Goal: Information Seeking & Learning: Learn about a topic

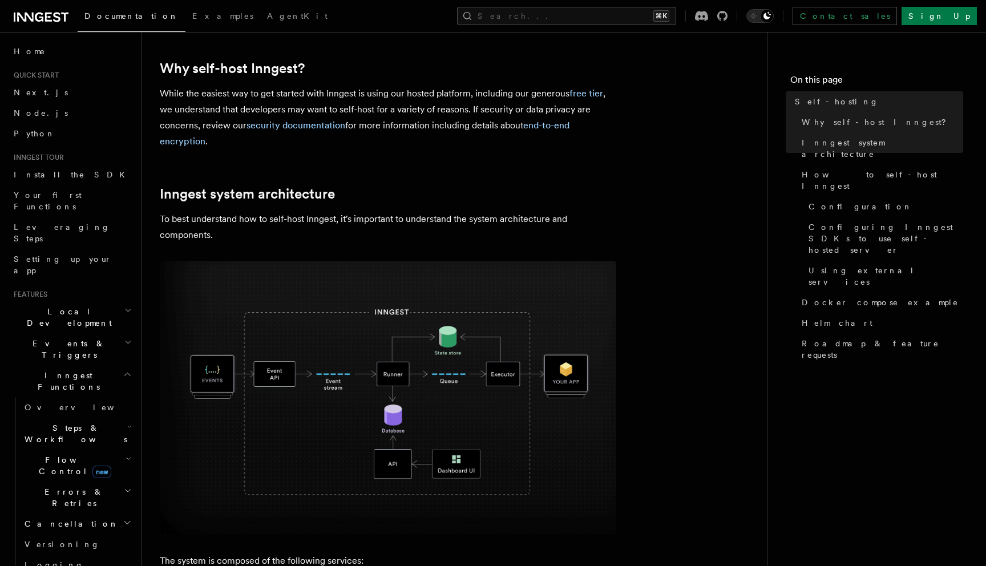
scroll to position [204, 0]
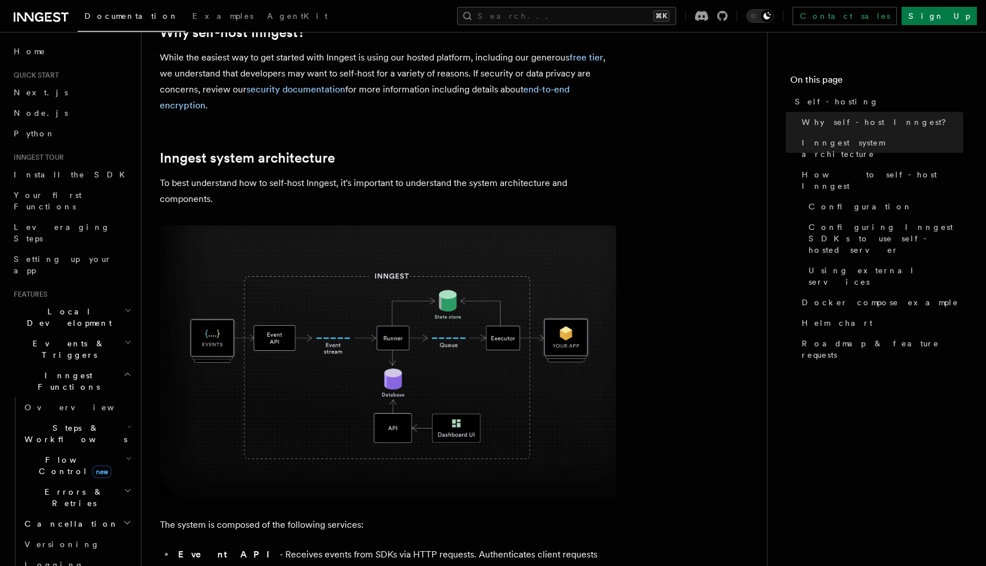
click at [349, 403] on img at bounding box center [388, 361] width 456 height 273
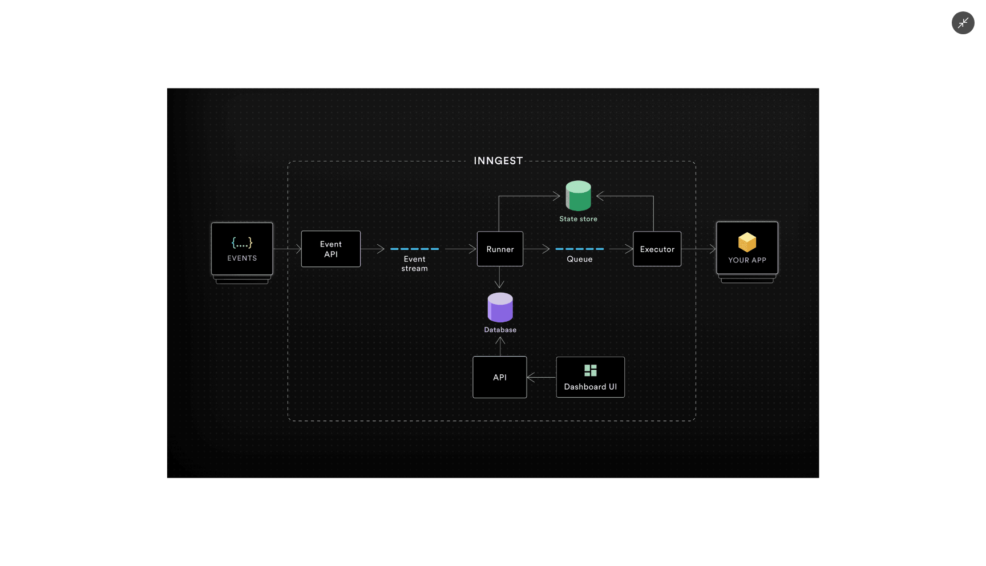
click at [350, 476] on img at bounding box center [493, 283] width 652 height 390
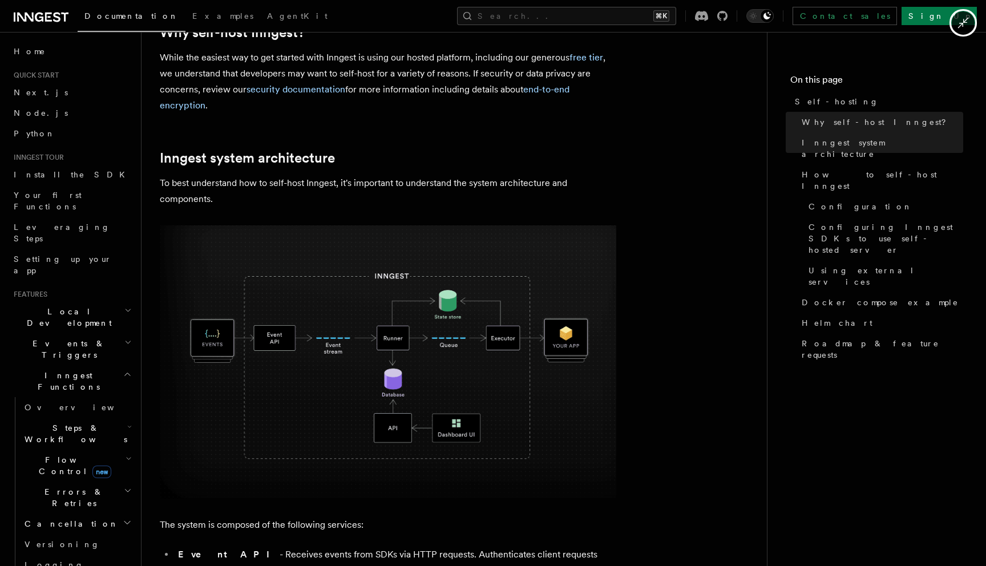
click at [350, 508] on div at bounding box center [493, 283] width 986 height 566
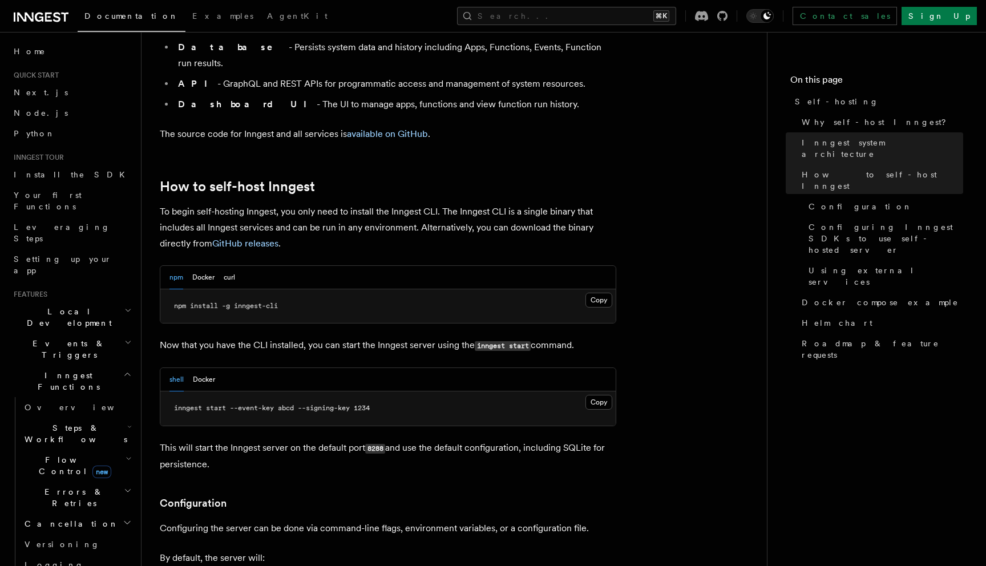
scroll to position [1072, 0]
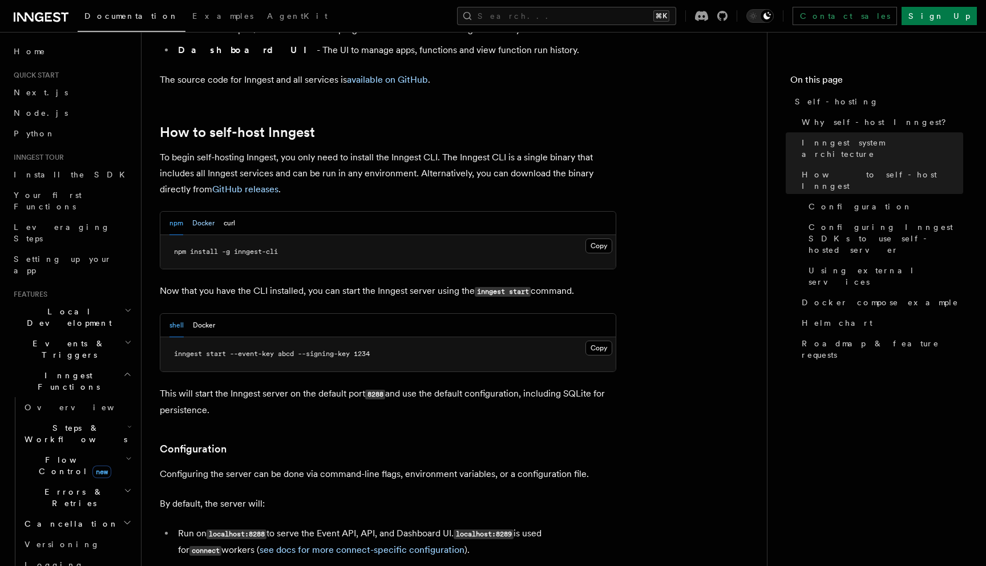
click at [200, 212] on button "Docker" at bounding box center [203, 223] width 22 height 23
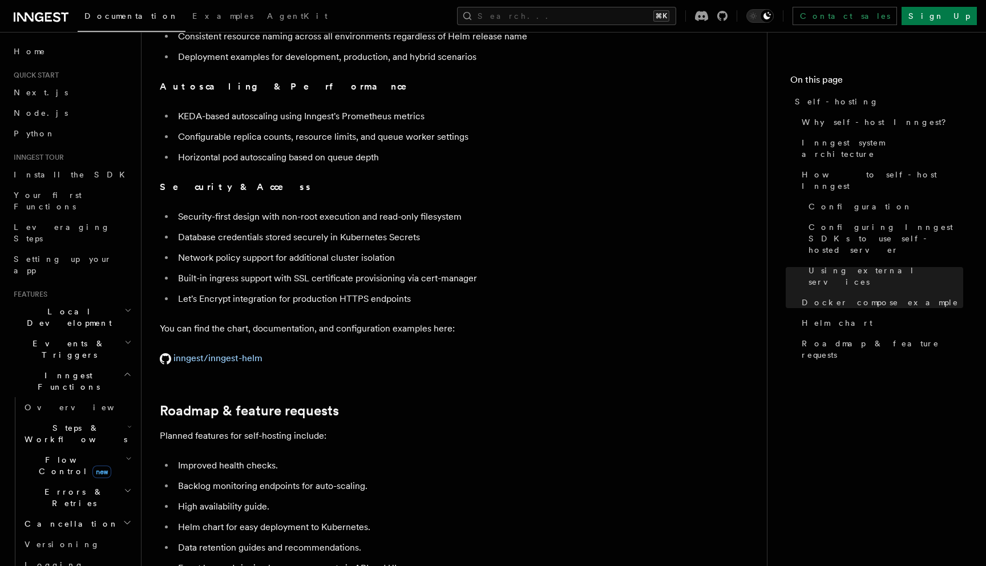
scroll to position [4255, 0]
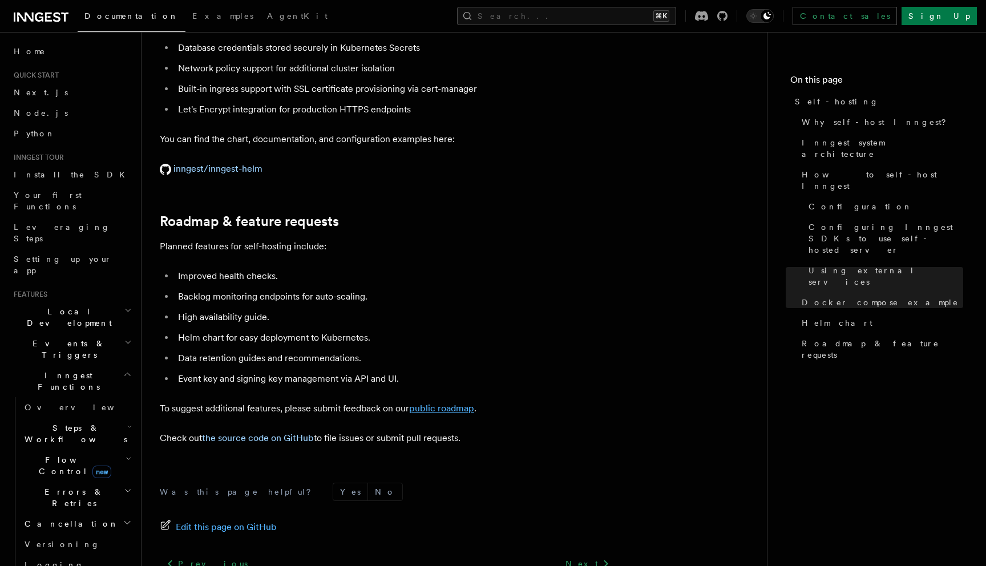
click at [458, 403] on link "public roadmap" at bounding box center [441, 408] width 65 height 11
click at [727, 14] on icon at bounding box center [722, 16] width 10 height 10
click at [560, 19] on button "Search... ⌘K" at bounding box center [566, 16] width 219 height 18
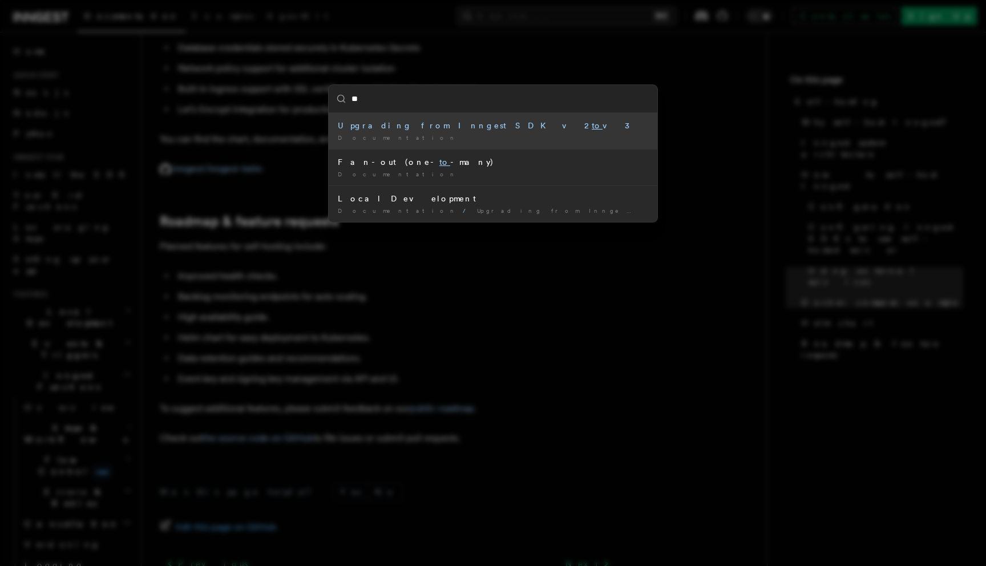
click at [479, 98] on input "**" at bounding box center [493, 98] width 329 height 27
paste input "*******"
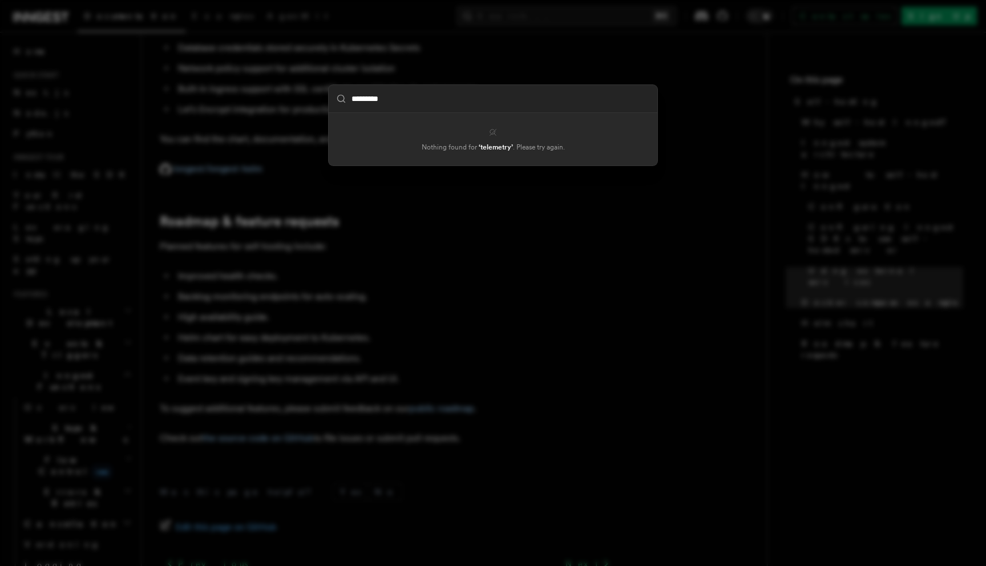
type input "********"
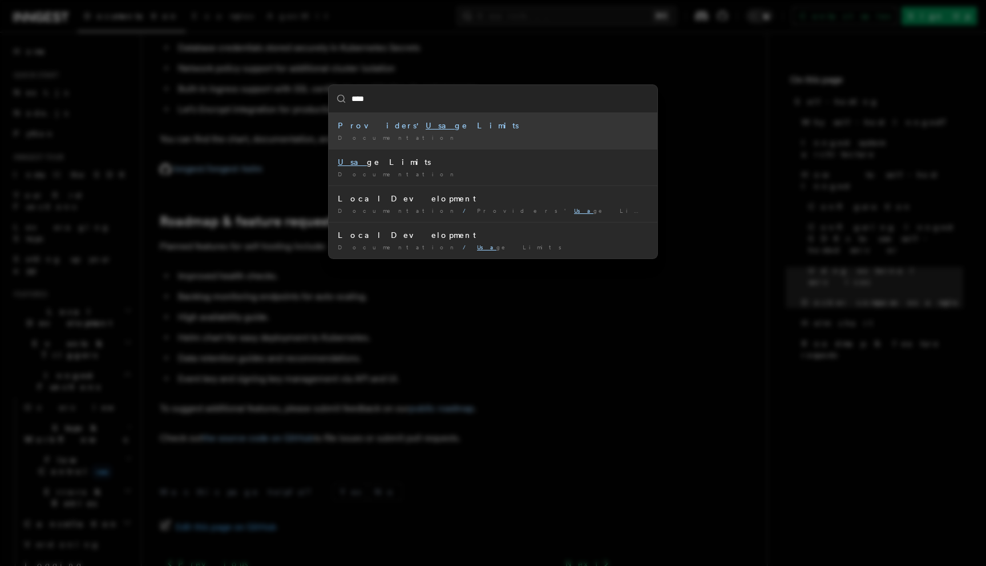
type input "*****"
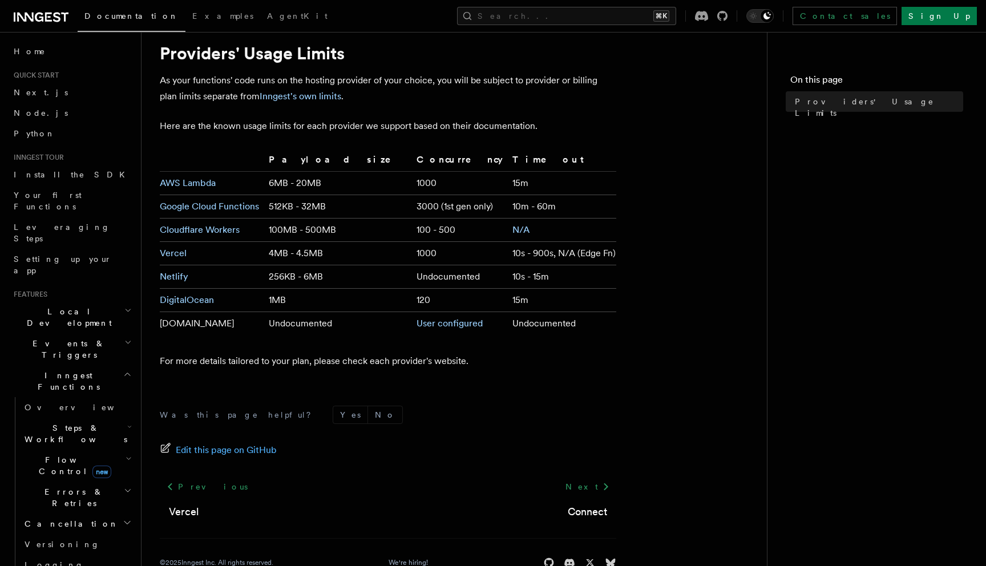
scroll to position [33, 0]
click at [97, 450] on h2 "Flow Control new" at bounding box center [77, 466] width 114 height 32
click at [104, 502] on link "Singleton new" at bounding box center [82, 513] width 103 height 23
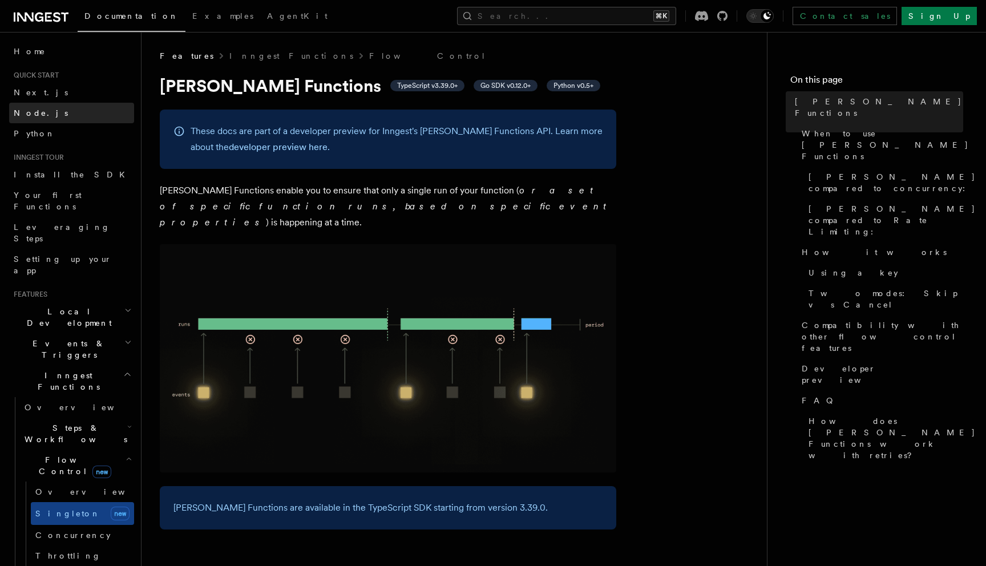
click at [66, 112] on link "Node.js" at bounding box center [71, 113] width 125 height 21
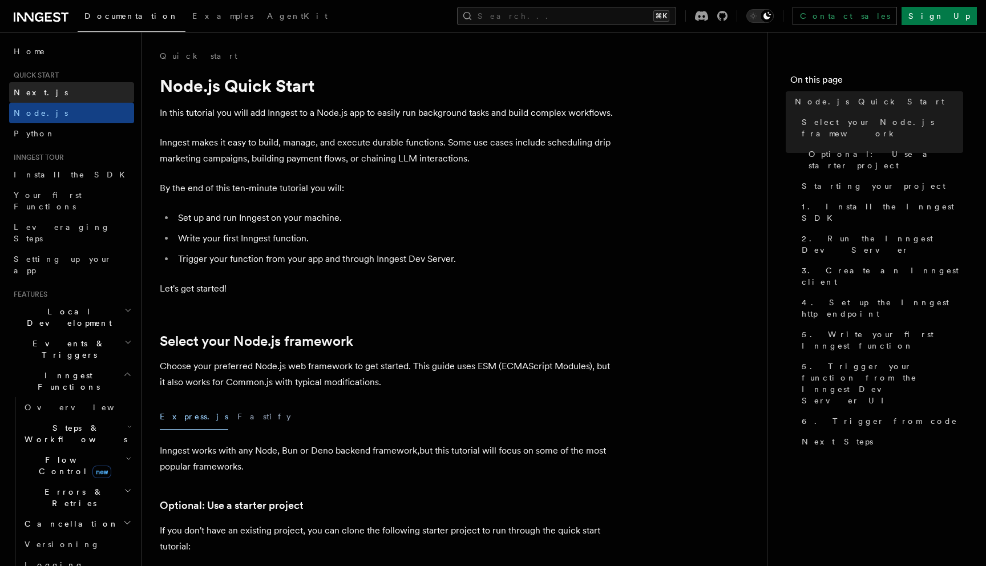
click at [60, 99] on link "Next.js" at bounding box center [71, 92] width 125 height 21
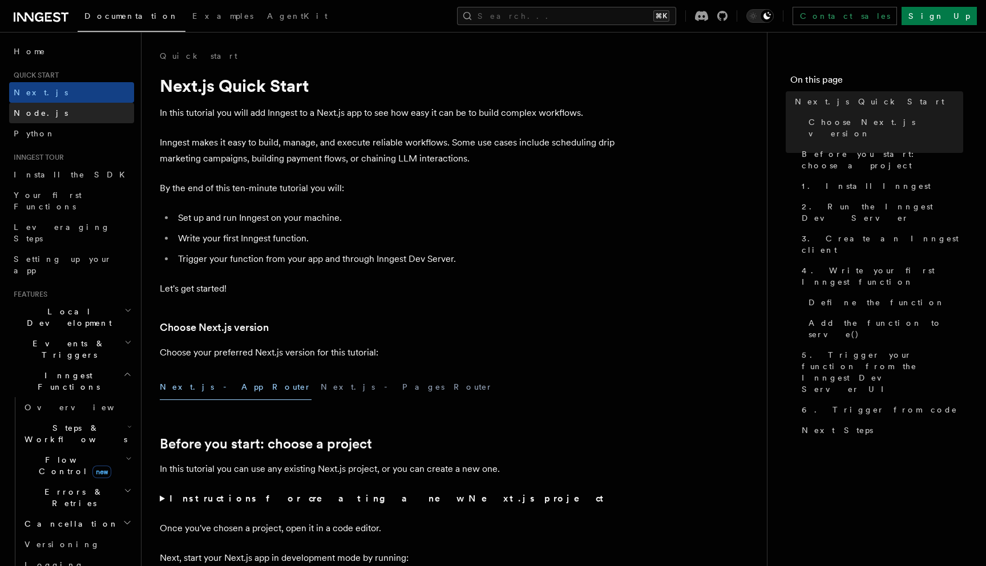
click at [61, 106] on link "Node.js" at bounding box center [71, 113] width 125 height 21
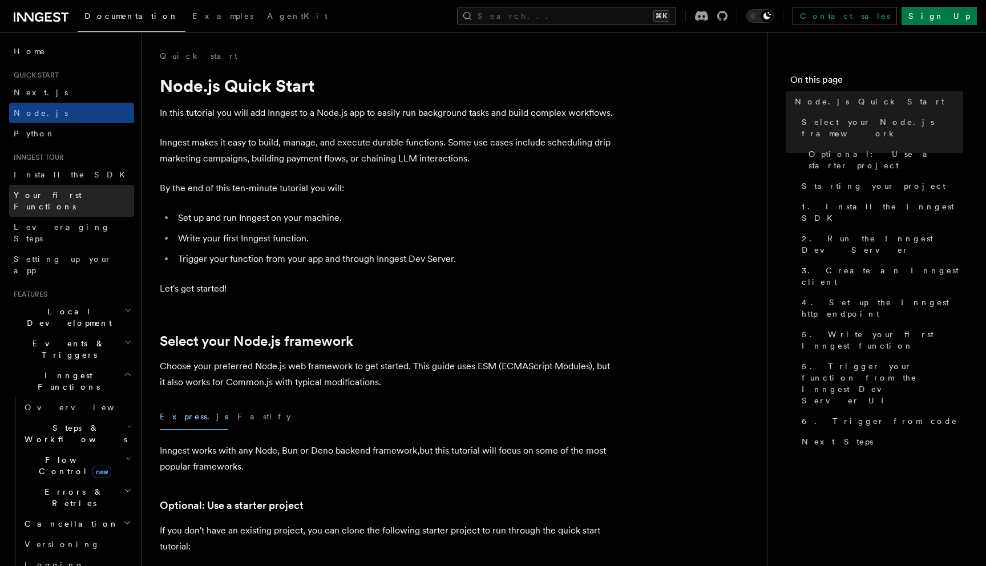
click at [75, 185] on link "Your first Functions" at bounding box center [71, 201] width 125 height 32
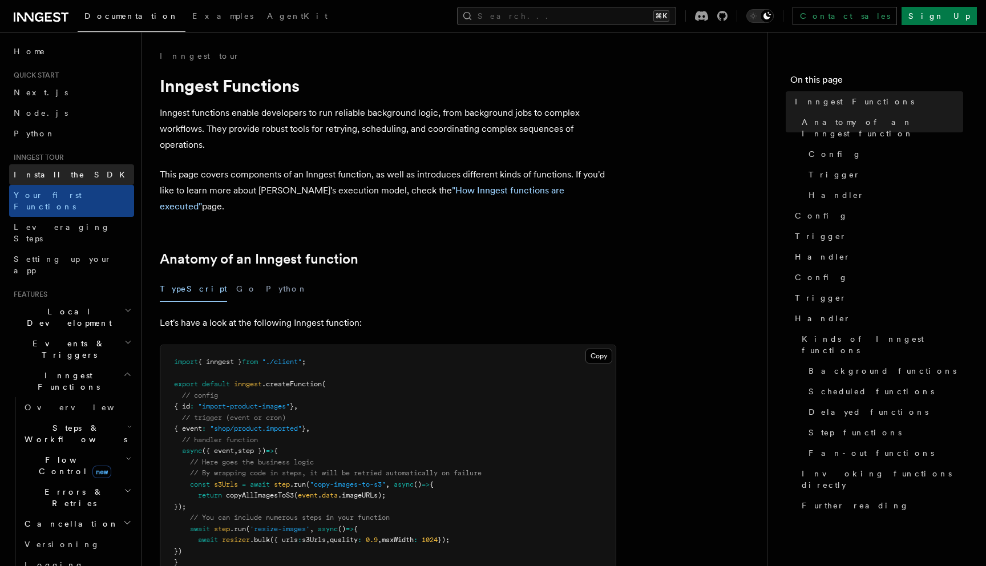
click at [74, 180] on link "Install the SDK" at bounding box center [71, 174] width 125 height 21
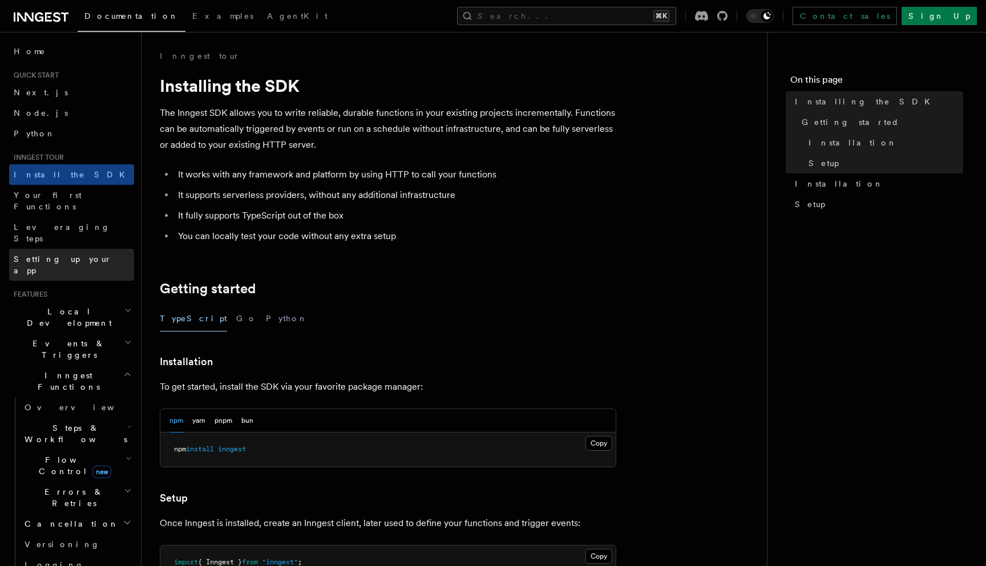
click at [42, 254] on span "Setting up your app" at bounding box center [63, 264] width 98 height 21
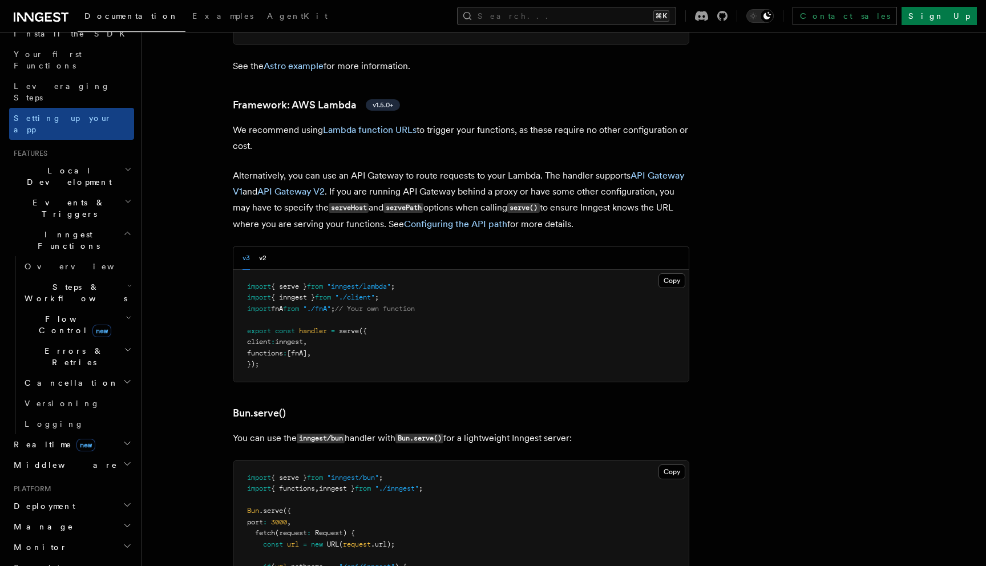
scroll to position [347, 0]
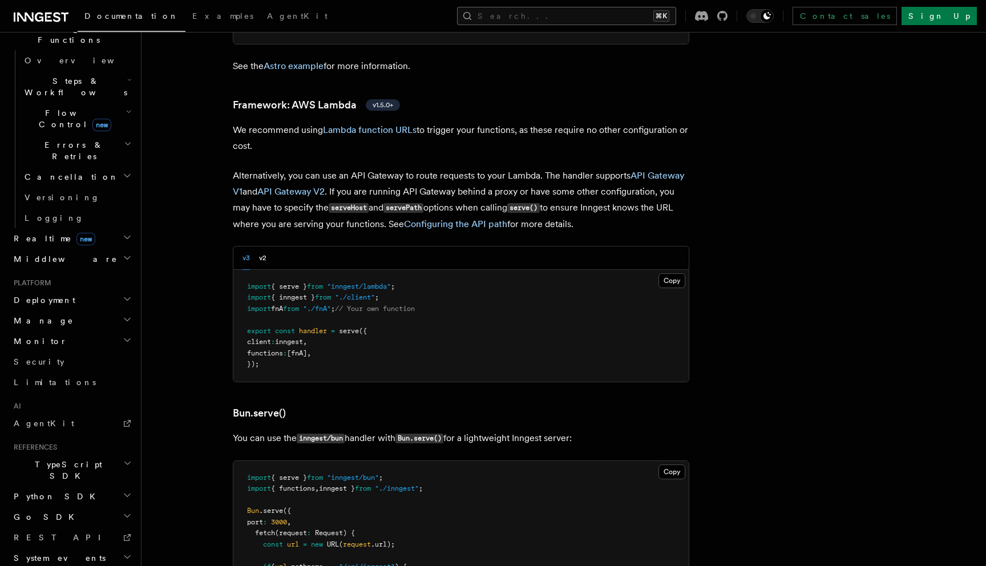
click at [565, 23] on button "Search... ⌘K" at bounding box center [566, 16] width 219 height 18
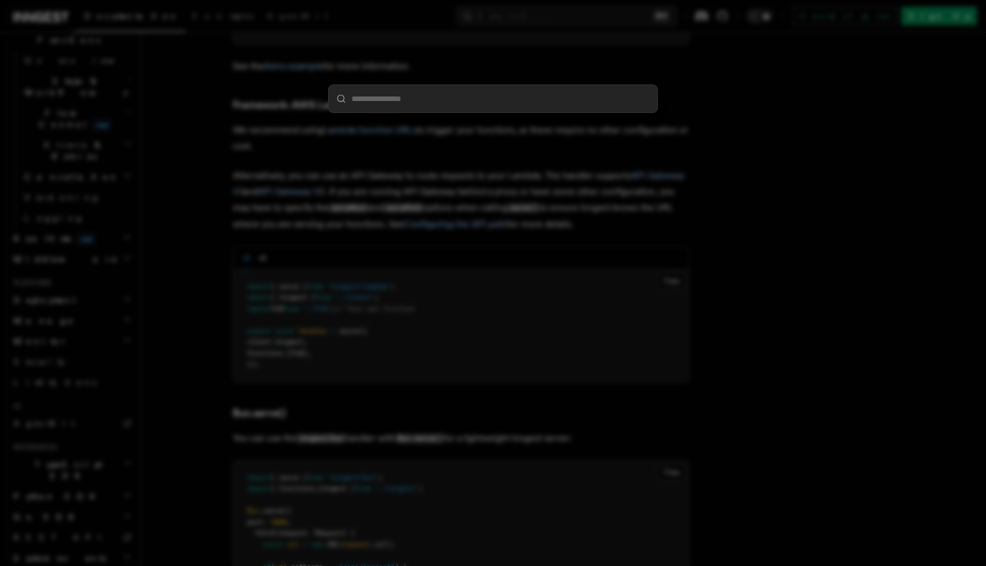
click at [565, 18] on div at bounding box center [493, 283] width 986 height 566
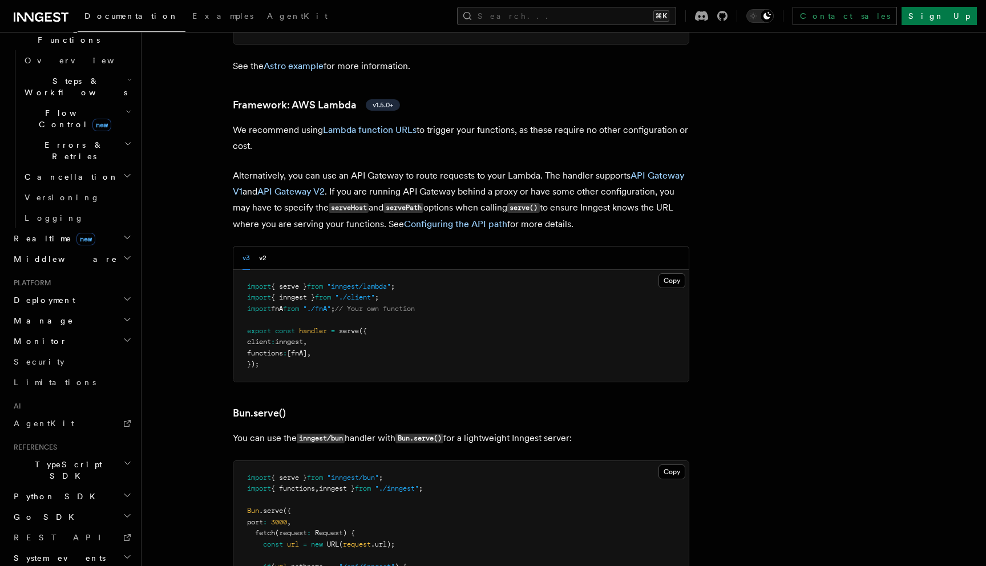
click at [565, 18] on button "Search... ⌘K" at bounding box center [566, 16] width 219 height 18
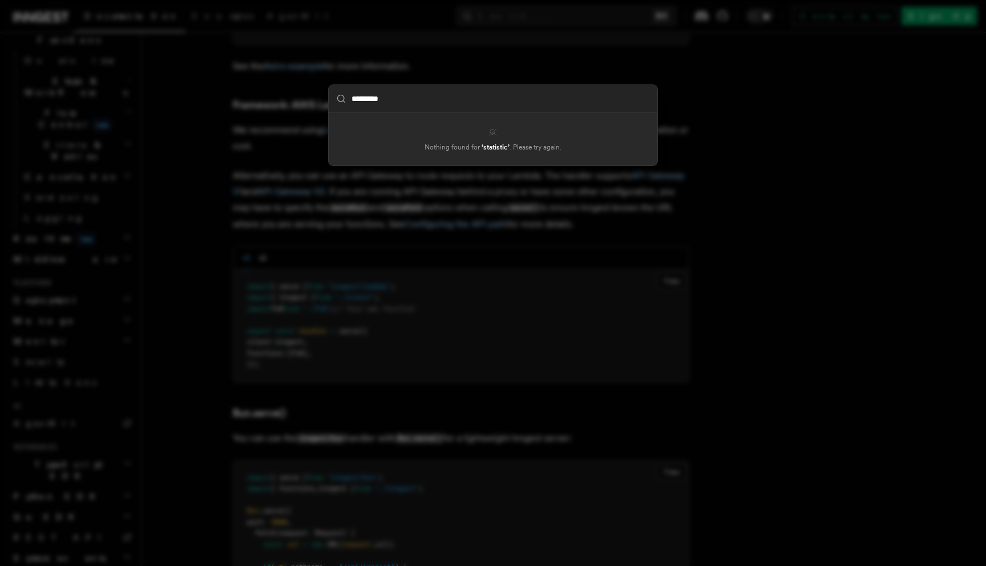
type input "********"
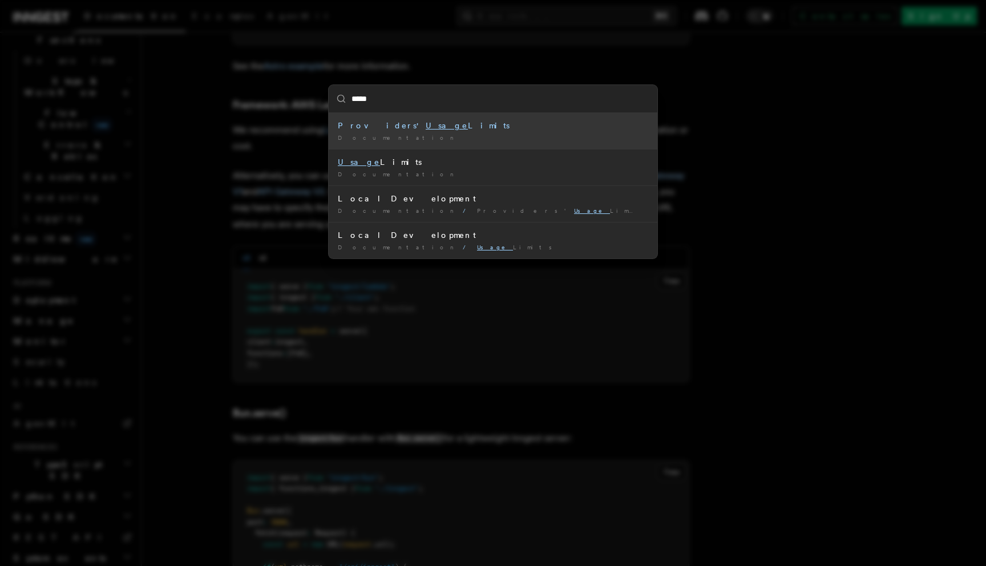
type input "*****"
click at [985, 166] on div "***** Providers' Usage Limits Documentation / Usage Limits Documentation / Loca…" at bounding box center [493, 283] width 986 height 566
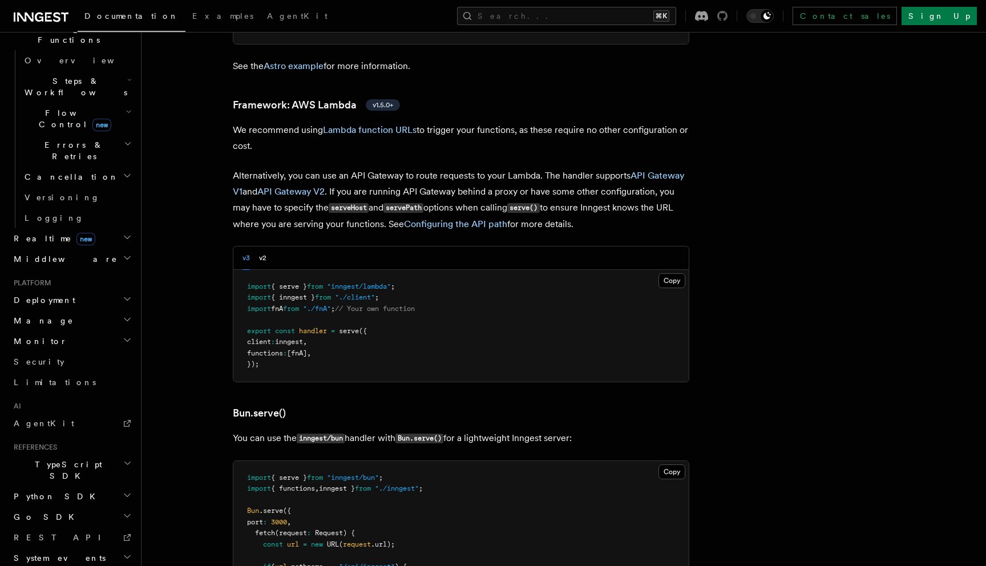
click at [727, 21] on icon at bounding box center [722, 16] width 10 height 10
click at [688, 25] on div "Documentation Examples AgentKit Search... ⌘K Contact sales Sign Up" at bounding box center [493, 16] width 986 height 32
click at [676, 17] on button "Search... ⌘K" at bounding box center [566, 16] width 219 height 18
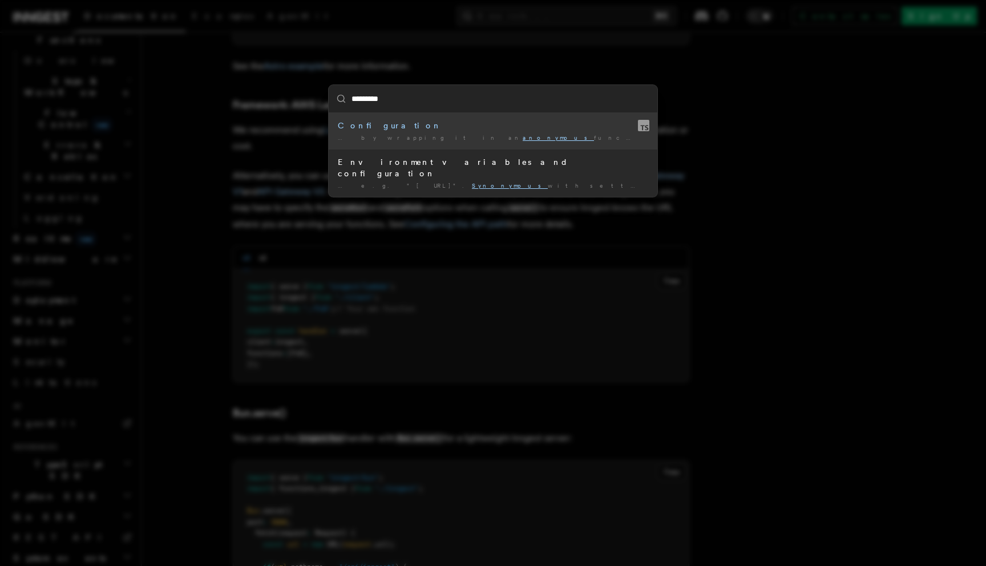
type input "*********"
click at [936, 45] on div "********* Configuration … by wrapping it in an anonymous function. Override the…" at bounding box center [493, 283] width 986 height 566
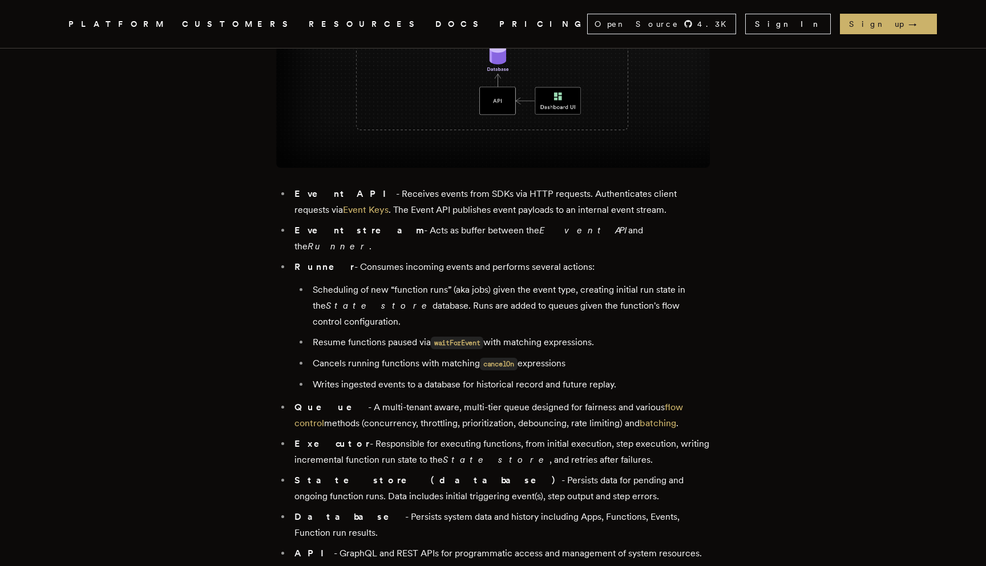
scroll to position [1084, 0]
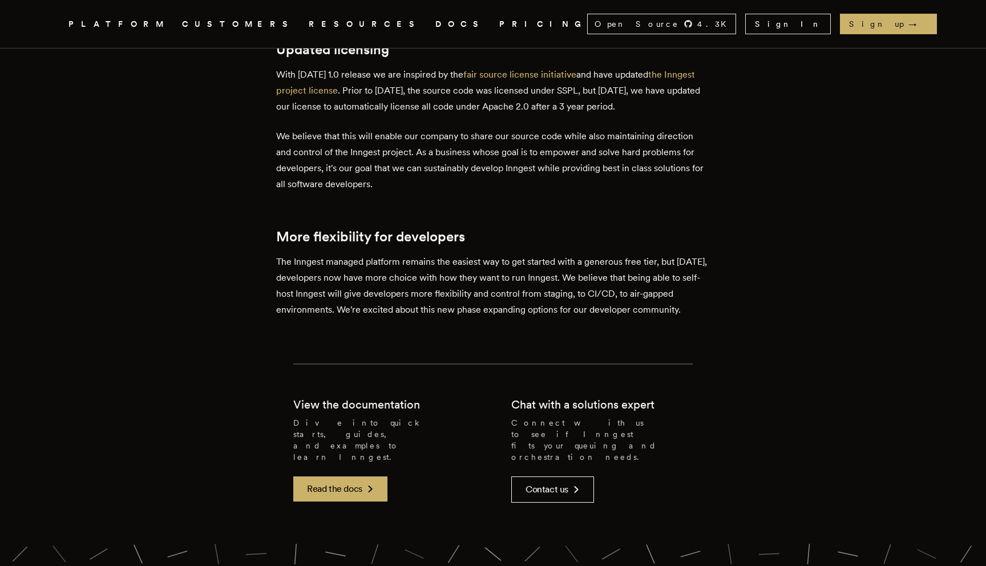
scroll to position [2418, 0]
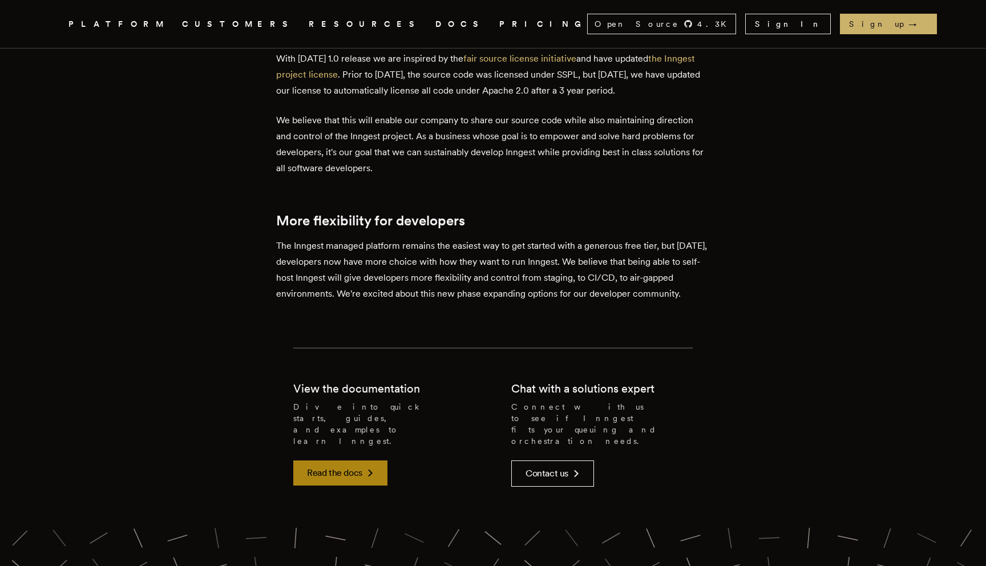
click at [342, 460] on link "Read the docs" at bounding box center [340, 472] width 94 height 25
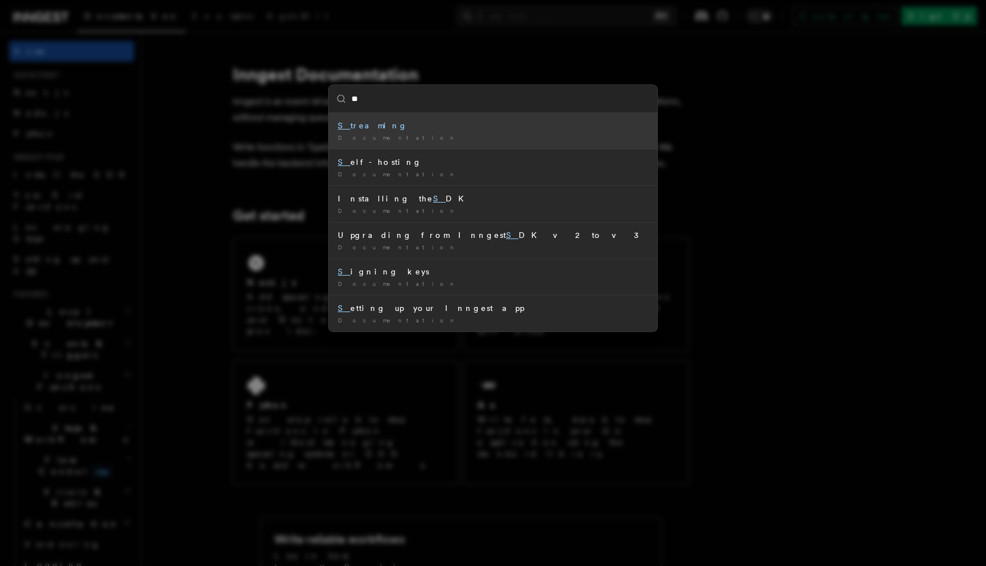
type input "***"
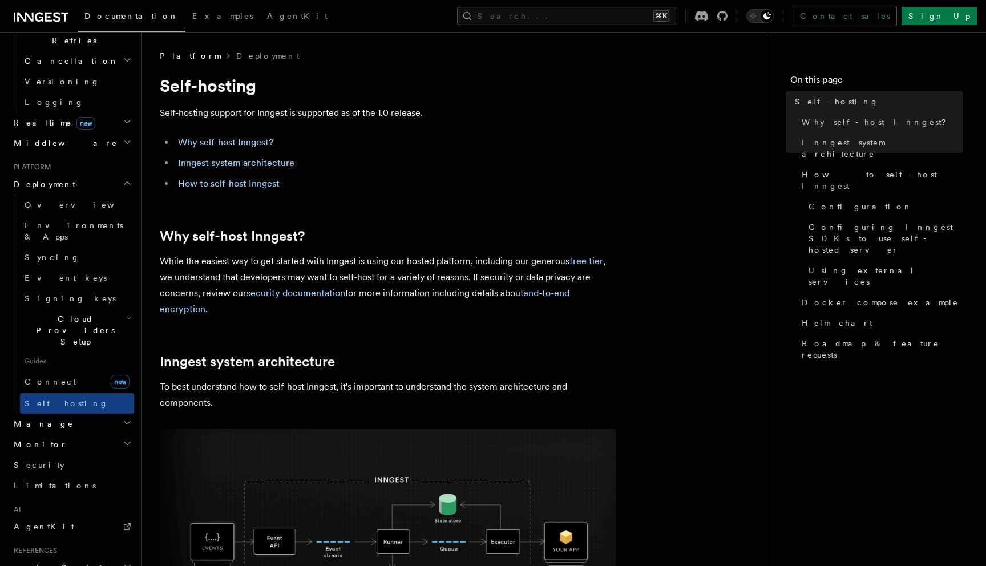
scroll to position [273, 0]
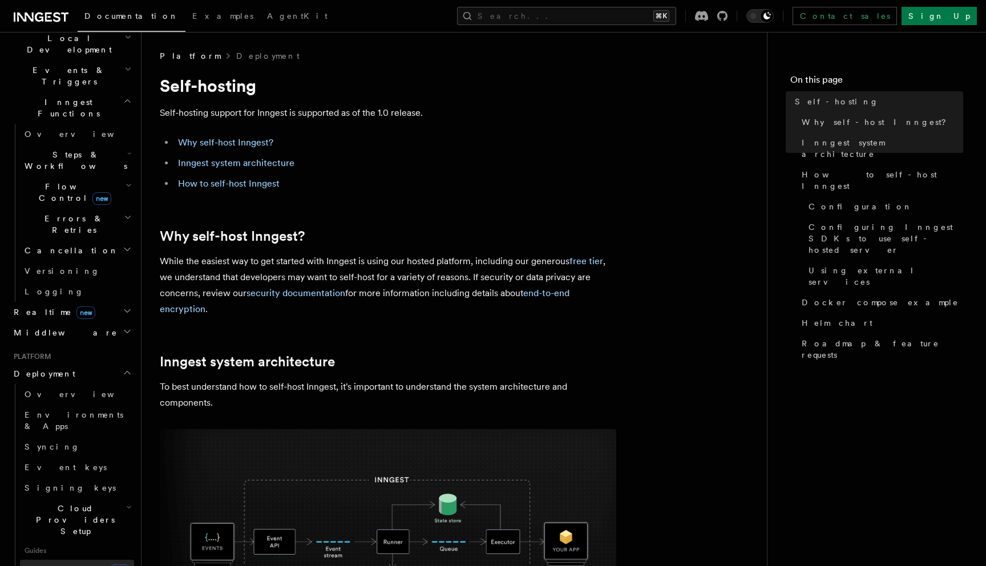
click at [67, 560] on link "Connect new" at bounding box center [77, 571] width 114 height 23
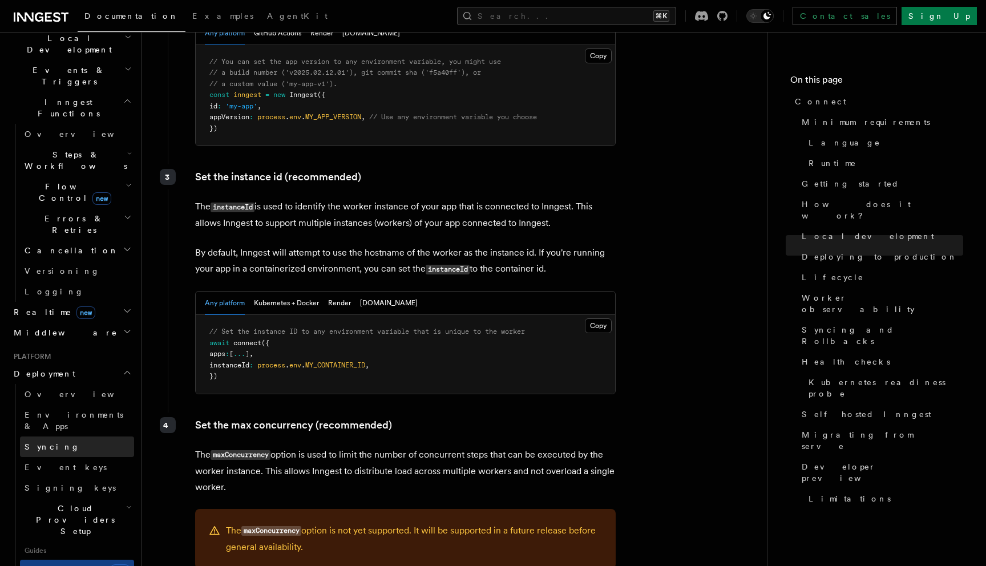
scroll to position [2038, 0]
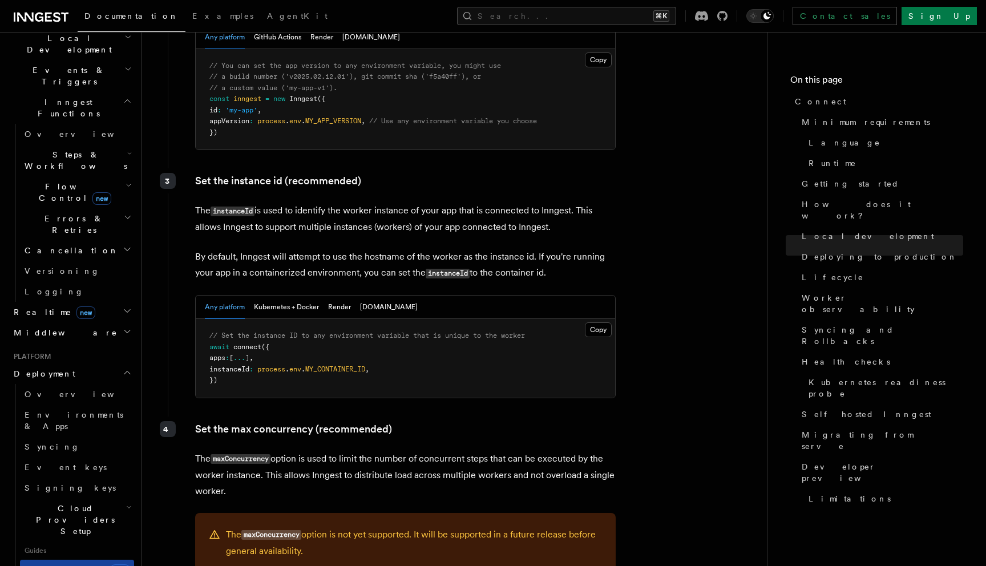
click at [65, 560] on link "Connect new" at bounding box center [77, 571] width 114 height 23
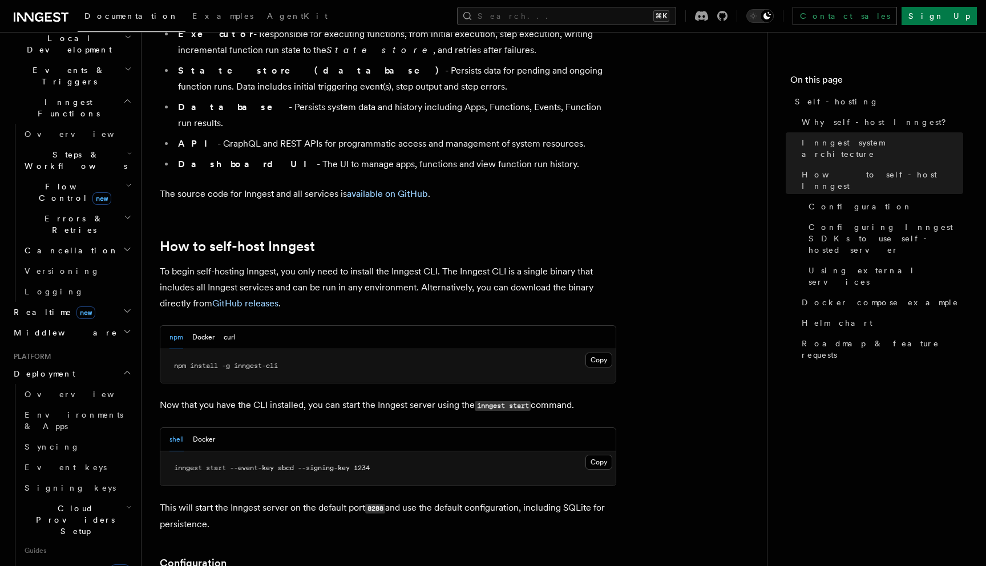
scroll to position [962, 0]
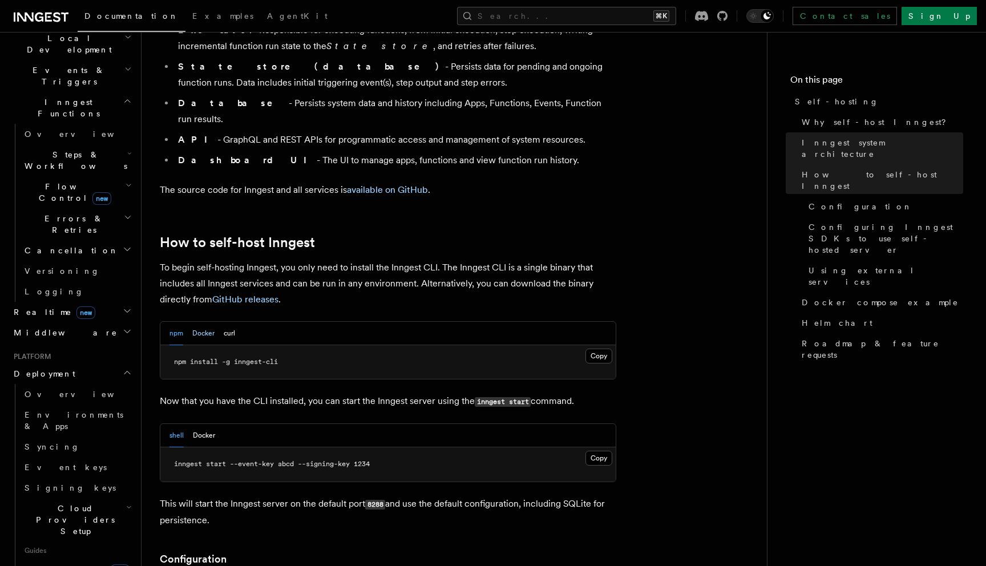
click at [196, 322] on button "Docker" at bounding box center [203, 333] width 22 height 23
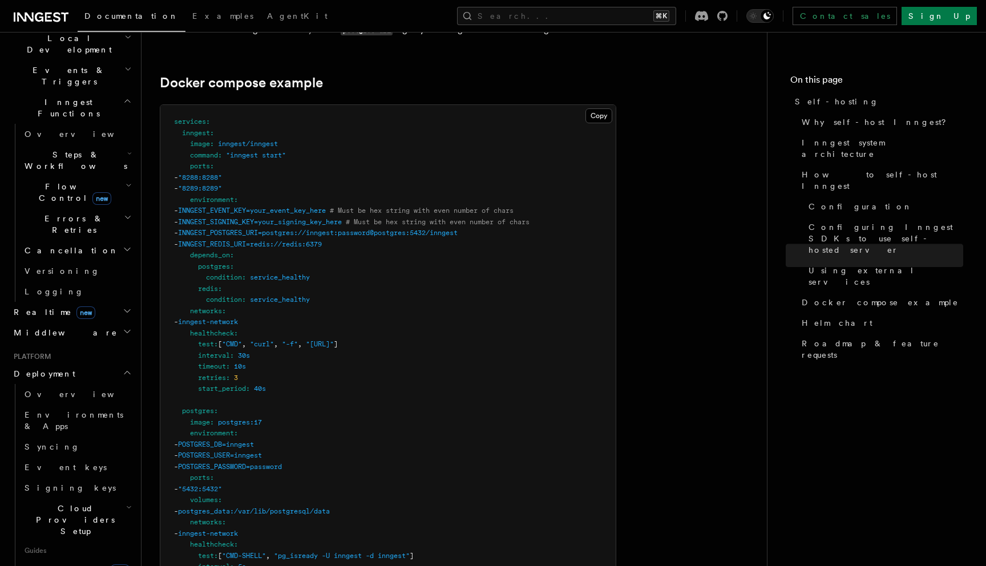
scroll to position [2945, 0]
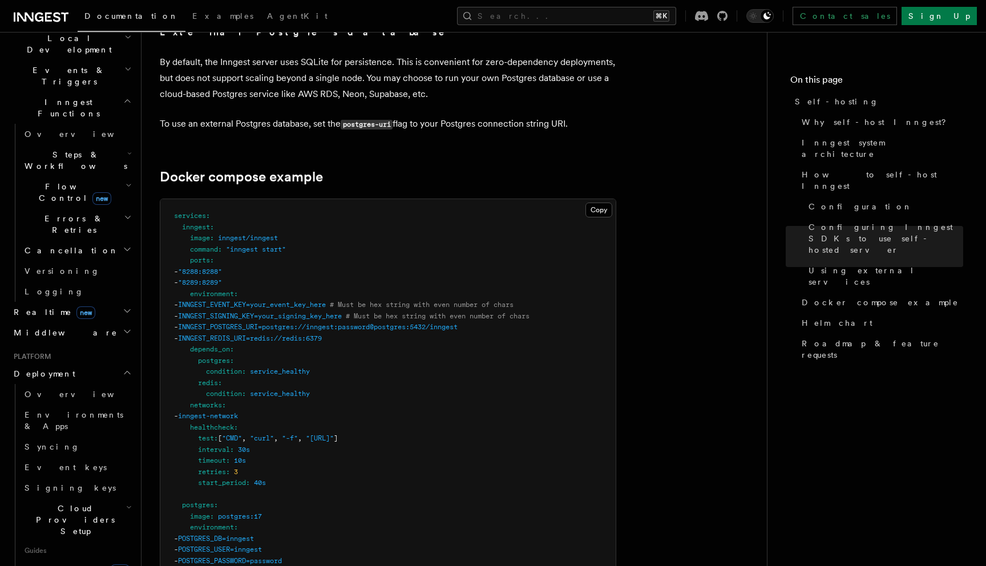
click at [212, 223] on span ":" at bounding box center [212, 227] width 4 height 8
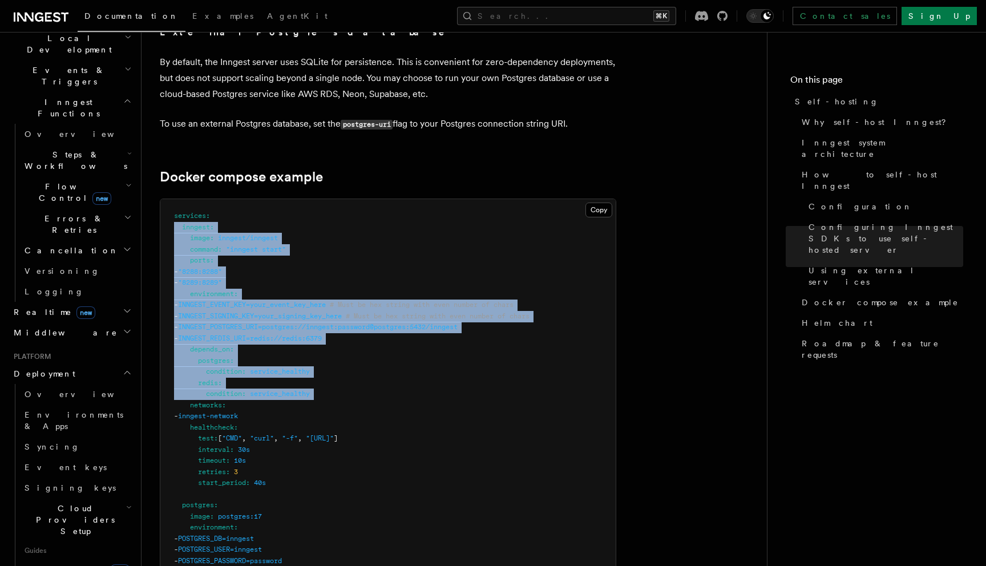
drag, startPoint x: 212, startPoint y: 200, endPoint x: 221, endPoint y: 382, distance: 182.8
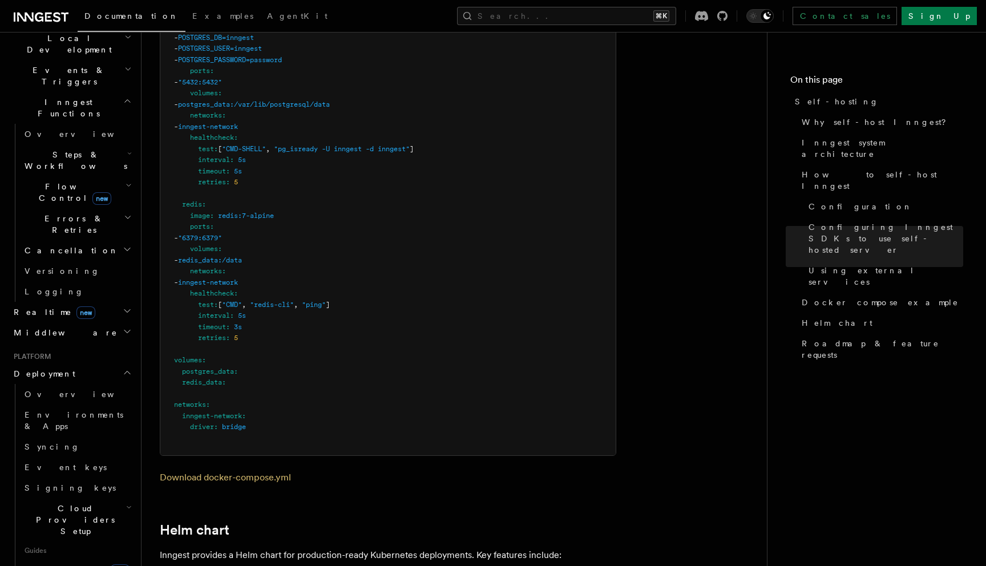
scroll to position [3504, 0]
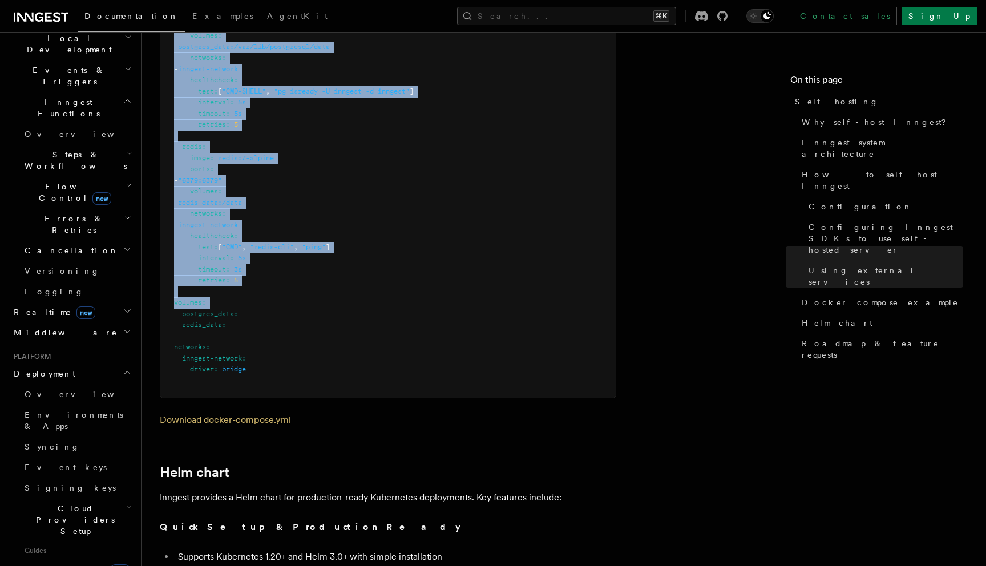
click at [253, 276] on pre "services : inngest : image : inngest/inngest command : "inngest start" ports : …" at bounding box center [387, 19] width 455 height 757
click at [251, 260] on pre "services : inngest : image : inngest/inngest command : "inngest start" ports : …" at bounding box center [387, 19] width 455 height 757
copy code "inngest : image : inngest/inngest command : "inngest start" ports : - "8288:828…"
click at [247, 414] on link "Download docker-compose.yml" at bounding box center [225, 419] width 131 height 11
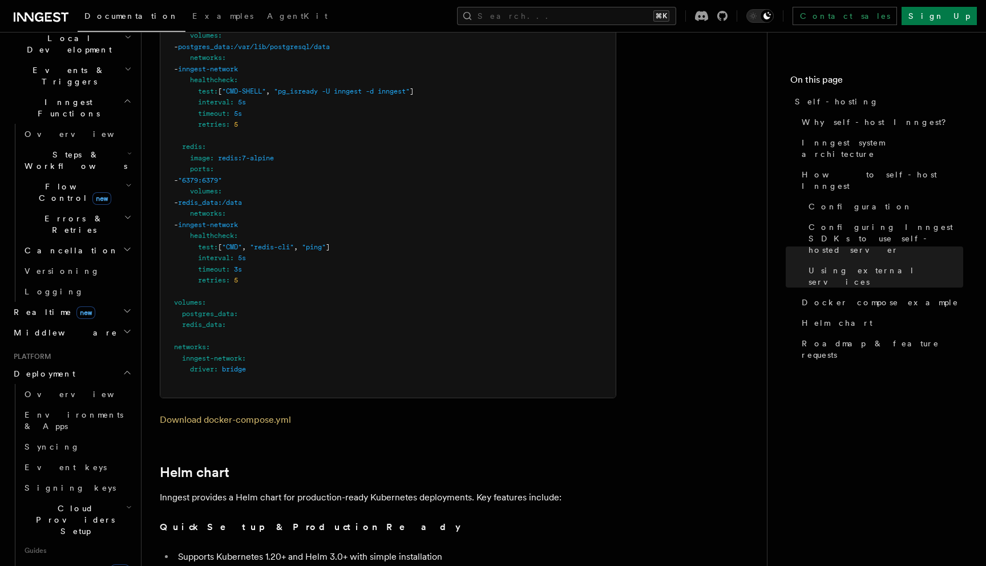
click at [316, 285] on pre "services : inngest : image : inngest/inngest command : "inngest start" ports : …" at bounding box center [387, 19] width 455 height 757
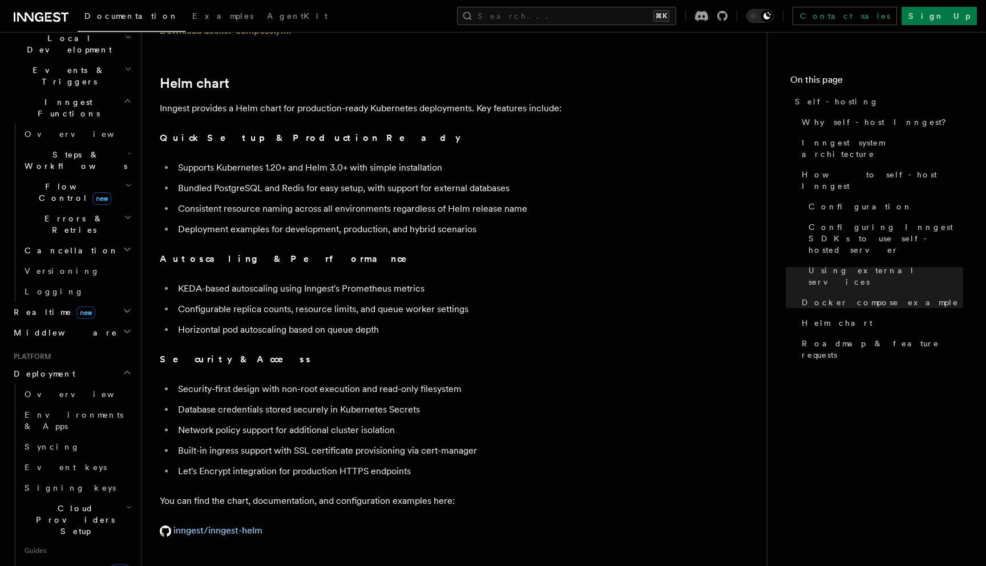
scroll to position [4076, 0]
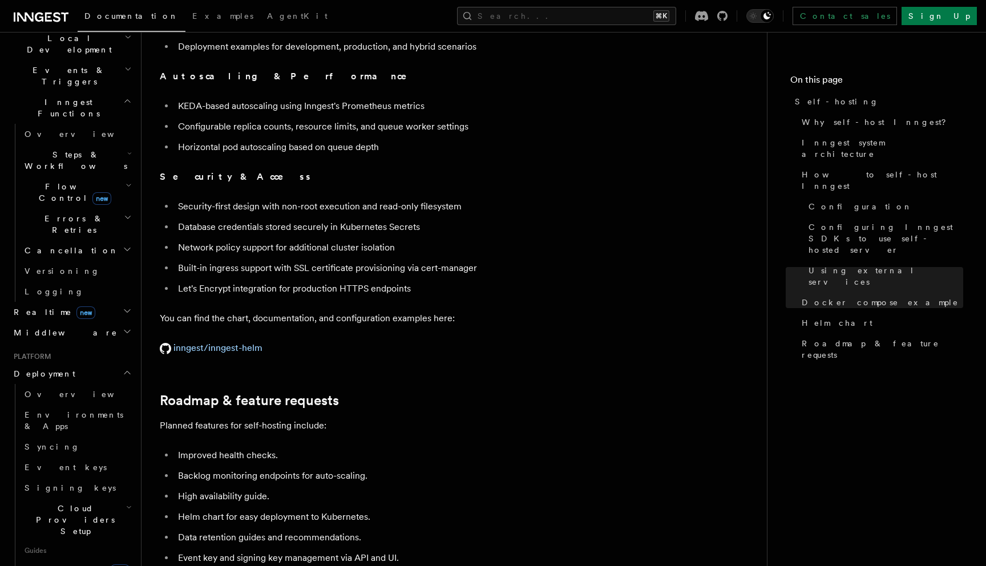
click at [89, 302] on h2 "Realtime new" at bounding box center [71, 312] width 125 height 21
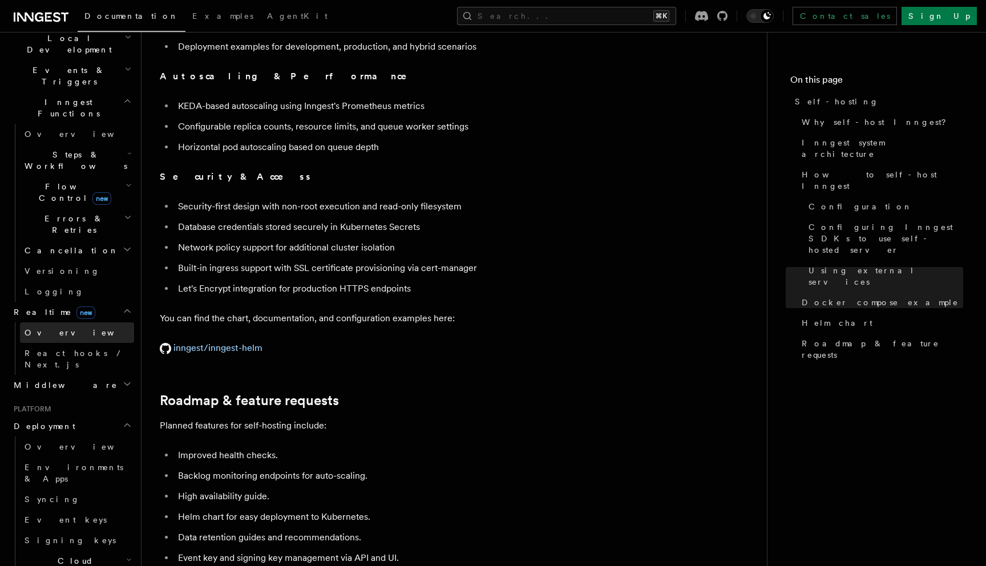
click at [88, 322] on link "Overview" at bounding box center [77, 332] width 114 height 21
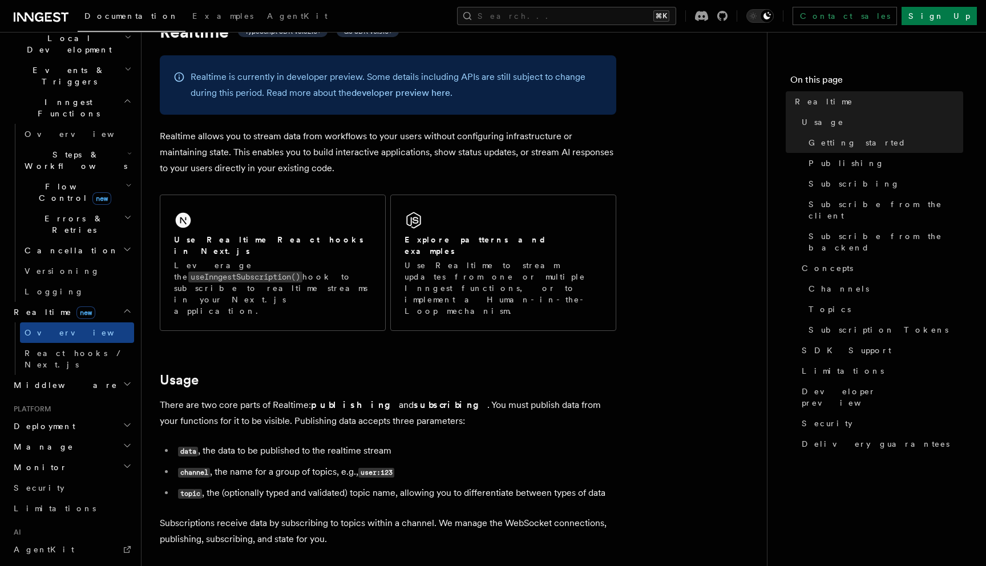
scroll to position [50, 0]
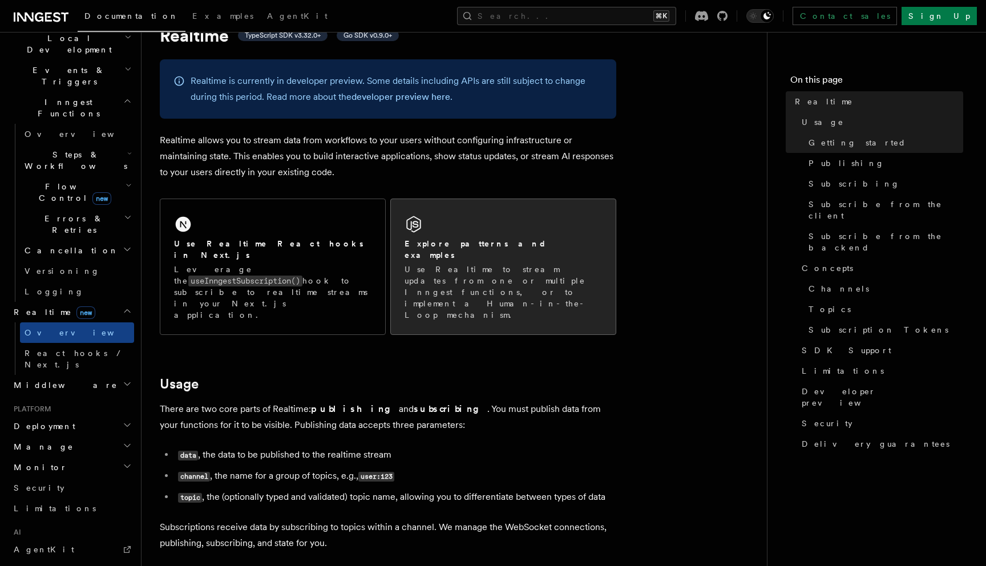
click at [482, 250] on div "Explore patterns and examples Use Realtime to stream updates from one or multip…" at bounding box center [503, 279] width 197 height 83
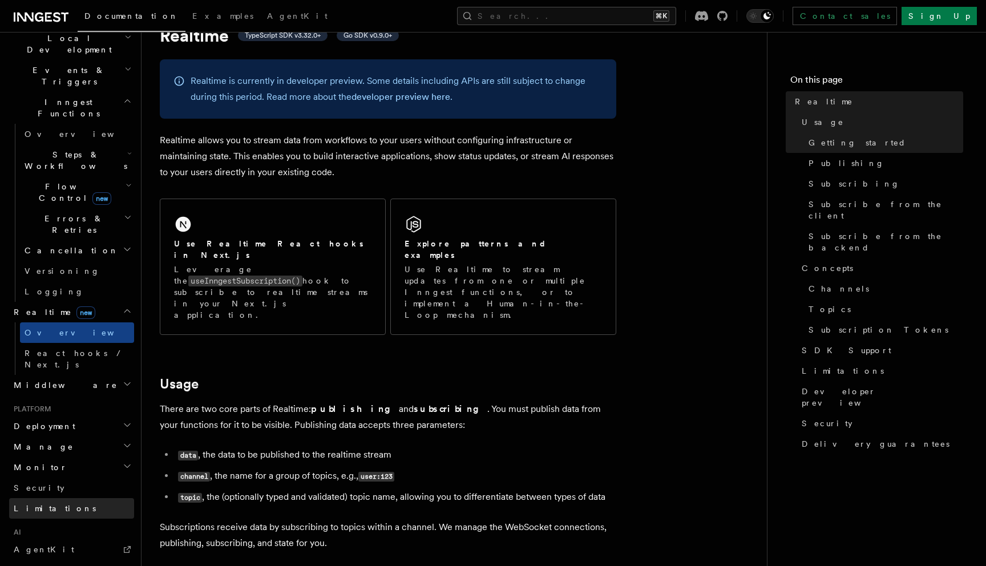
scroll to position [0, 0]
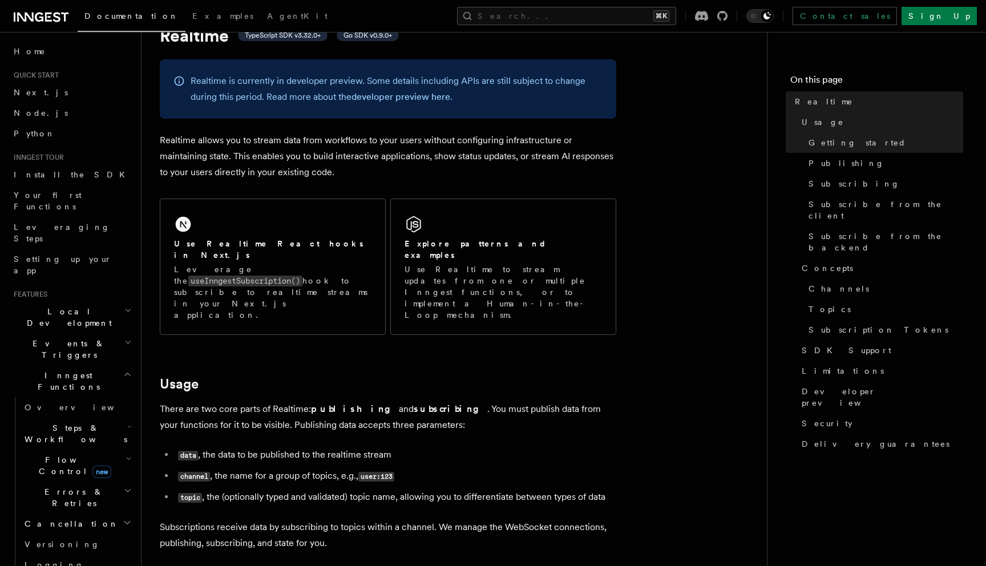
click at [92, 466] on span "new" at bounding box center [101, 472] width 19 height 13
click at [75, 502] on link "Singleton new" at bounding box center [82, 513] width 103 height 23
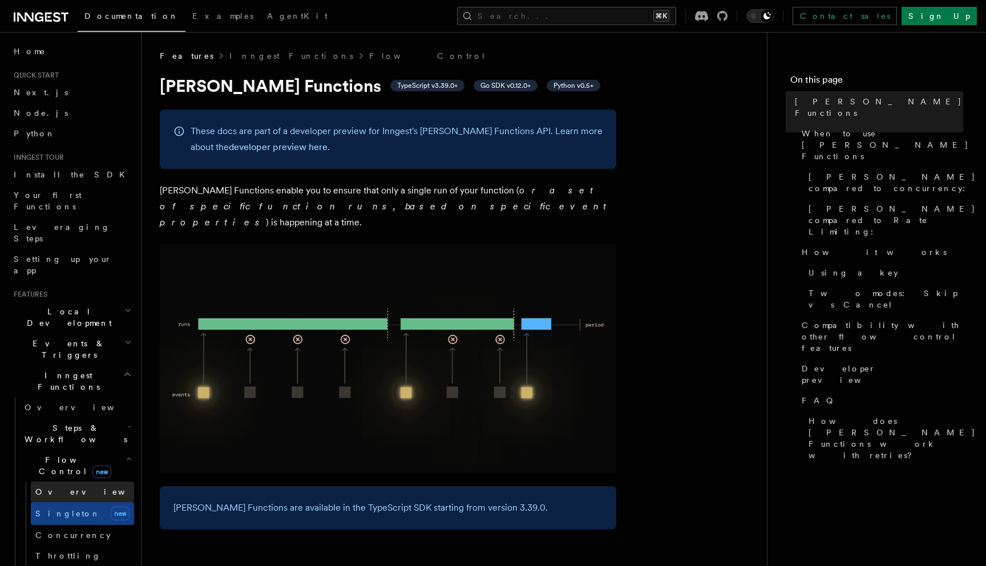
click at [72, 482] on link "Overview" at bounding box center [82, 492] width 103 height 21
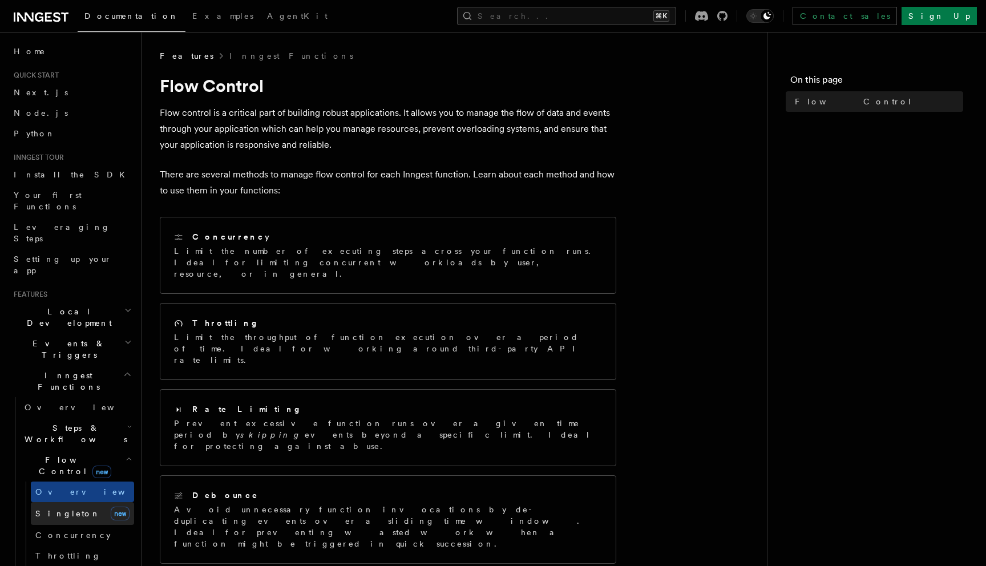
click at [72, 502] on link "Singleton new" at bounding box center [82, 513] width 103 height 23
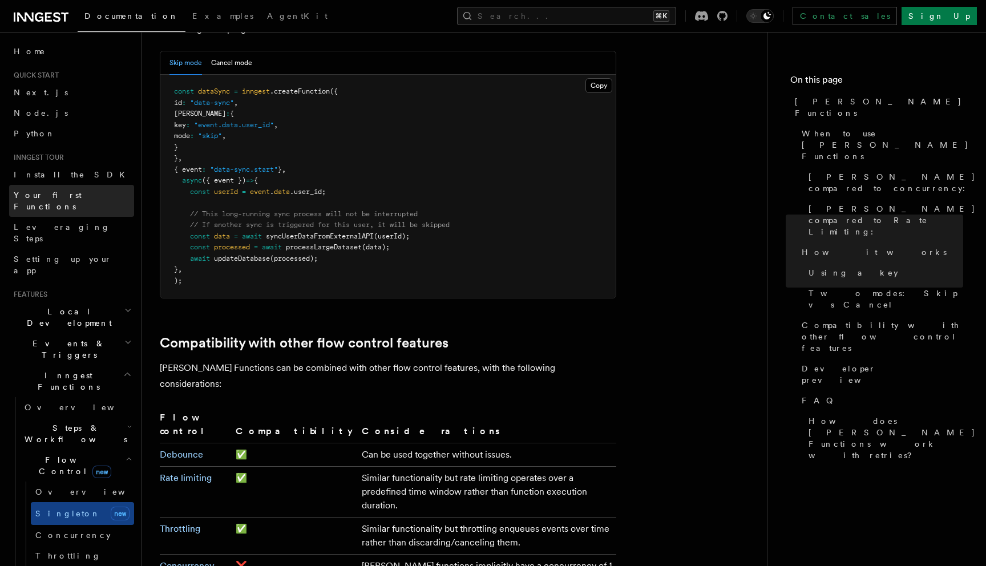
scroll to position [1663, 0]
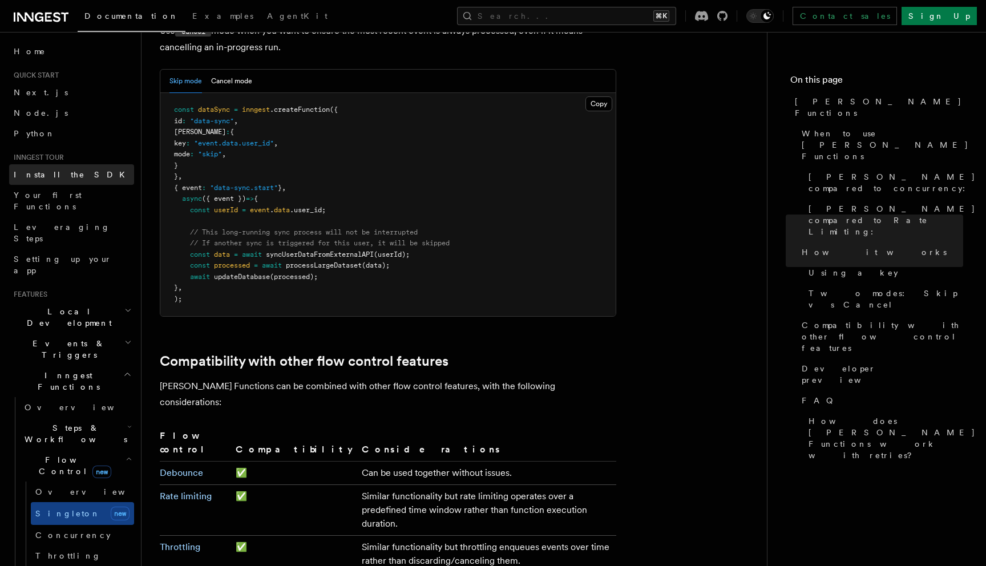
click at [107, 184] on link "Install the SDK" at bounding box center [71, 174] width 125 height 21
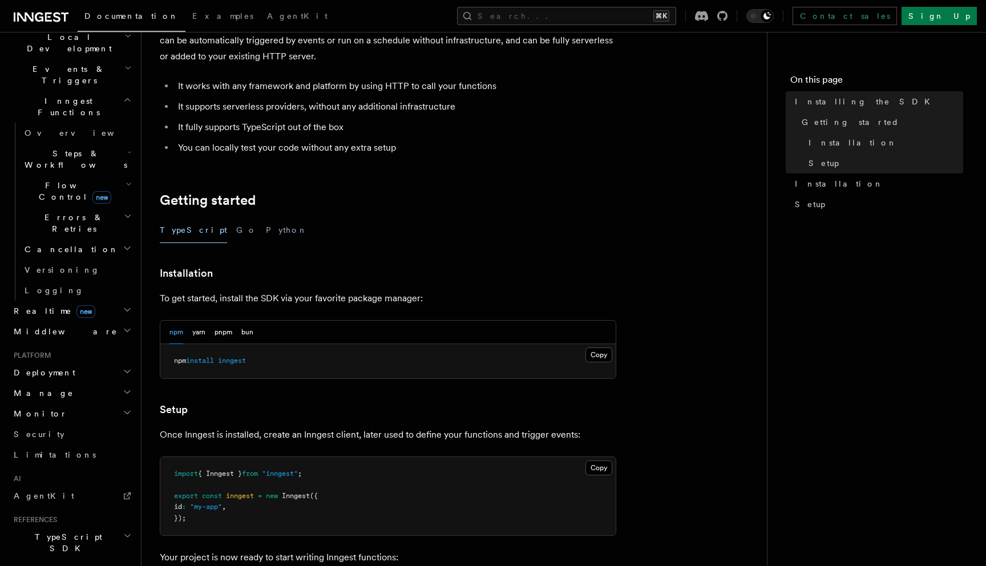
scroll to position [347, 0]
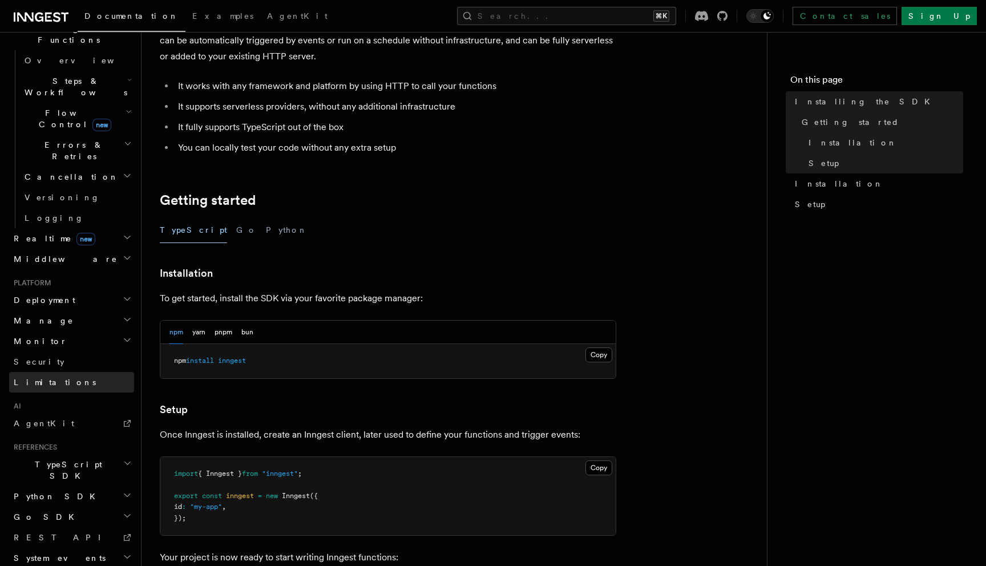
click at [59, 372] on link "Limitations" at bounding box center [71, 382] width 125 height 21
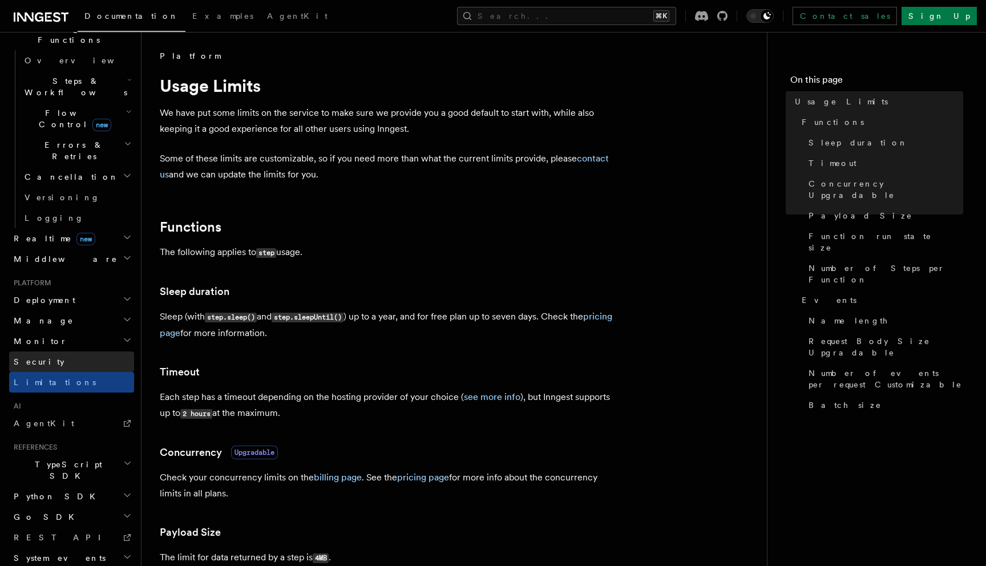
click at [104, 351] on link "Security" at bounding box center [71, 361] width 125 height 21
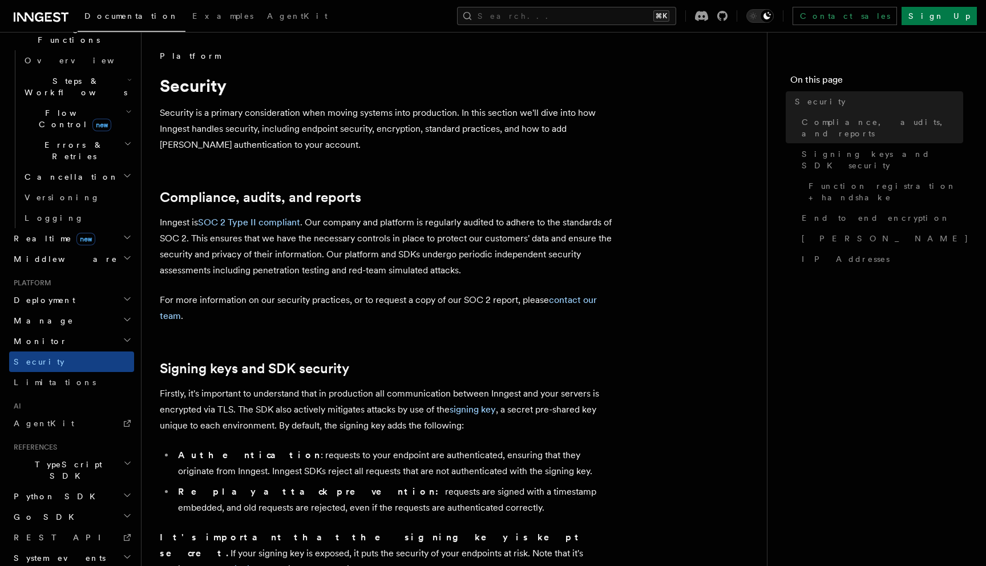
click at [100, 331] on h2 "Monitor" at bounding box center [71, 341] width 125 height 21
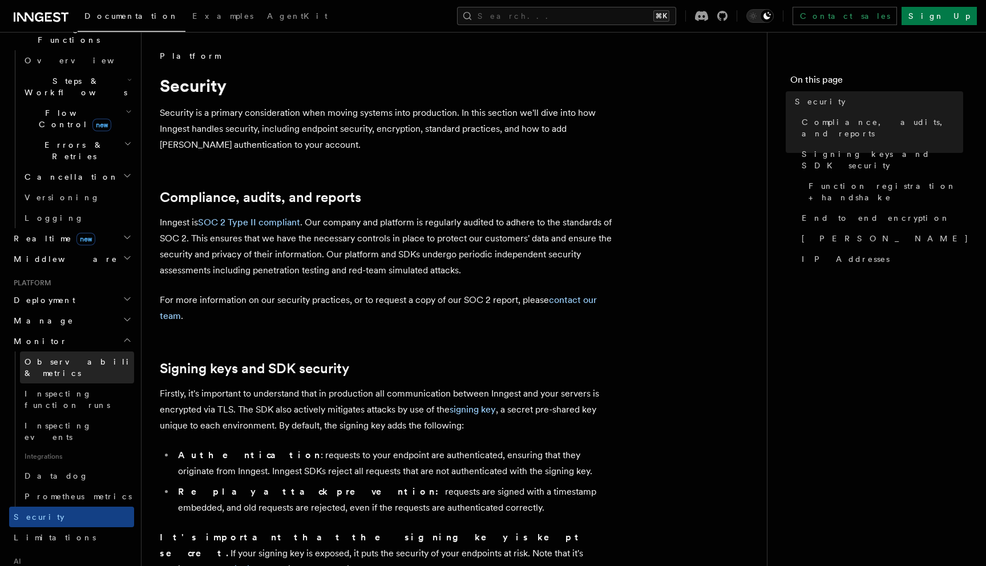
click at [102, 357] on span "Observability & metrics" at bounding box center [84, 367] width 118 height 21
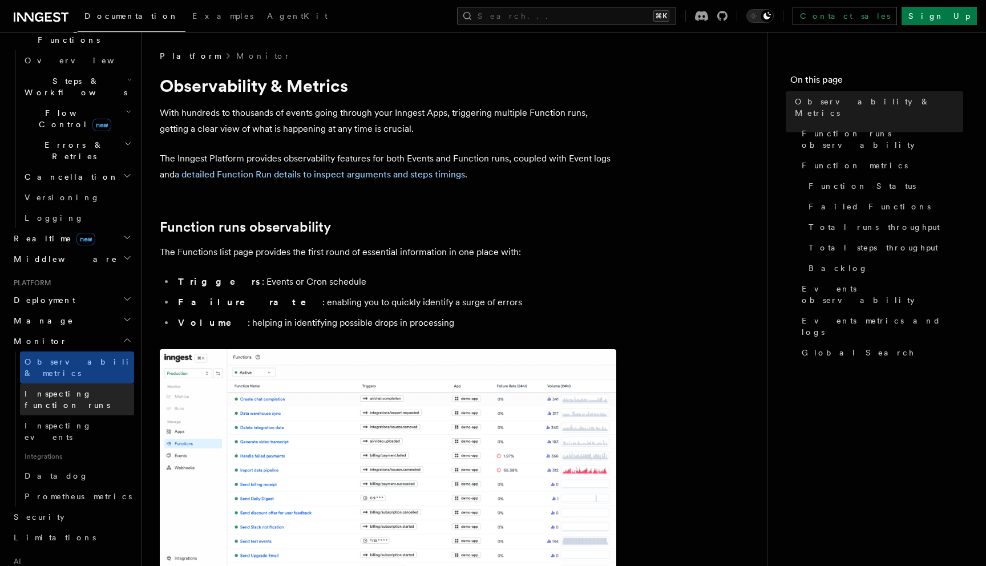
click at [103, 389] on span "Inspecting function runs" at bounding box center [68, 399] width 86 height 21
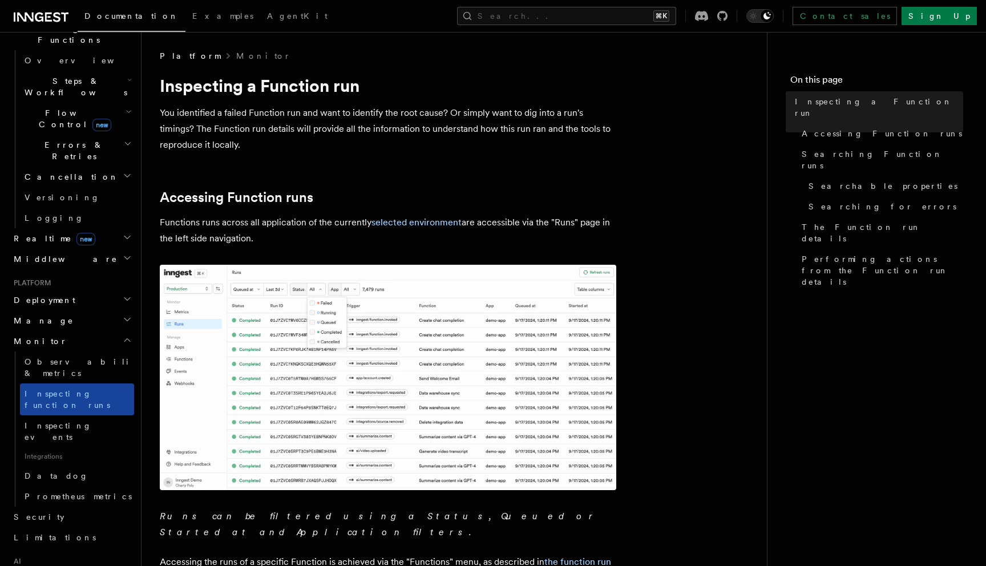
click at [85, 383] on link "Inspecting function runs" at bounding box center [77, 399] width 114 height 32
click at [84, 351] on link "Observability & metrics" at bounding box center [77, 367] width 114 height 32
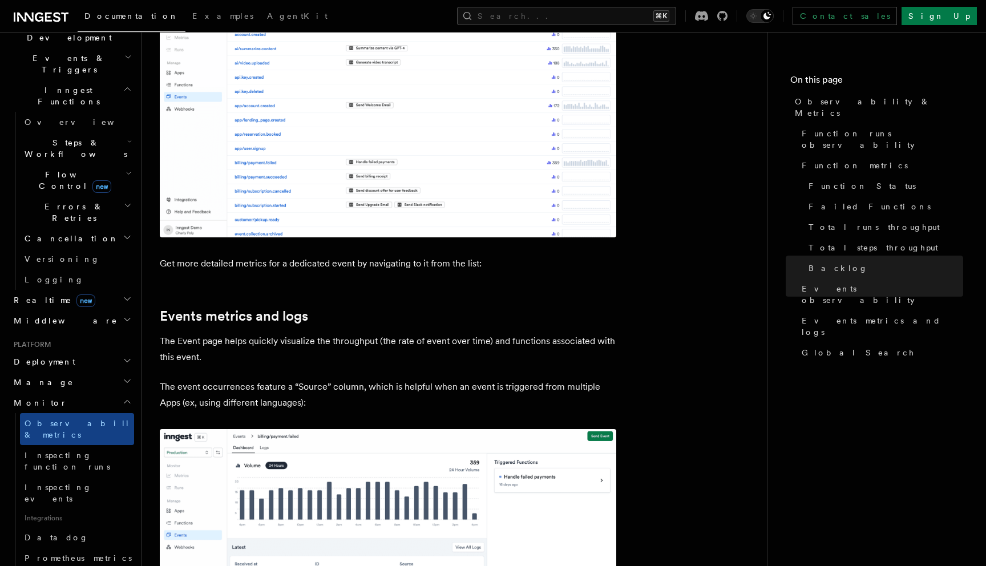
scroll to position [286, 0]
click at [53, 371] on h2 "Manage" at bounding box center [71, 381] width 125 height 21
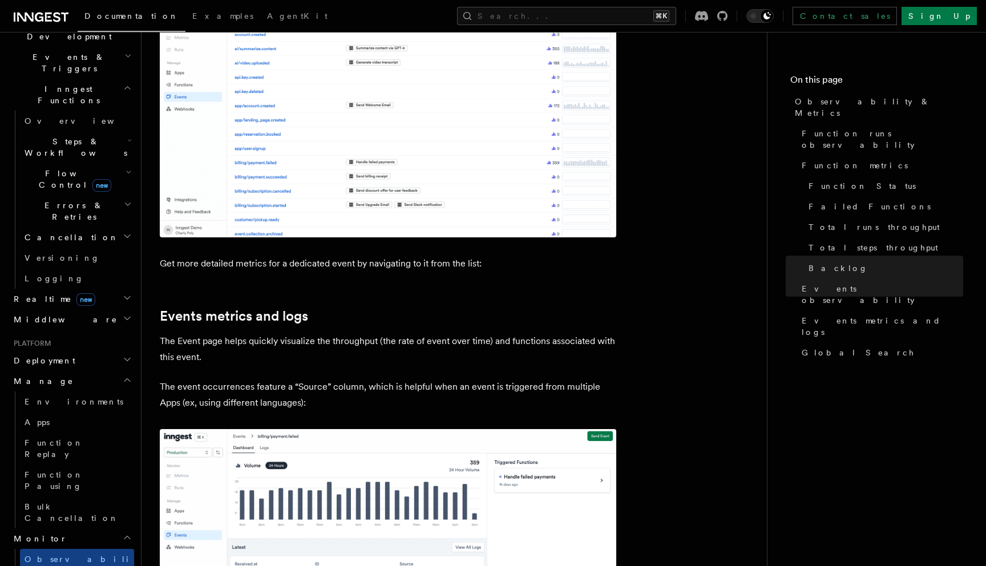
click at [53, 355] on span "Deployment" at bounding box center [42, 360] width 66 height 11
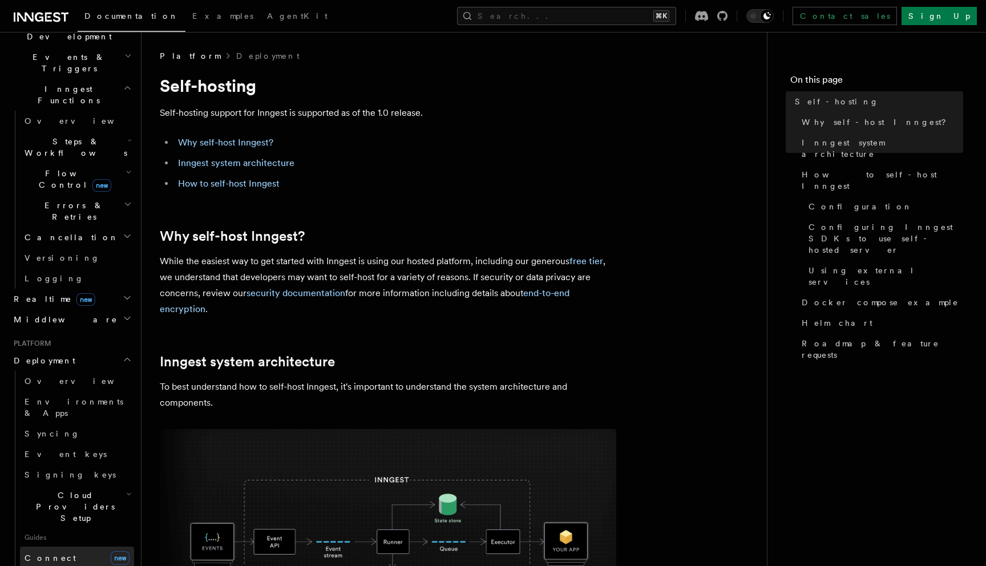
click at [66, 547] on link "Connect new" at bounding box center [77, 558] width 114 height 23
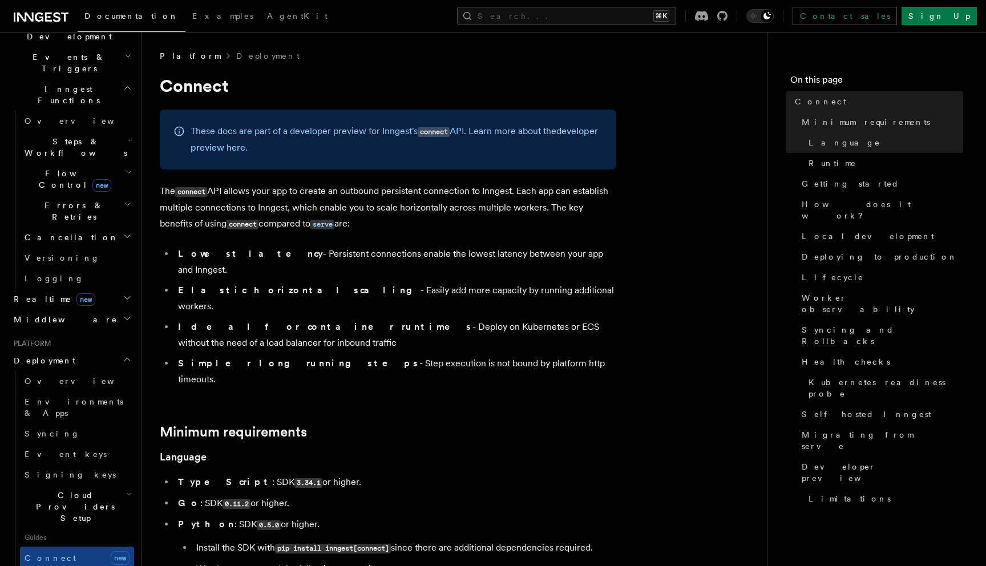
click at [428, 132] on code "connect" at bounding box center [434, 132] width 32 height 10
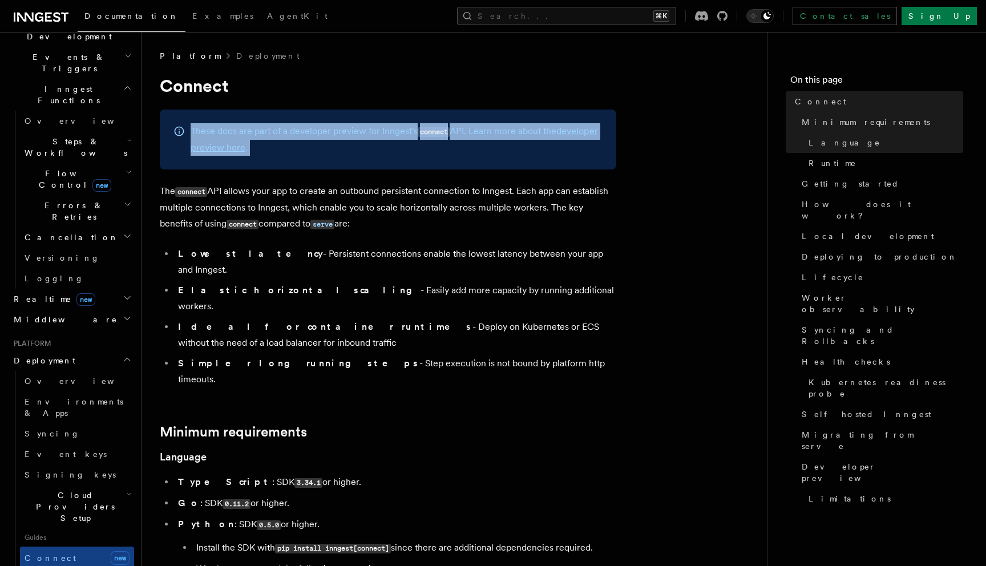
click at [428, 132] on code "connect" at bounding box center [434, 132] width 32 height 10
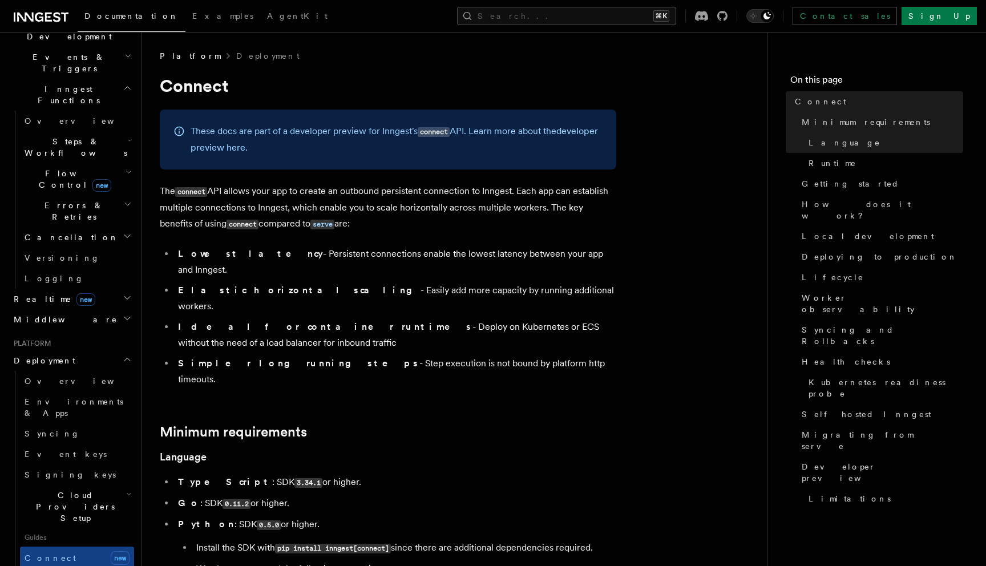
click at [346, 217] on p "The connect API allows your app to create an outbound persistent connection to …" at bounding box center [388, 207] width 456 height 49
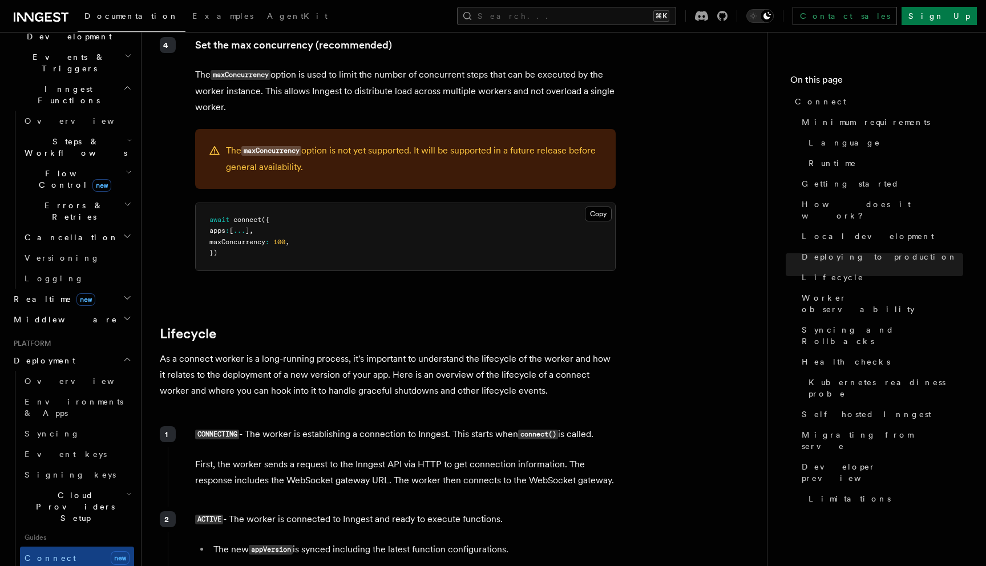
scroll to position [2141, 0]
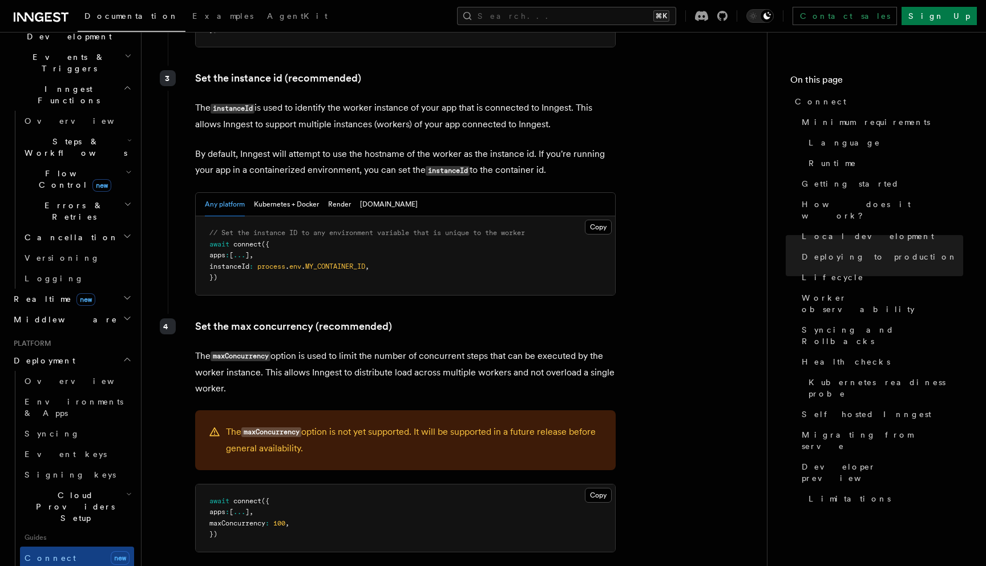
click at [277, 128] on div "Set the instance id (recommended) The instanceId is used to identify the worker…" at bounding box center [392, 188] width 448 height 244
click at [277, 193] on button "Kubernetes + Docker" at bounding box center [286, 204] width 65 height 23
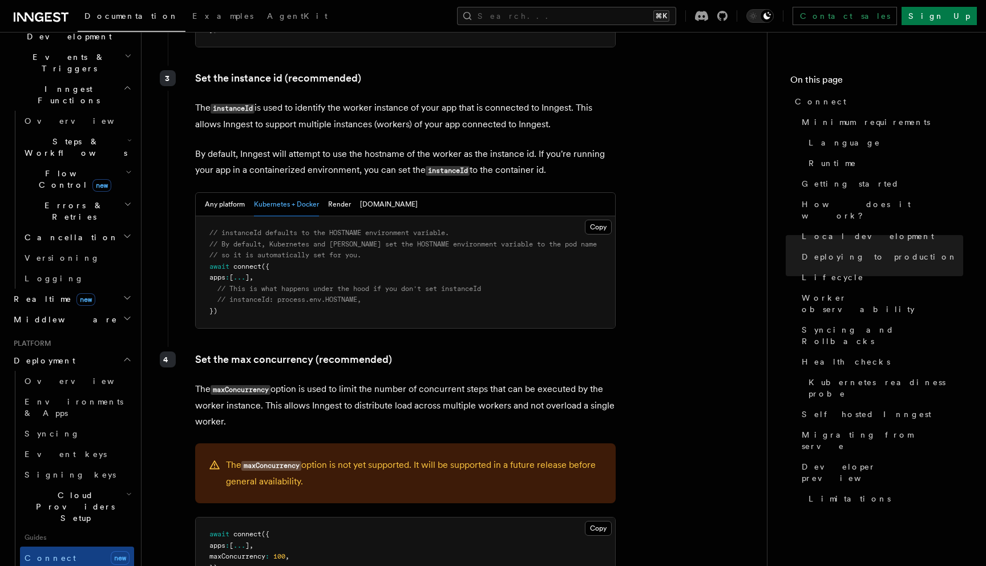
click at [301, 193] on button "Kubernetes + Docker" at bounding box center [286, 204] width 65 height 23
click at [325, 193] on div "Any platform Kubernetes + Docker Render Fly.io" at bounding box center [311, 204] width 213 height 23
click at [343, 193] on button "Render" at bounding box center [339, 204] width 23 height 23
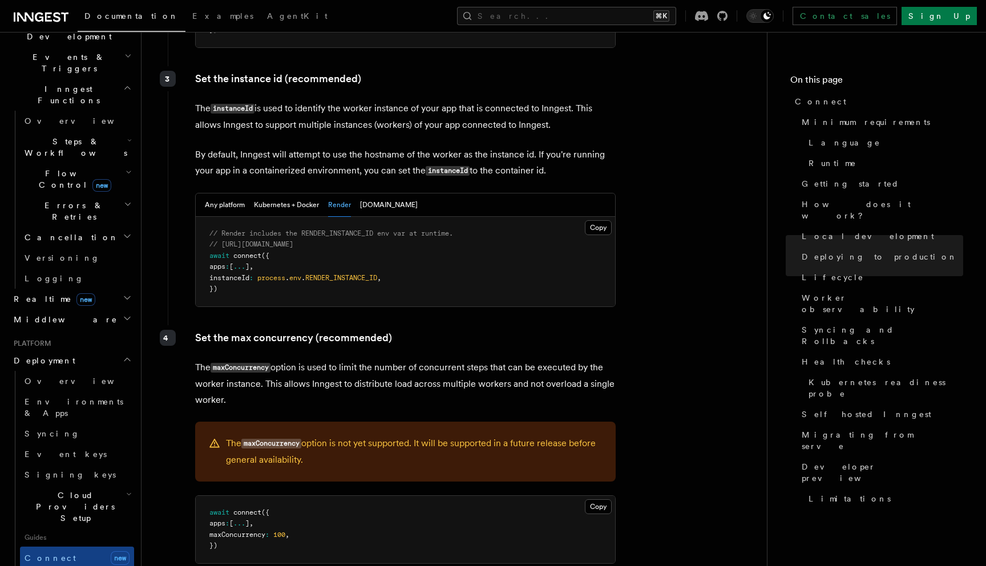
click at [377, 217] on pre "// Render includes the RENDER_INSTANCE_ID env var at runtime. // https://render…" at bounding box center [405, 262] width 419 height 90
click at [371, 193] on button "Fly.io" at bounding box center [389, 204] width 58 height 23
click at [360, 193] on button "Fly.io" at bounding box center [389, 204] width 58 height 23
click at [326, 193] on div "Any platform Kubernetes + Docker Render Fly.io" at bounding box center [311, 204] width 213 height 23
click at [287, 193] on button "Kubernetes + Docker" at bounding box center [286, 204] width 65 height 23
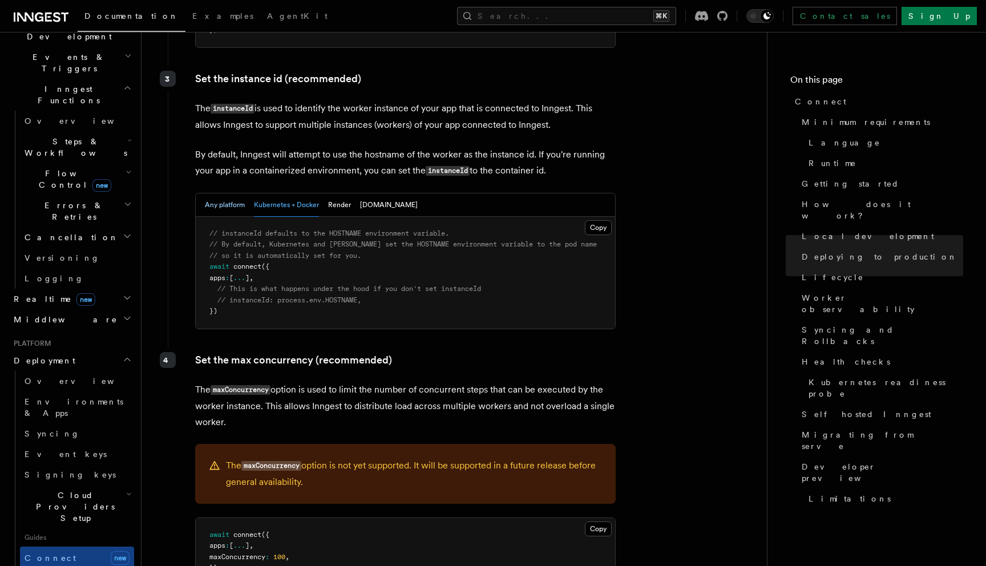
click at [232, 193] on button "Any platform" at bounding box center [225, 204] width 40 height 23
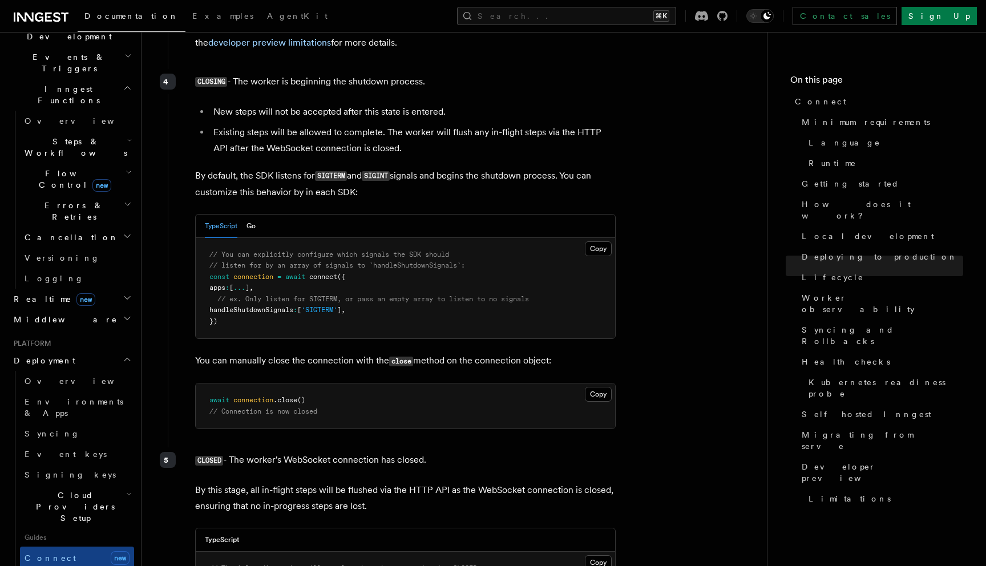
scroll to position [3311, 0]
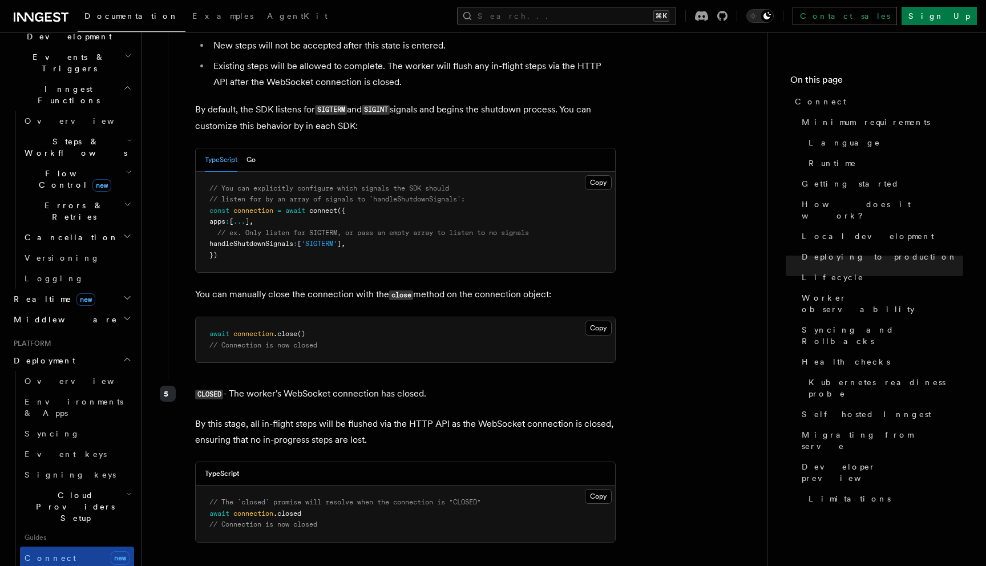
click at [39, 547] on link "Connect new" at bounding box center [77, 558] width 114 height 23
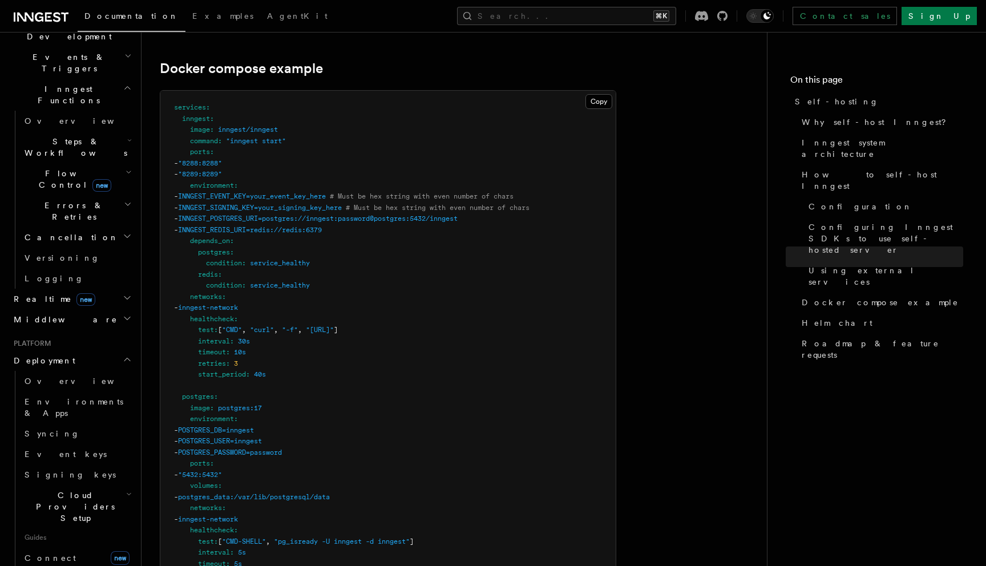
scroll to position [3220, 0]
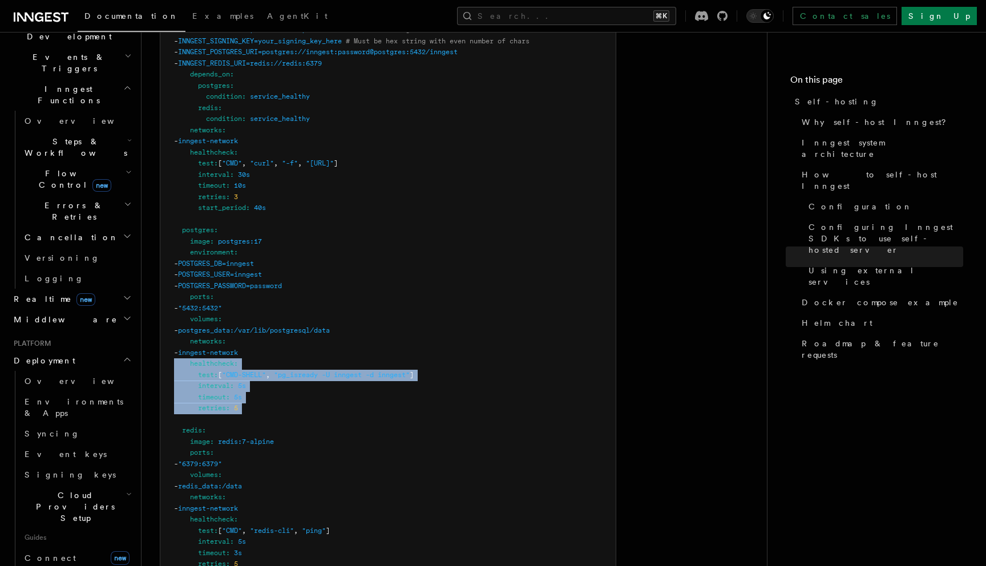
drag, startPoint x: 247, startPoint y: 390, endPoint x: 165, endPoint y: 339, distance: 96.6
click at [165, 339] on pre "services : inngest : image : inngest/inngest command : "inngest start" ports : …" at bounding box center [387, 302] width 455 height 757
copy code "healthcheck : test : [ "CMD-SHELL" , "pg_isready -U inngest -d inngest" ] inter…"
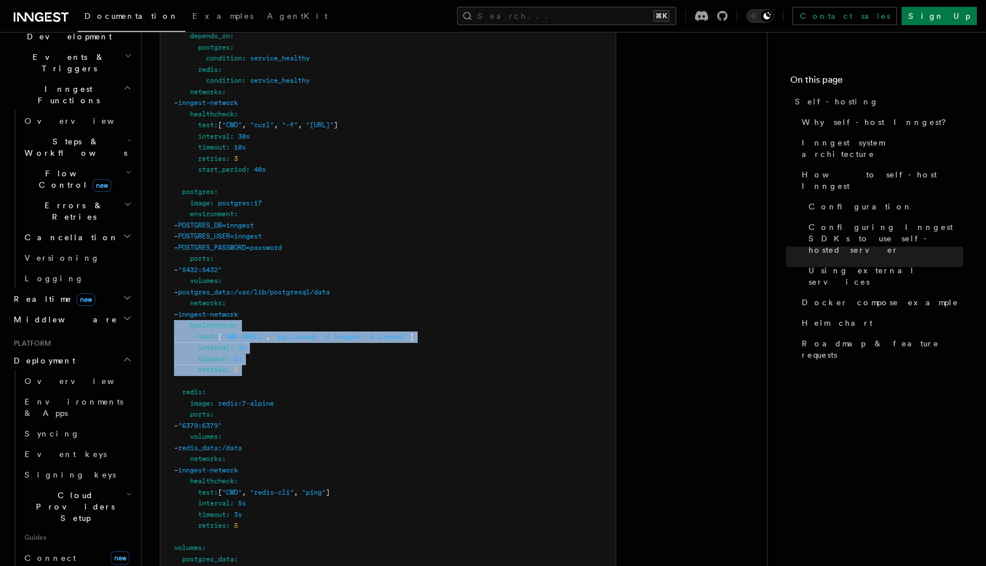
scroll to position [3261, 0]
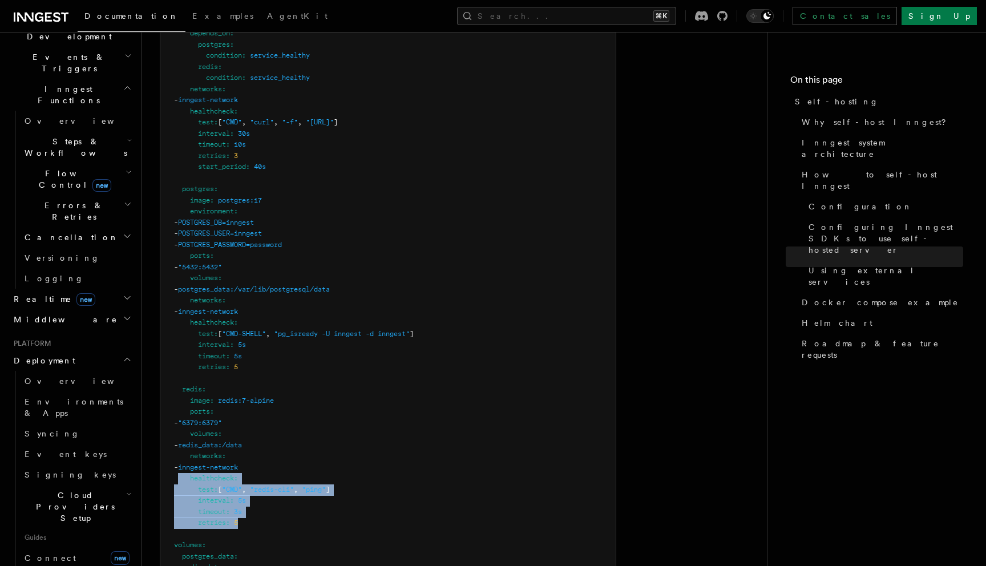
copy code "healthcheck : test : [ "CMD" , "redis-cli" , "ping" ] interval : 5s timeout : 3…"
drag, startPoint x: 248, startPoint y: 495, endPoint x: 177, endPoint y: 453, distance: 82.4
click at [177, 453] on pre "services : inngest : image : inngest/inngest command : "inngest start" ports : …" at bounding box center [387, 261] width 455 height 757
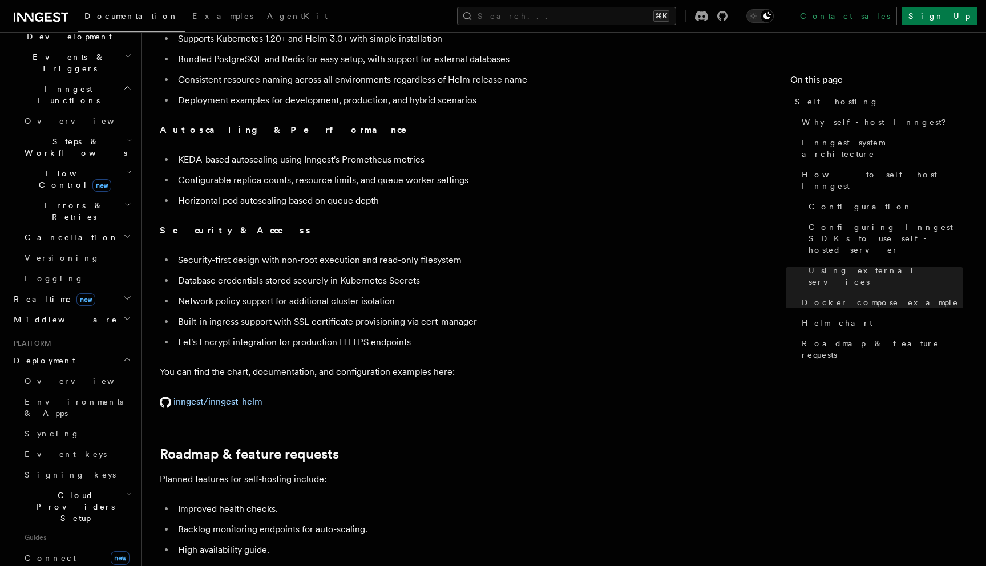
scroll to position [4056, 0]
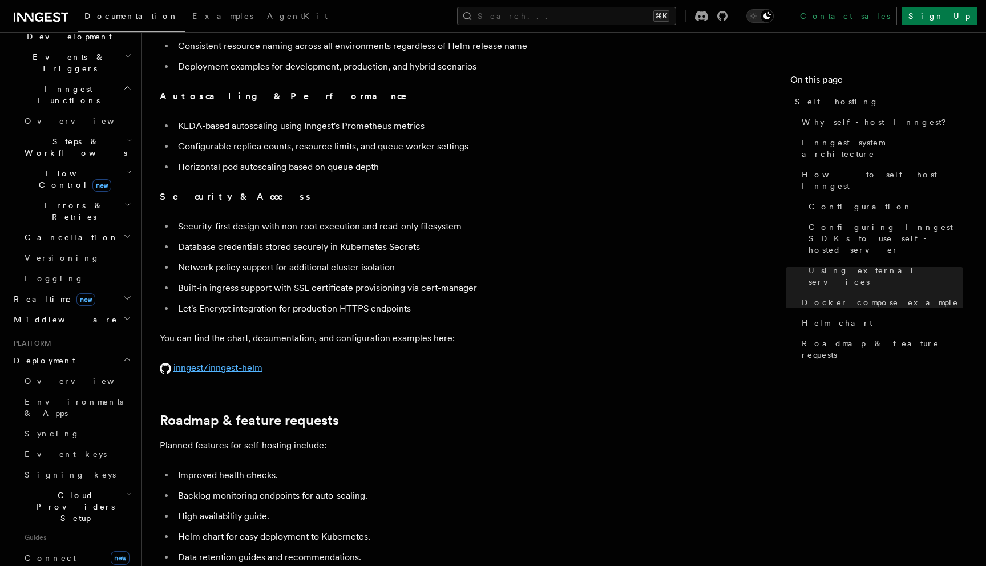
click at [232, 362] on link "inngest/inngest-helm" at bounding box center [211, 367] width 103 height 11
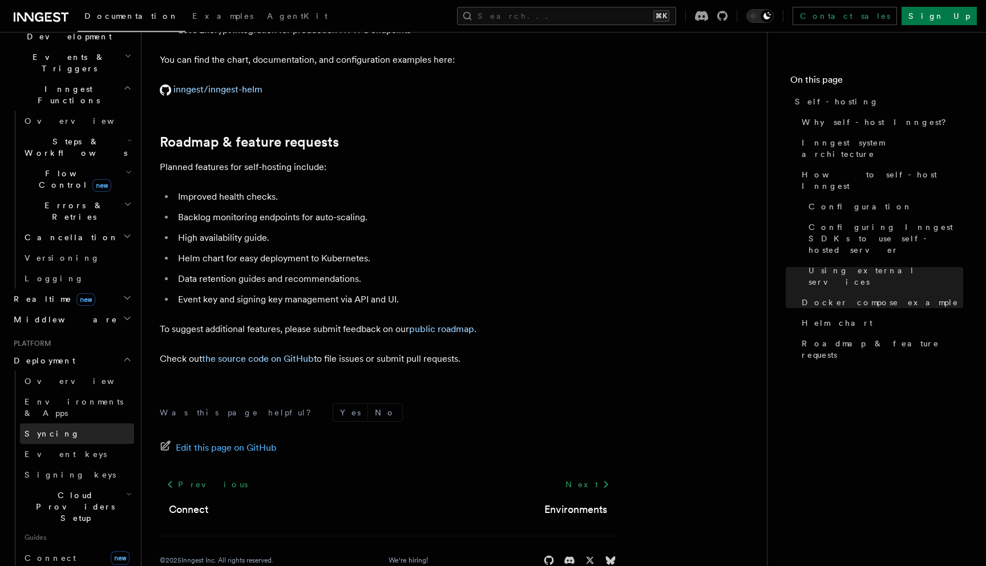
scroll to position [0, 0]
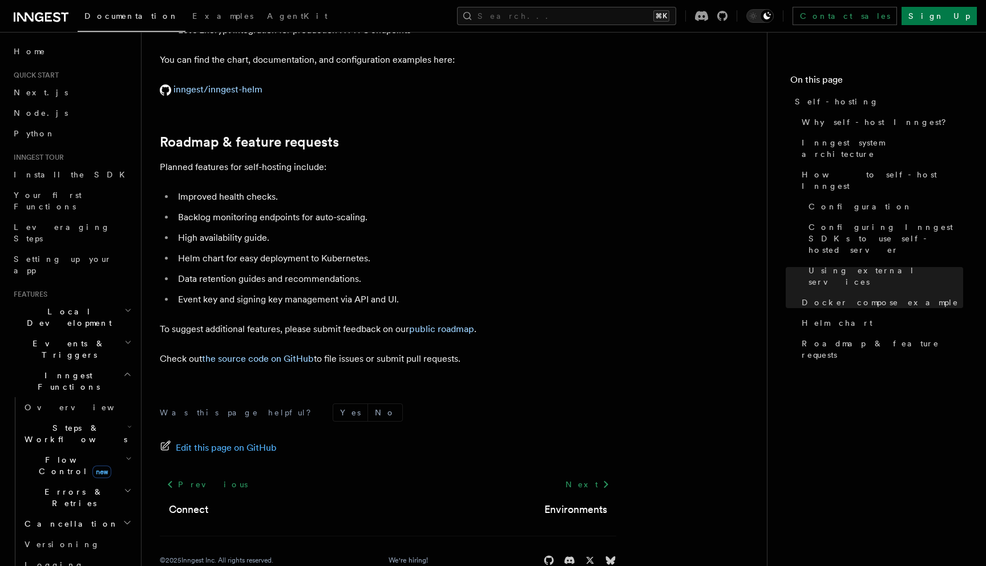
click at [129, 338] on icon "button" at bounding box center [127, 342] width 7 height 9
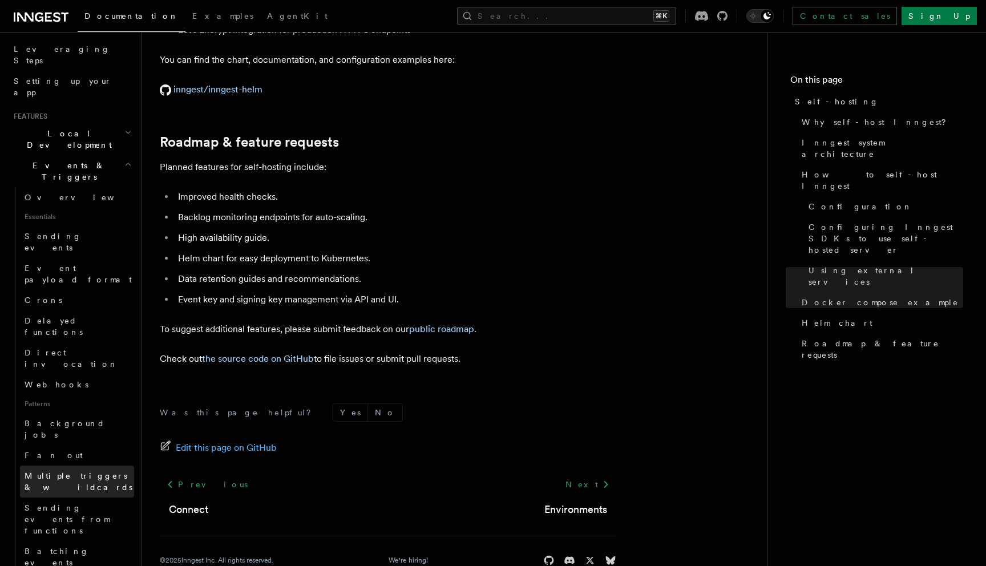
scroll to position [359, 0]
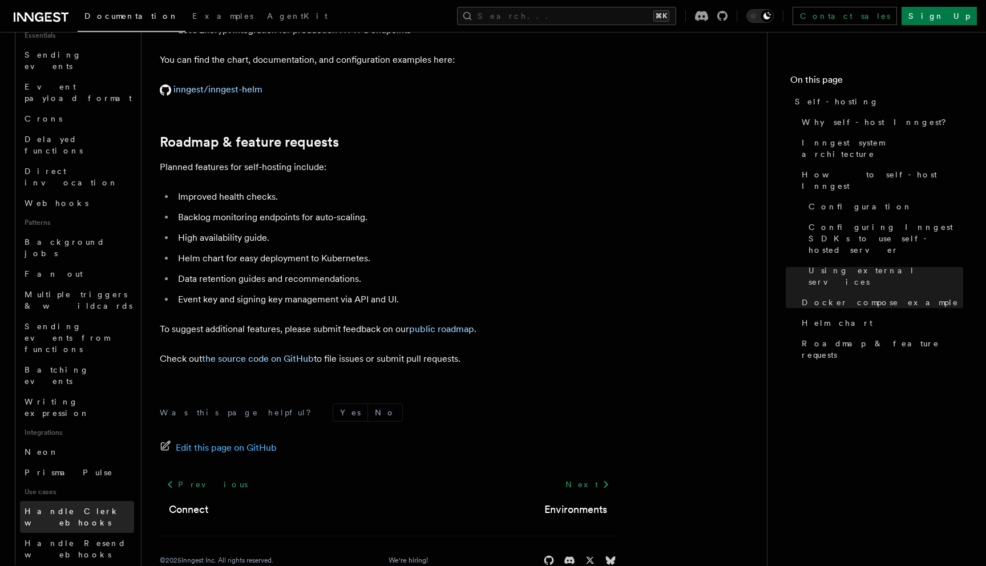
click at [102, 507] on span "Handle Clerk webhooks" at bounding box center [72, 517] width 95 height 21
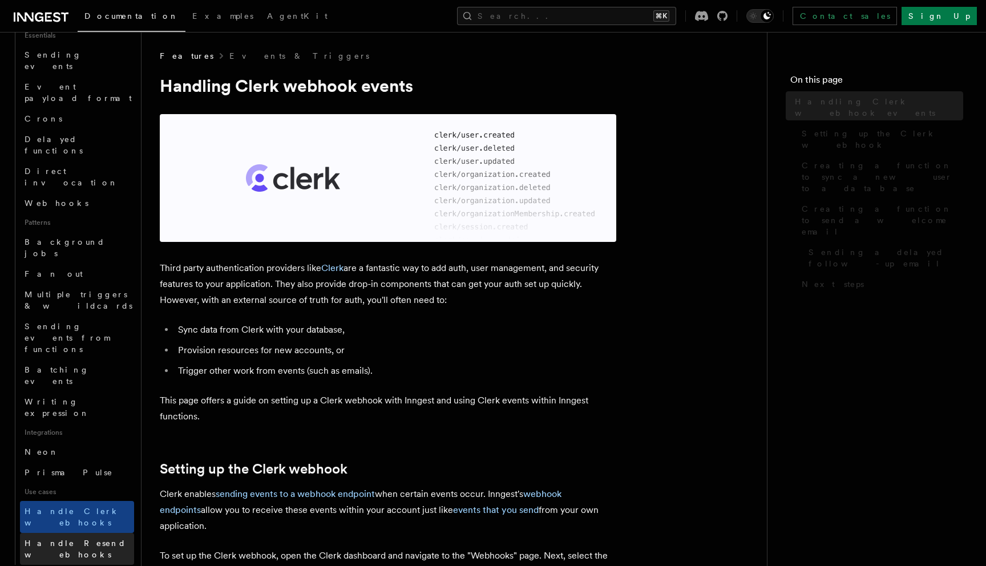
click at [102, 537] on span "Handle Resend webhooks" at bounding box center [80, 548] width 110 height 23
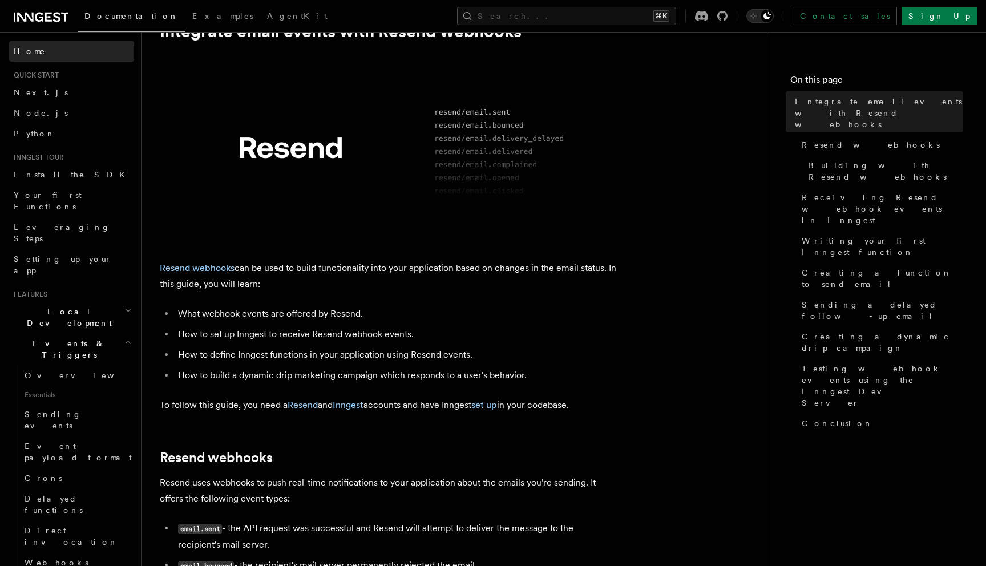
click at [39, 47] on link "Home" at bounding box center [71, 51] width 125 height 21
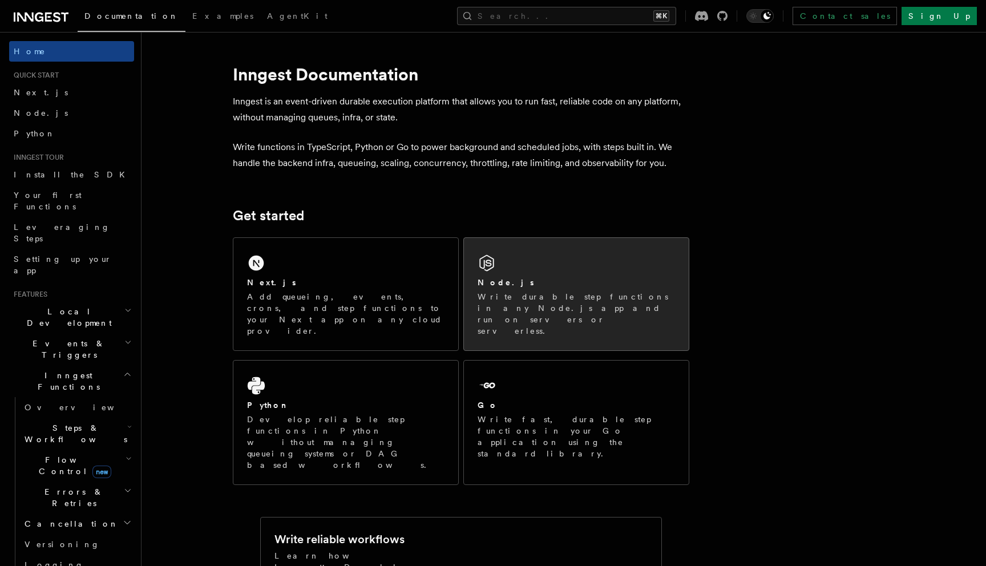
click at [511, 272] on div "Node.js Write durable step functions in any Node.js app and run on servers or s…" at bounding box center [576, 294] width 225 height 112
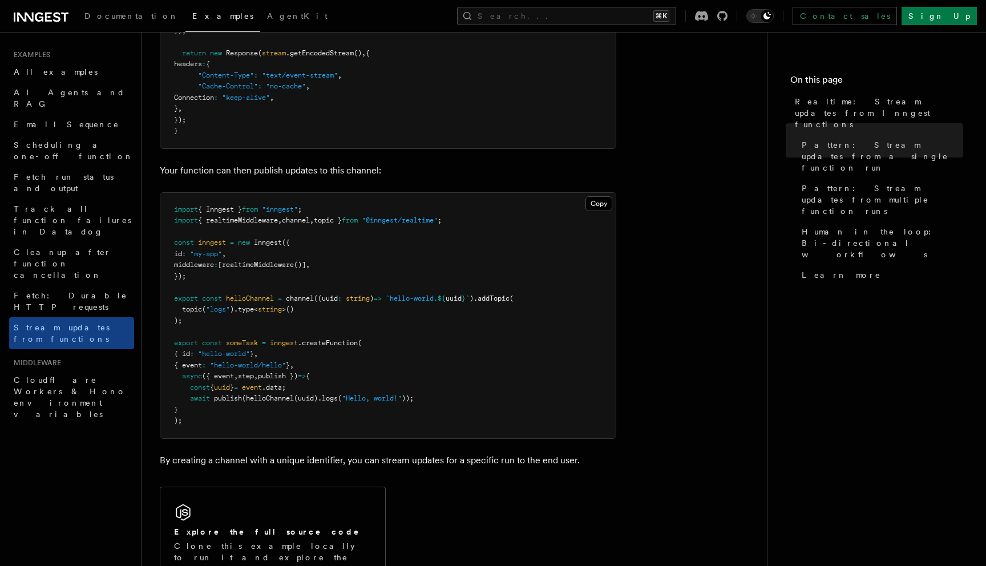
scroll to position [592, 0]
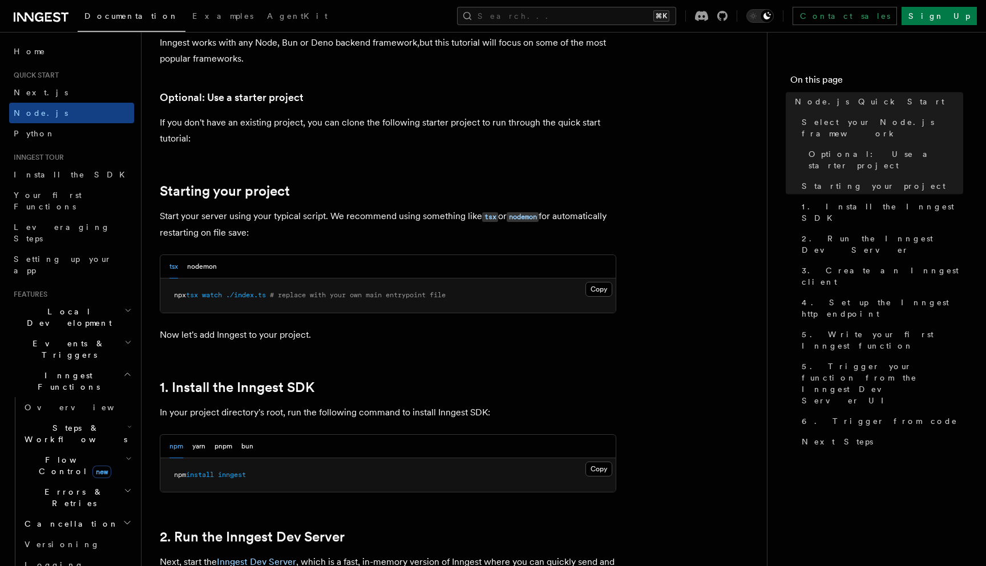
scroll to position [666, 0]
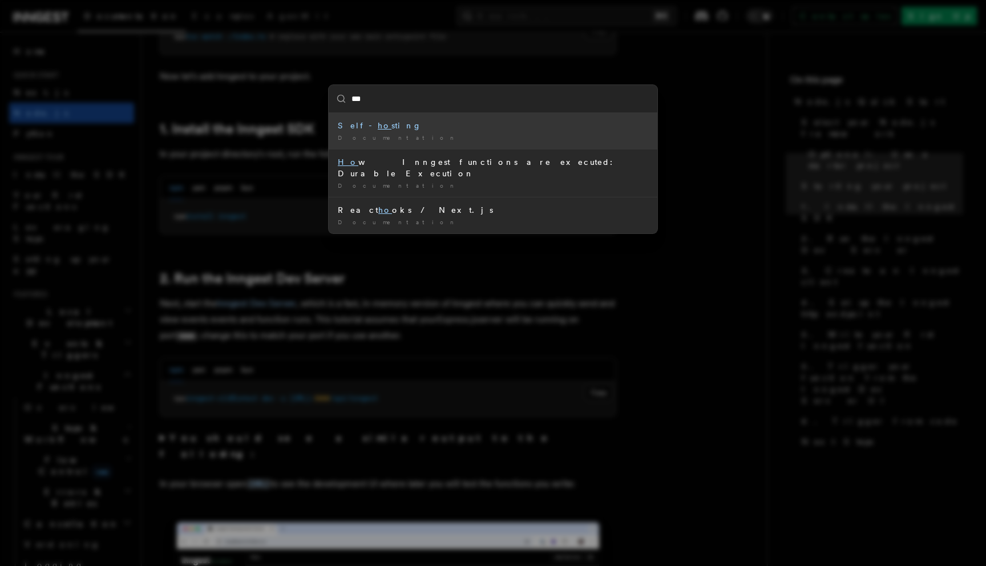
type input "****"
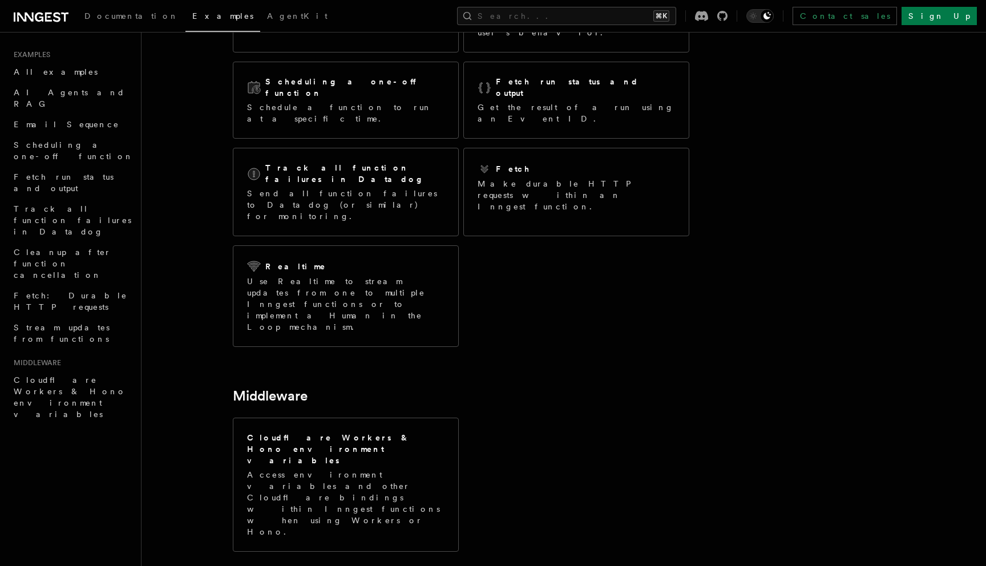
scroll to position [157, 0]
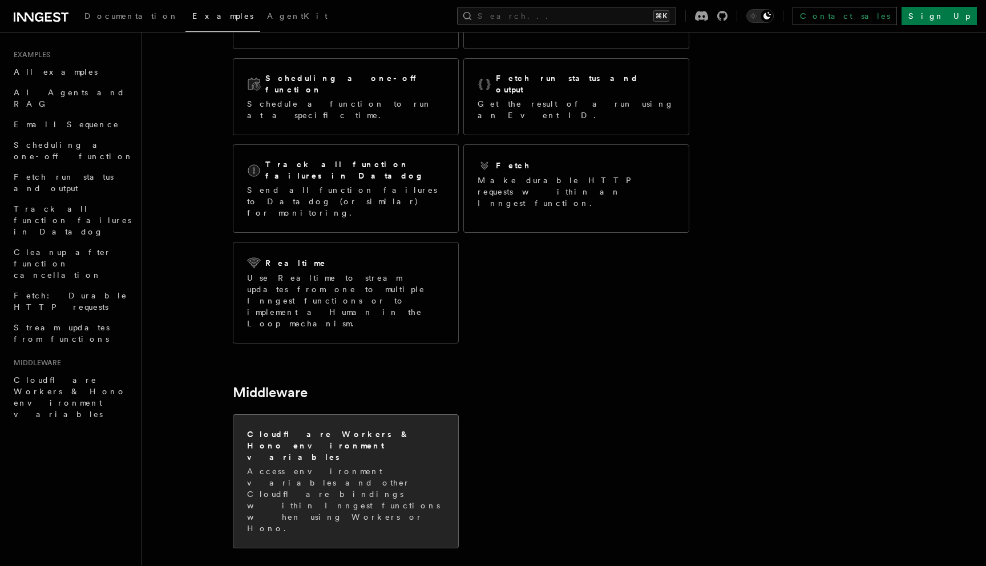
click at [375, 466] on p "Access environment variables and other Cloudflare bindings within Inngest funct…" at bounding box center [345, 500] width 197 height 68
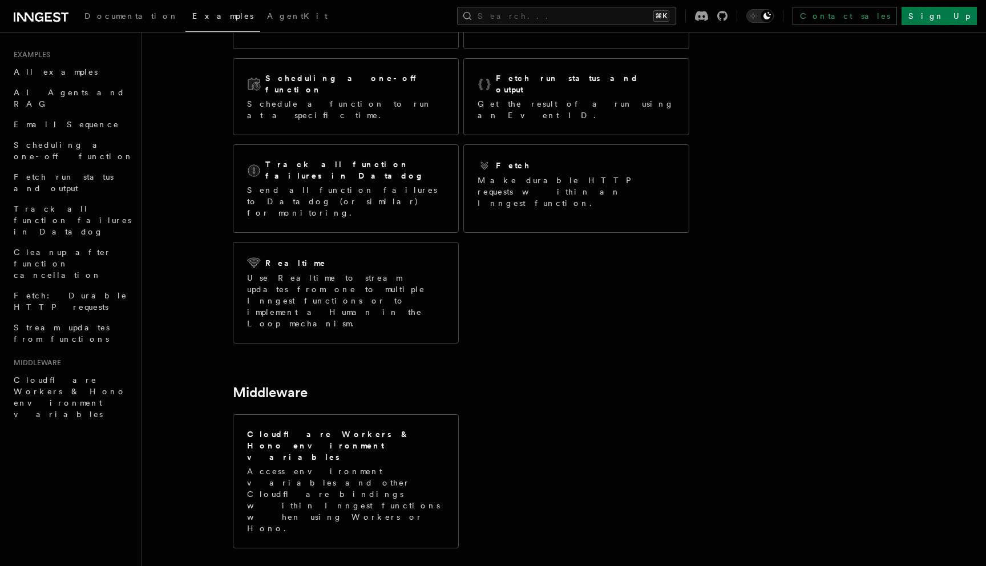
scroll to position [0, 0]
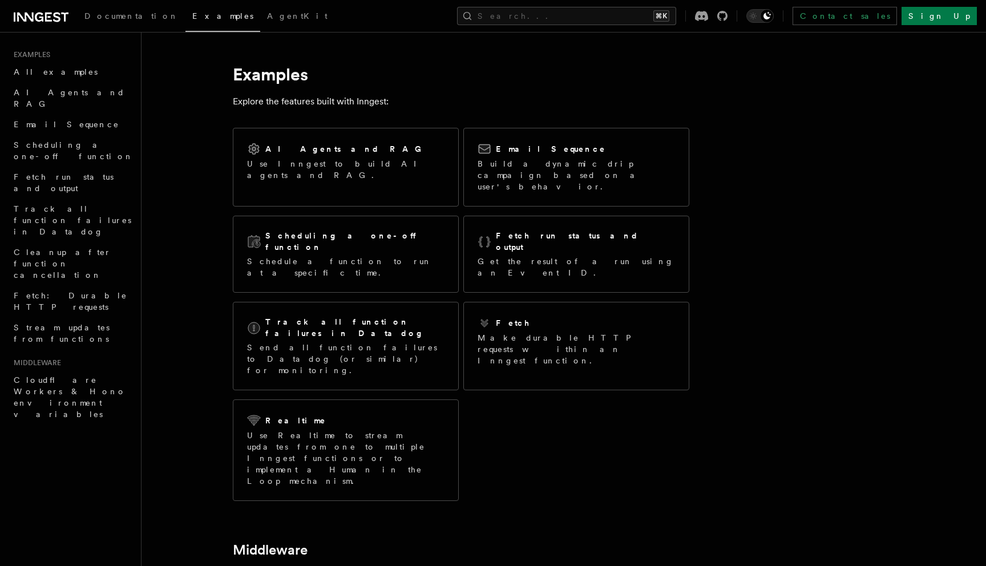
click at [621, 34] on main "Examples Explore the features built with Inngest: AI Agents and RAG Use Inngest…" at bounding box center [543, 444] width 767 height 825
click at [620, 41] on main "Examples Explore the features built with Inngest: AI Agents and RAG Use Inngest…" at bounding box center [543, 444] width 767 height 825
click at [615, 30] on div "Documentation Examples AgentKit Search... ⌘K Contact sales Sign Up" at bounding box center [493, 16] width 986 height 32
click at [615, 28] on div "Documentation Examples AgentKit Search... ⌘K Contact sales Sign Up" at bounding box center [493, 16] width 986 height 32
click at [610, 21] on button "Search... ⌘K" at bounding box center [566, 16] width 219 height 18
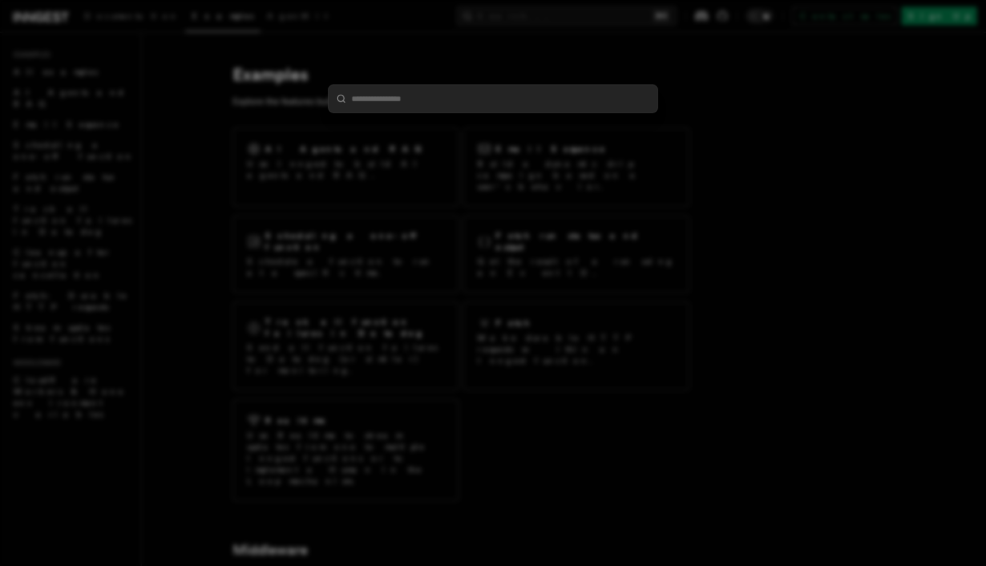
click at [713, 150] on div at bounding box center [493, 283] width 986 height 566
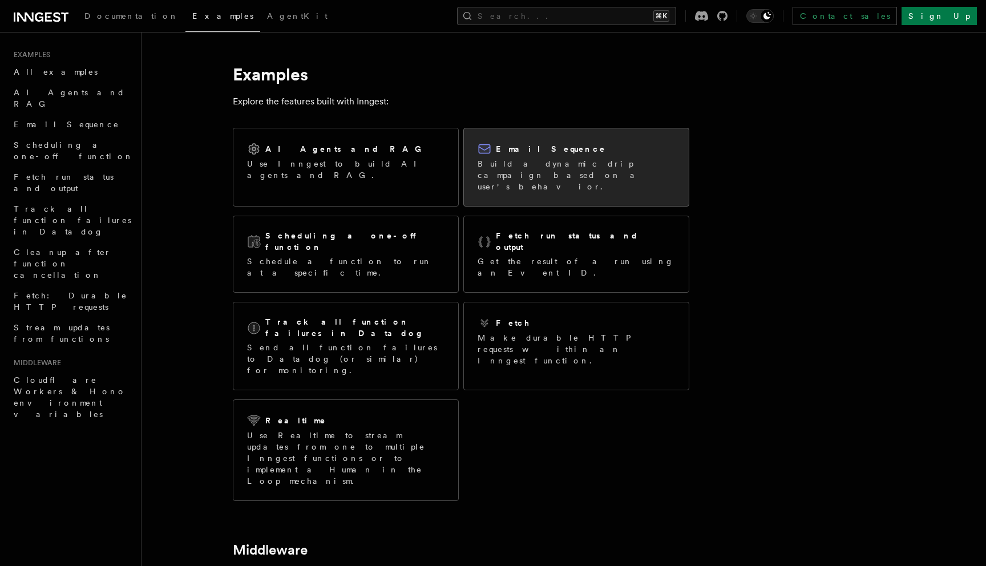
click at [549, 161] on p "Build a dynamic drip campaign based on a user's behavior." at bounding box center [576, 175] width 197 height 34
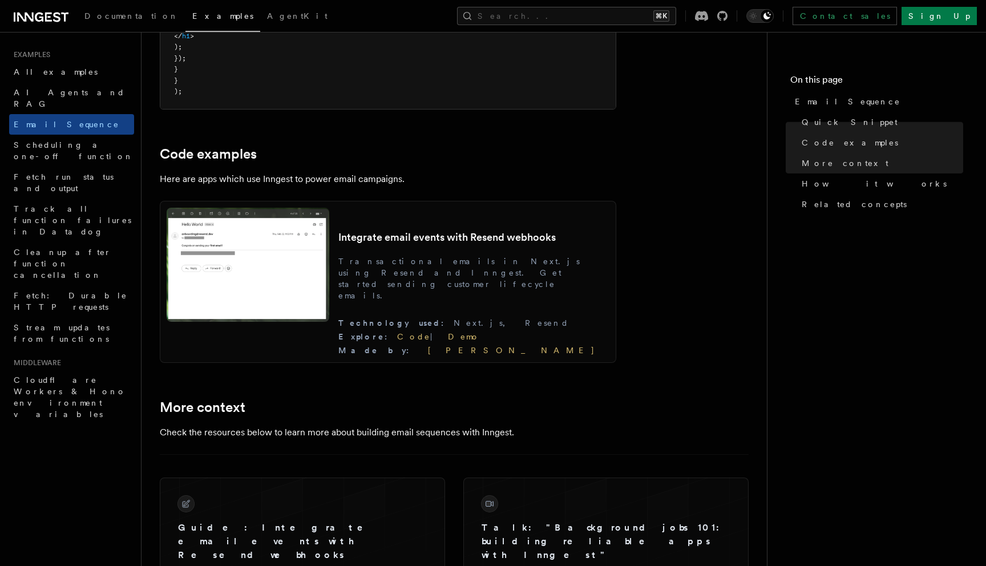
scroll to position [858, 0]
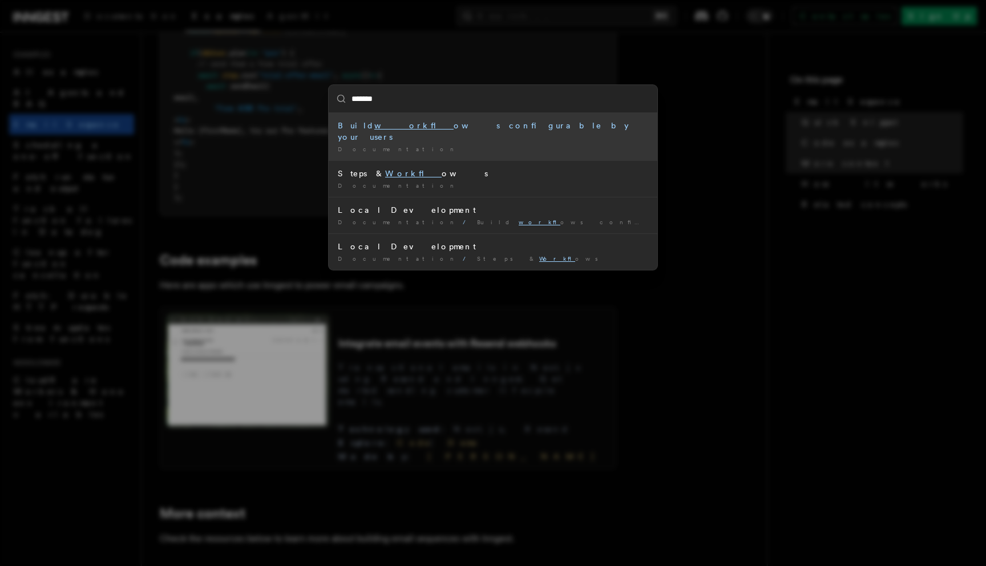
type input "********"
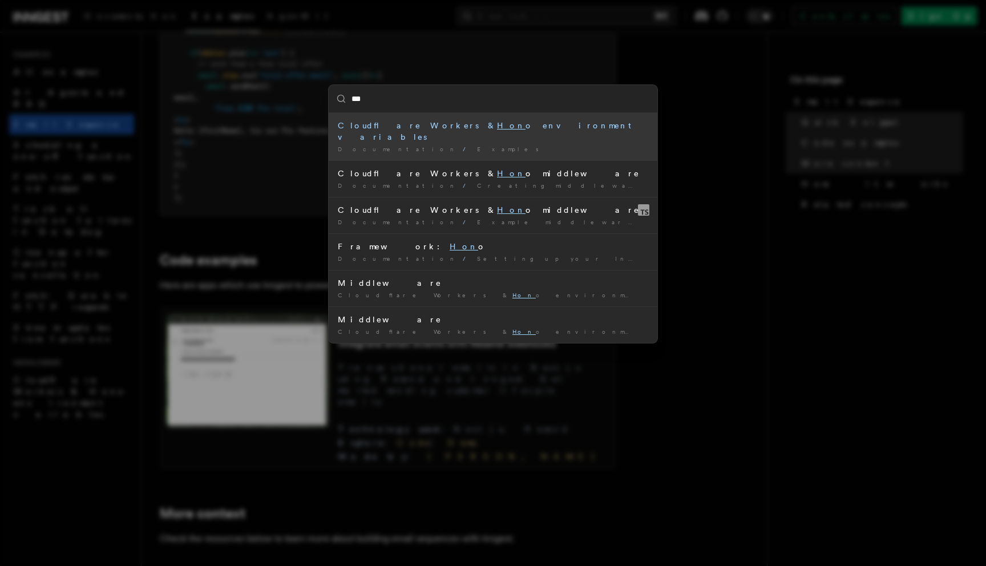
type input "****"
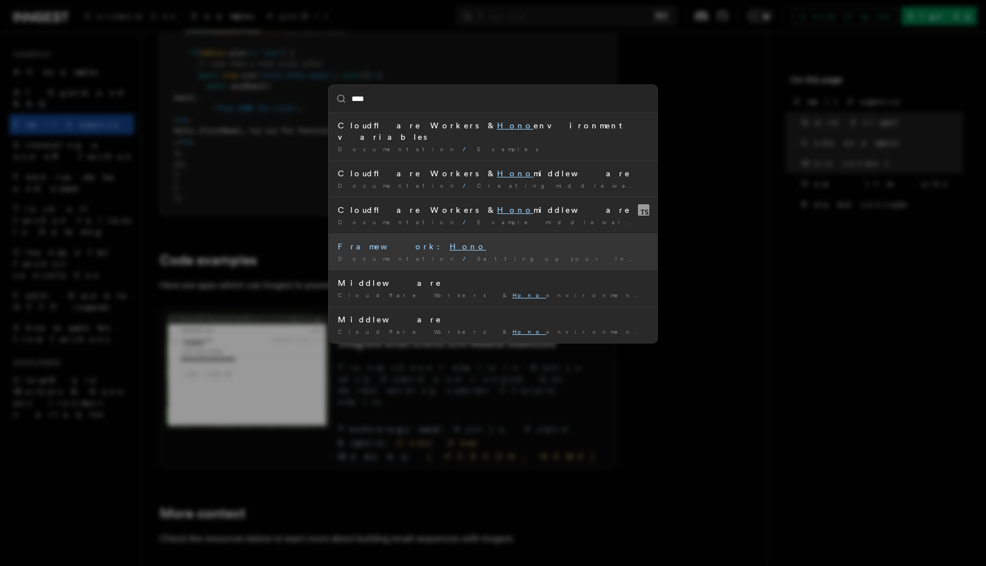
click at [477, 255] on span "Setting up your Inngest app" at bounding box center [588, 258] width 223 height 7
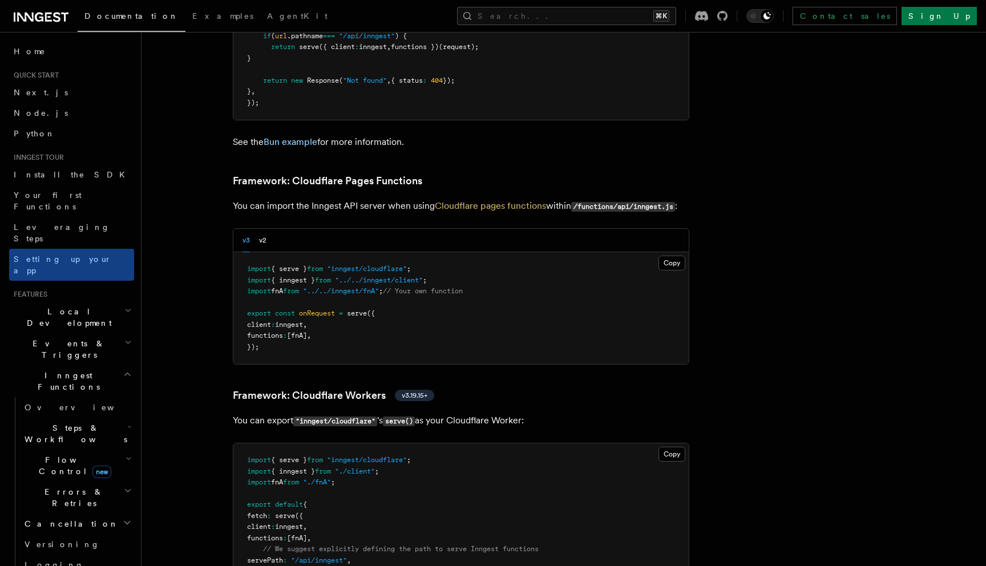
scroll to position [1682, 0]
click at [258, 228] on div "v3 v2" at bounding box center [254, 239] width 24 height 23
click at [268, 228] on div "v3 v2" at bounding box center [460, 239] width 455 height 23
click at [259, 228] on button "v2" at bounding box center [262, 239] width 7 height 23
click at [246, 228] on button "v3" at bounding box center [245, 239] width 7 height 23
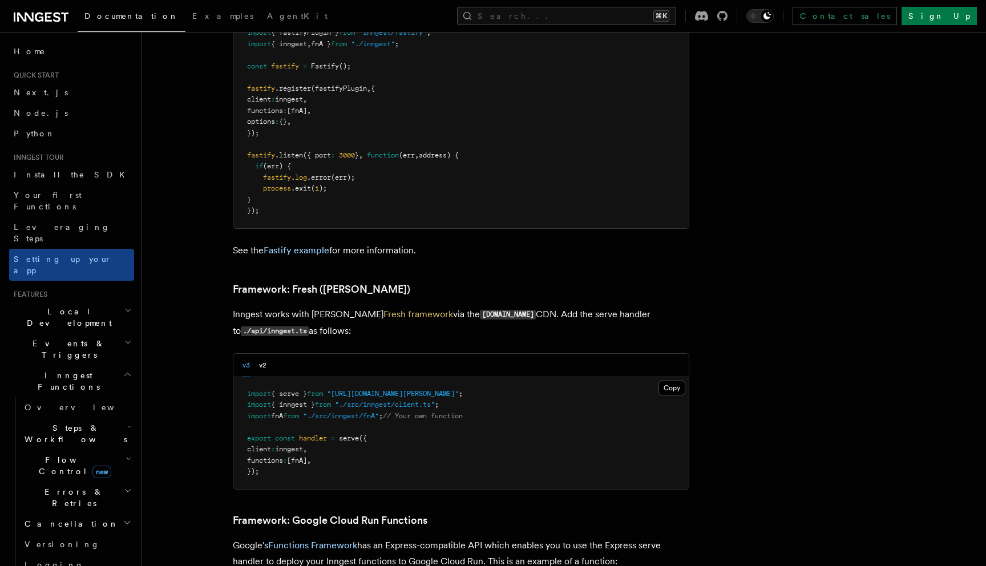
scroll to position [539, 0]
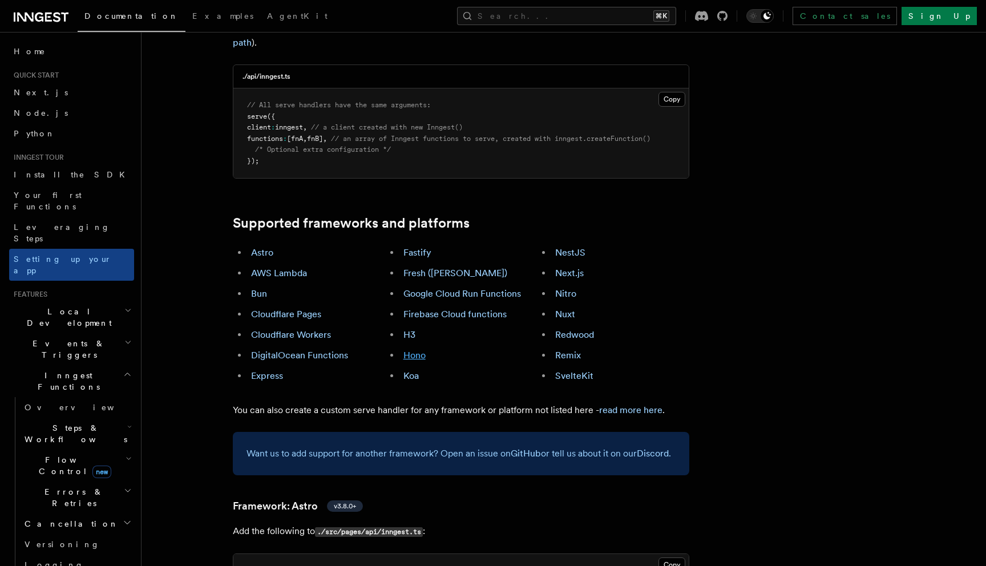
click at [409, 350] on link "Hono" at bounding box center [414, 355] width 22 height 11
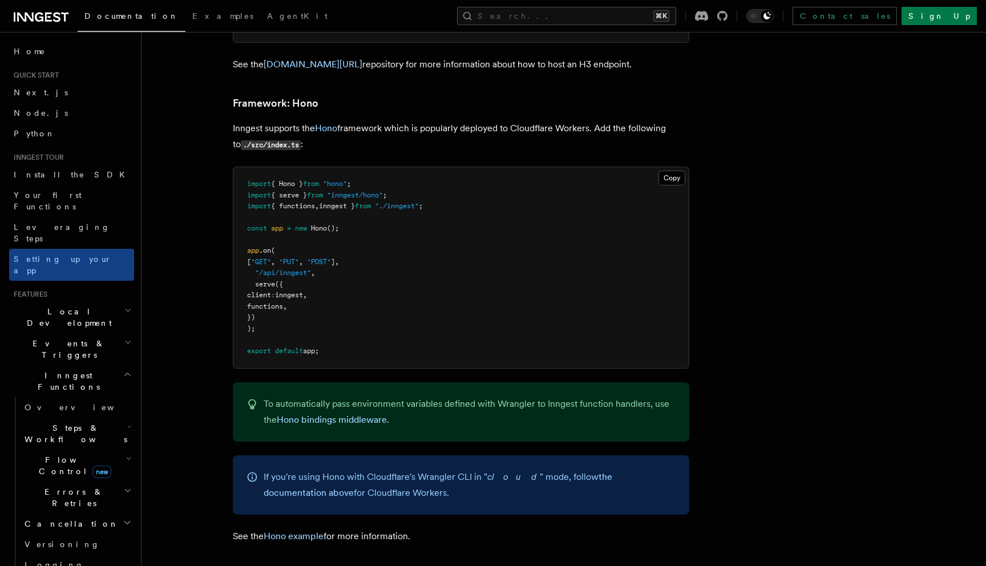
scroll to position [5555, 0]
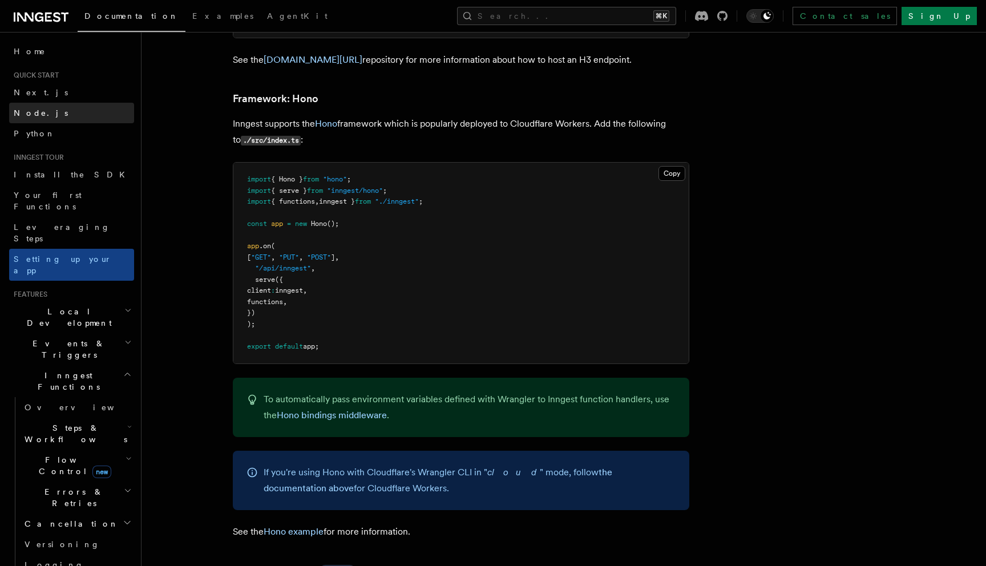
click at [80, 116] on link "Node.js" at bounding box center [71, 113] width 125 height 21
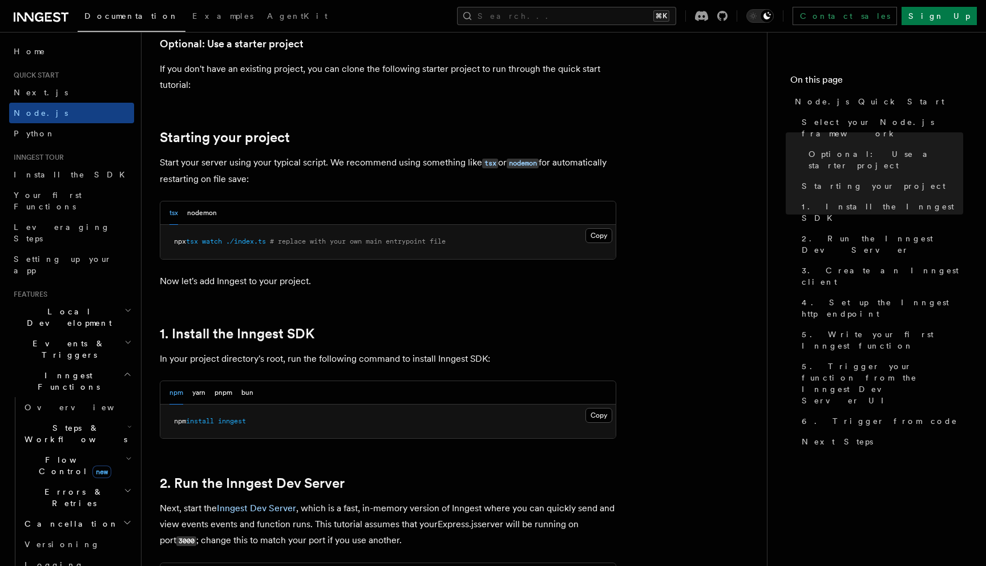
scroll to position [794, 0]
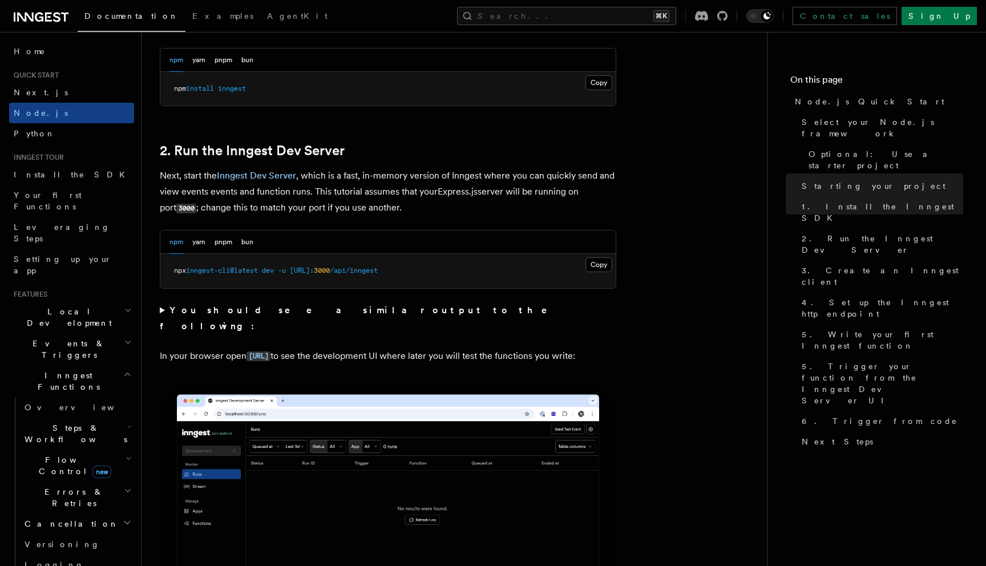
click at [235, 95] on pre "npm install inngest" at bounding box center [387, 89] width 455 height 34
click at [235, 91] on span "inngest" at bounding box center [232, 88] width 28 height 8
copy span "inngest"
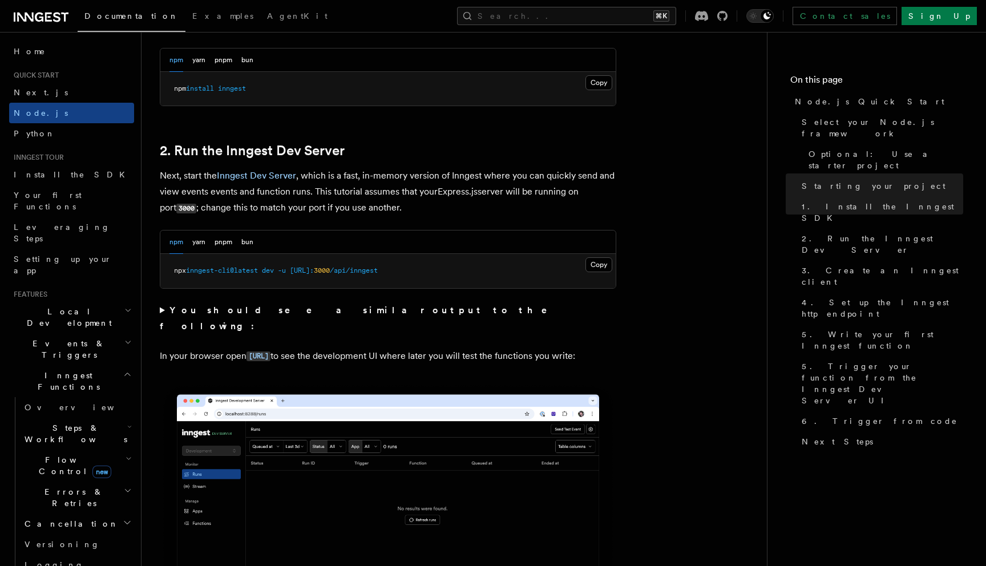
click at [306, 312] on strong "You should see a similar output to the following:" at bounding box center [361, 318] width 403 height 27
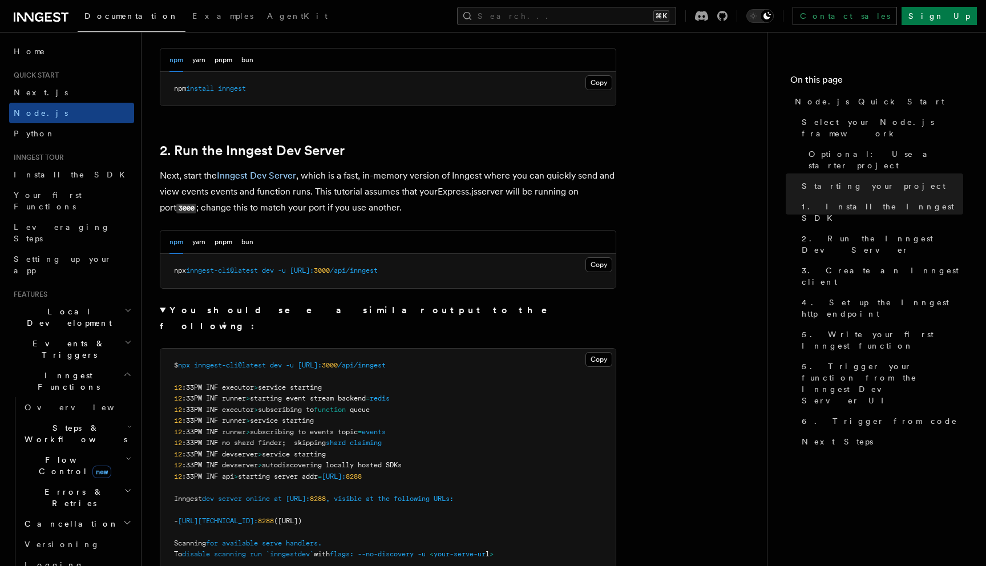
click at [306, 312] on strong "You should see a similar output to the following:" at bounding box center [361, 318] width 403 height 27
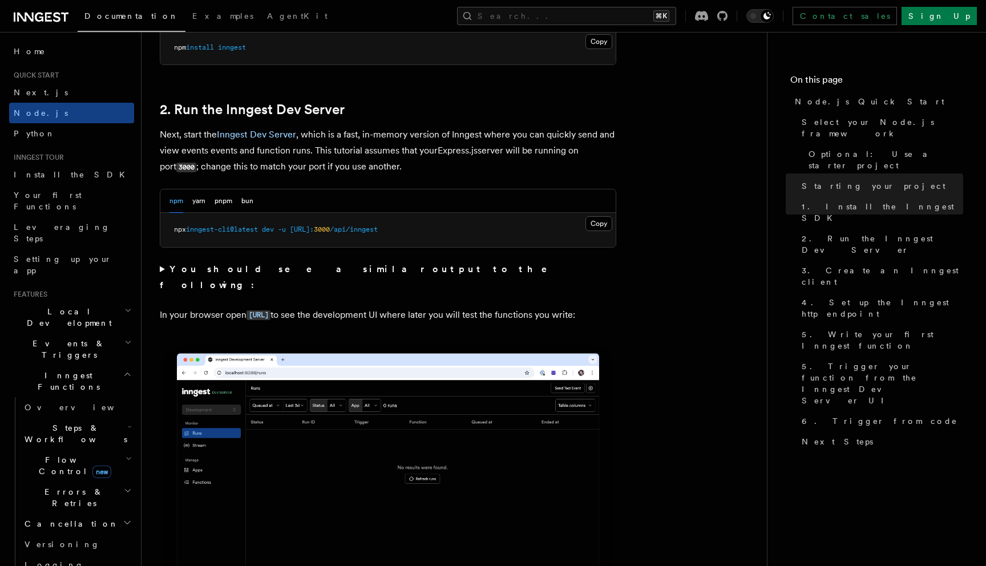
click at [337, 264] on strong "You should see a similar output to the following:" at bounding box center [361, 277] width 403 height 27
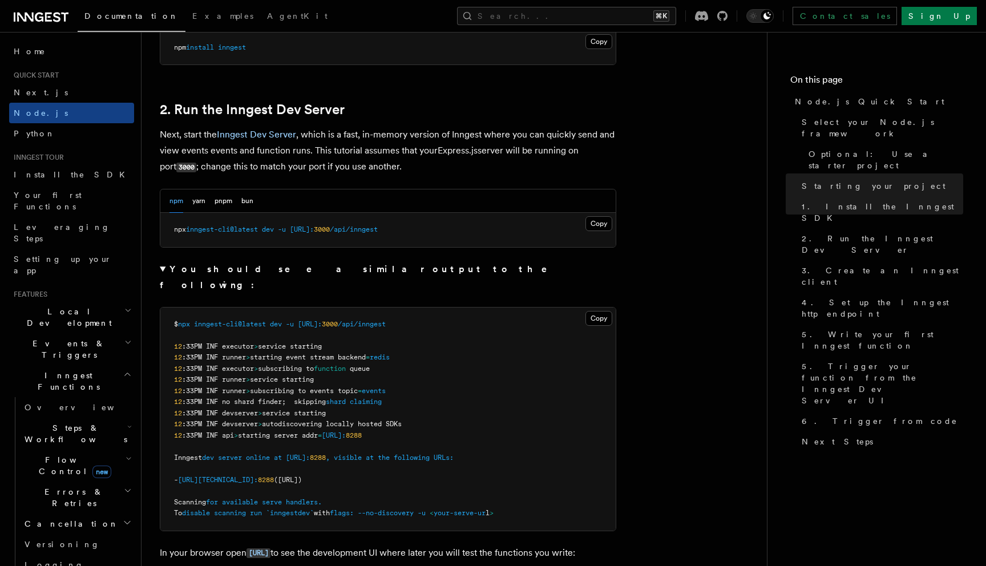
click at [337, 264] on strong "You should see a similar output to the following:" at bounding box center [361, 277] width 403 height 27
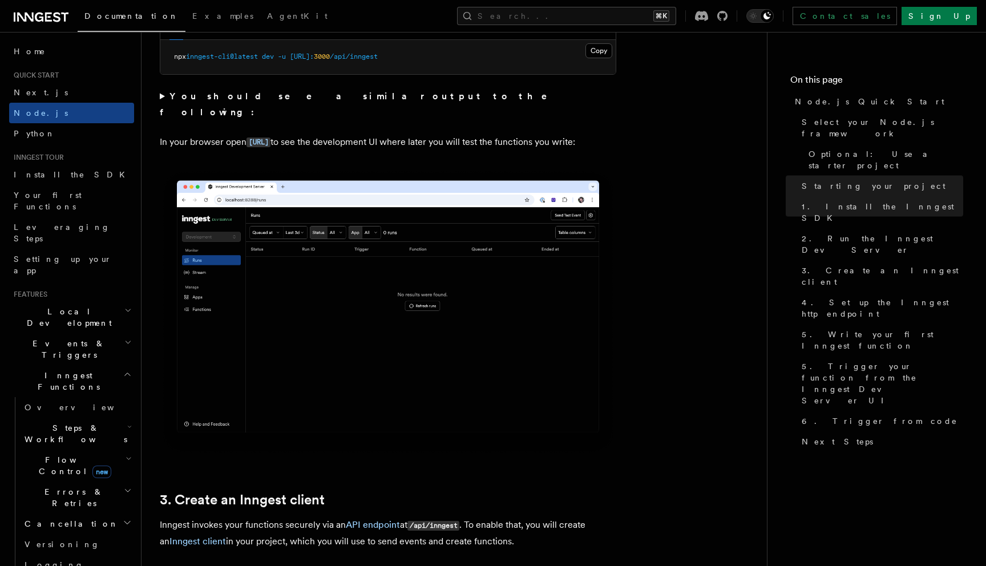
scroll to position [1328, 0]
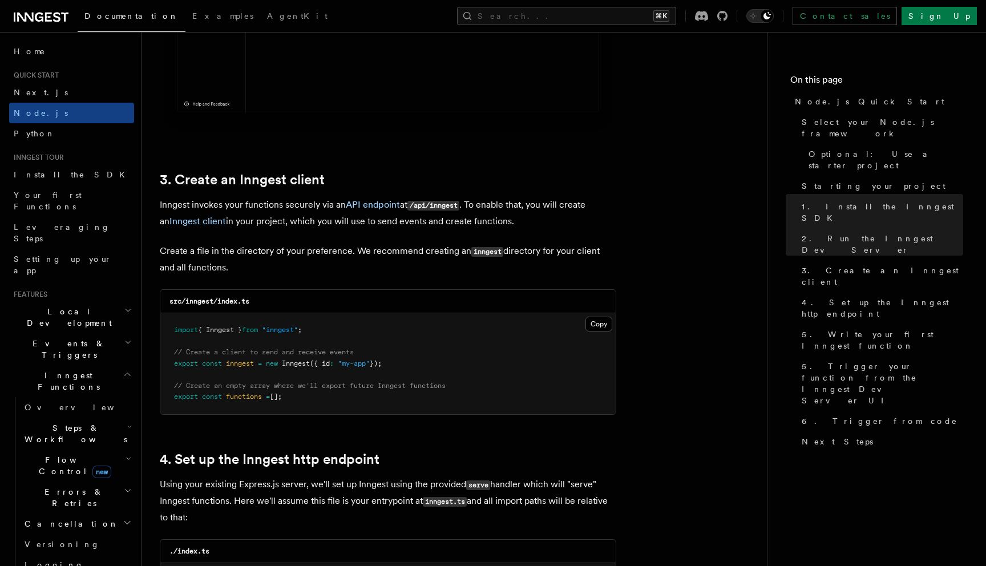
click at [310, 367] on span "Inngest" at bounding box center [296, 363] width 28 height 8
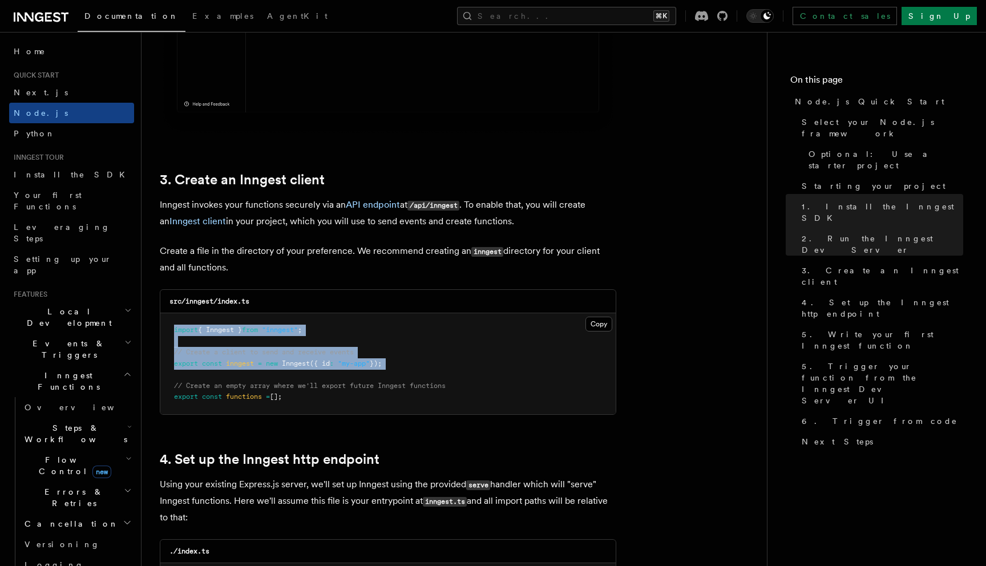
drag, startPoint x: 310, startPoint y: 369, endPoint x: 284, endPoint y: 334, distance: 43.7
click at [284, 334] on code "import { Inngest } from "inngest" ; // Create a client to send and receive even…" at bounding box center [310, 363] width 272 height 75
copy code "import { Inngest } from "inngest" ; // Create a client to send and receive even…"
click at [595, 326] on button "Copy Copied" at bounding box center [598, 324] width 27 height 15
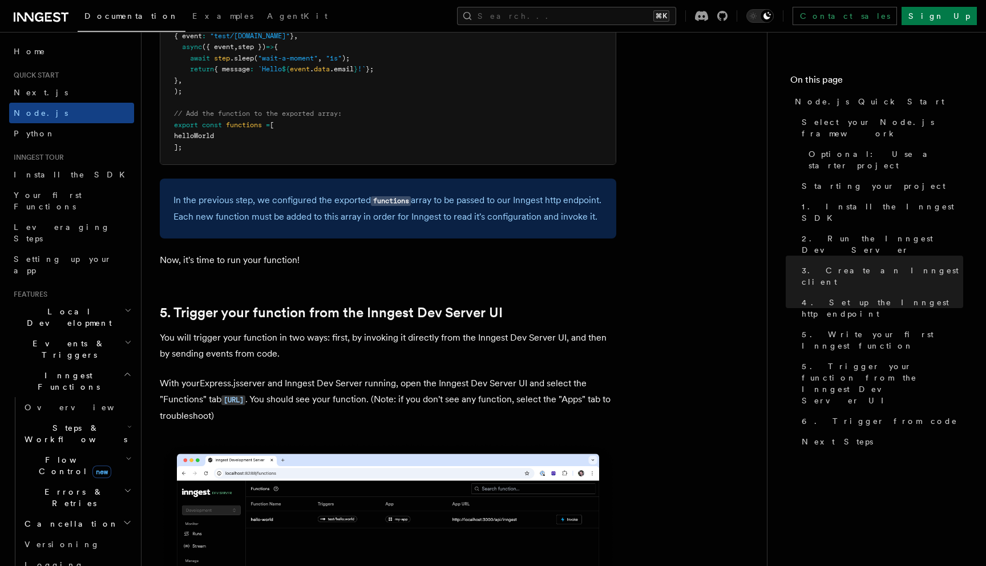
scroll to position [2590, 0]
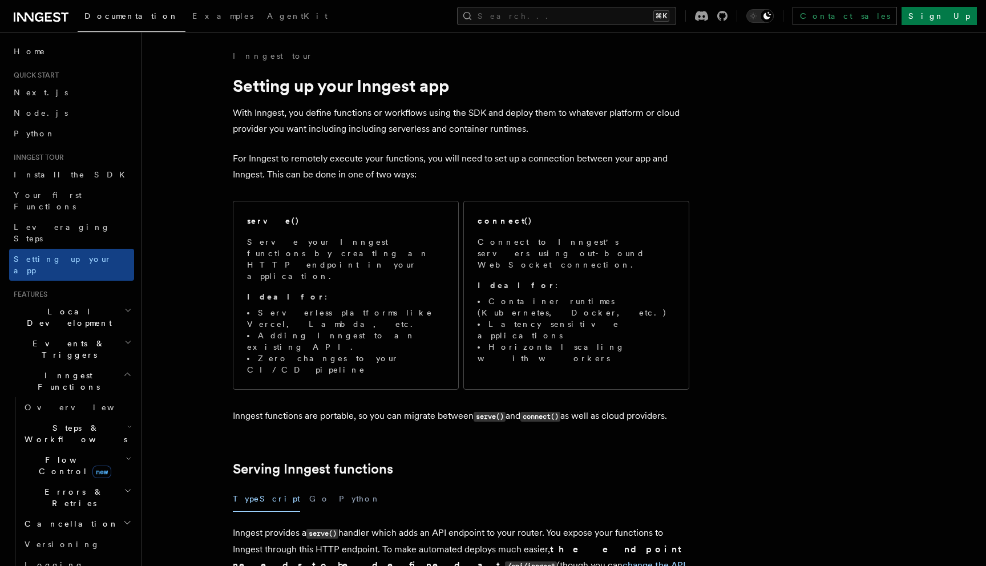
scroll to position [498, 0]
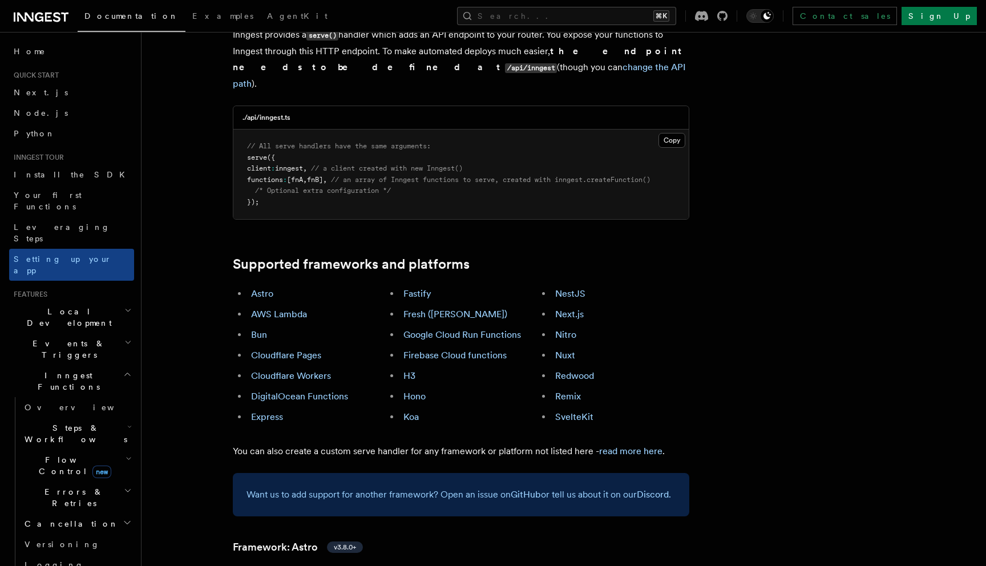
click at [300, 368] on li "Cloudflare Workers" at bounding box center [317, 376] width 138 height 16
click at [289, 370] on link "Cloudflare Workers" at bounding box center [291, 375] width 80 height 11
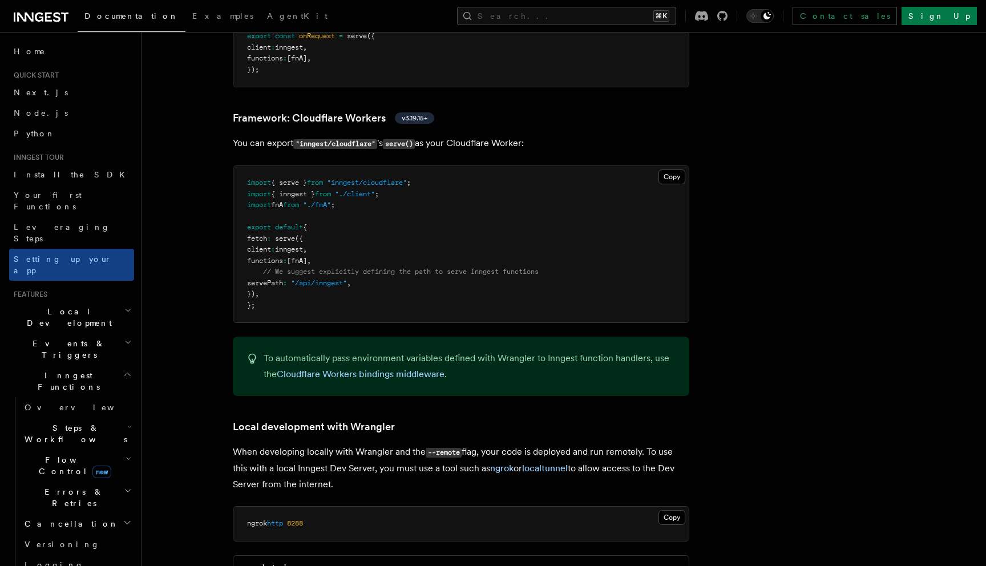
scroll to position [1958, 0]
click at [572, 19] on button "Search... ⌘K" at bounding box center [566, 16] width 219 height 18
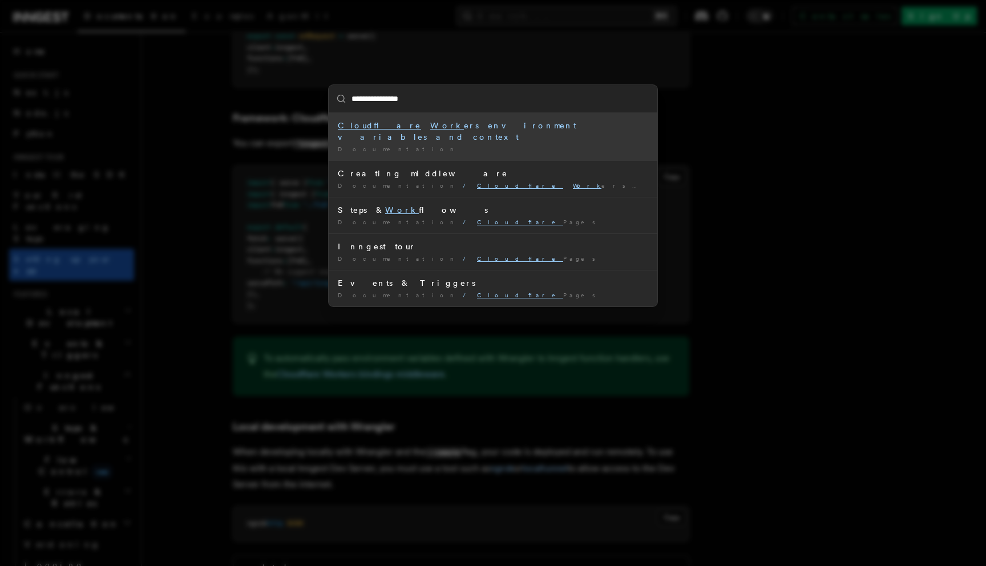
type input "**********"
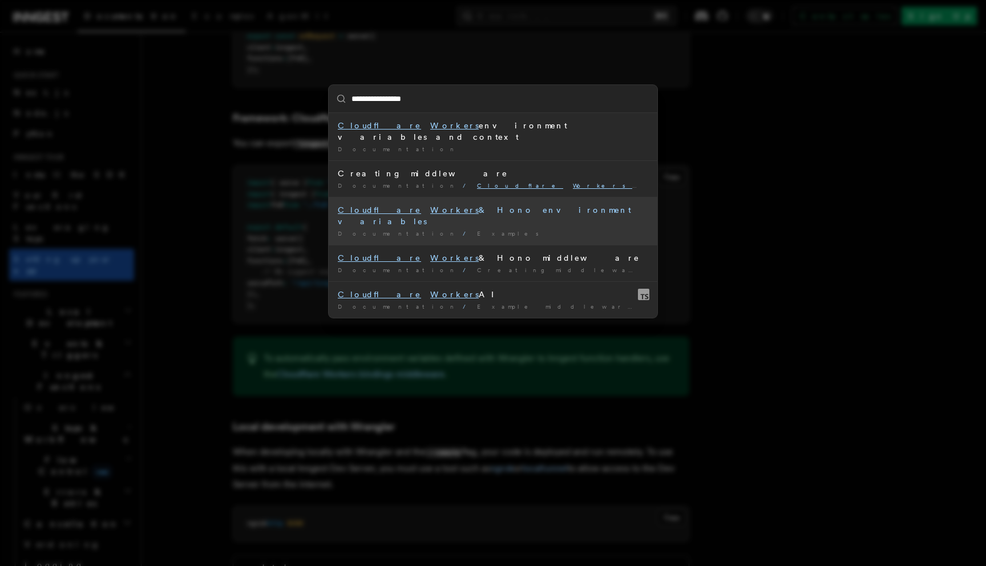
click at [484, 229] on div "Documentation / Examples /" at bounding box center [493, 233] width 310 height 9
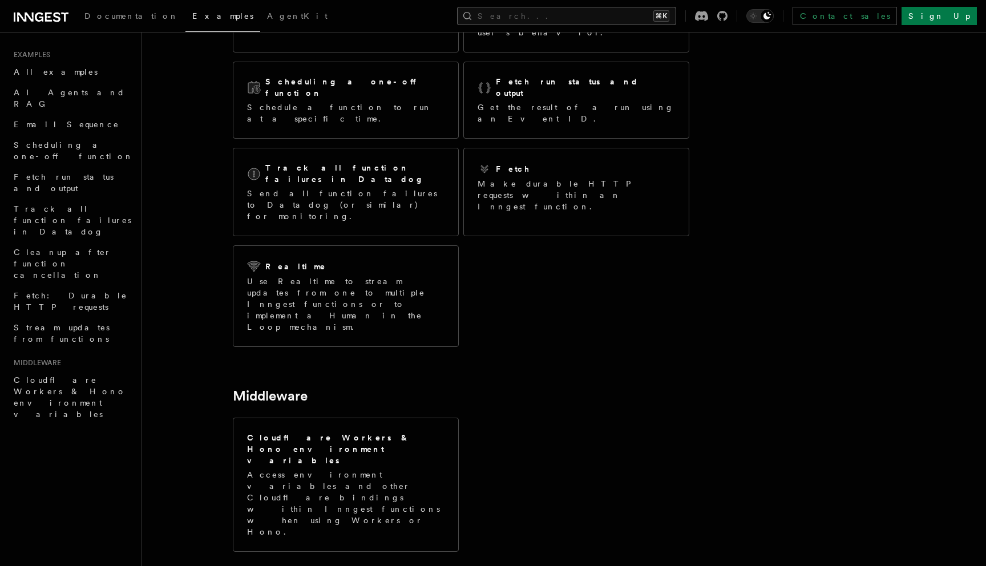
scroll to position [157, 0]
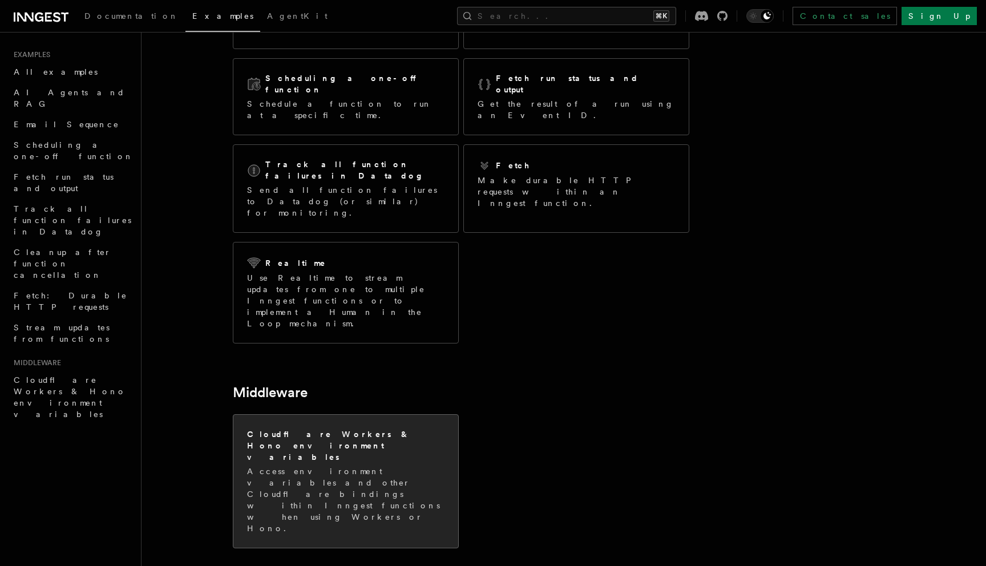
click at [411, 466] on p "Access environment variables and other Cloudflare bindings within Inngest funct…" at bounding box center [345, 500] width 197 height 68
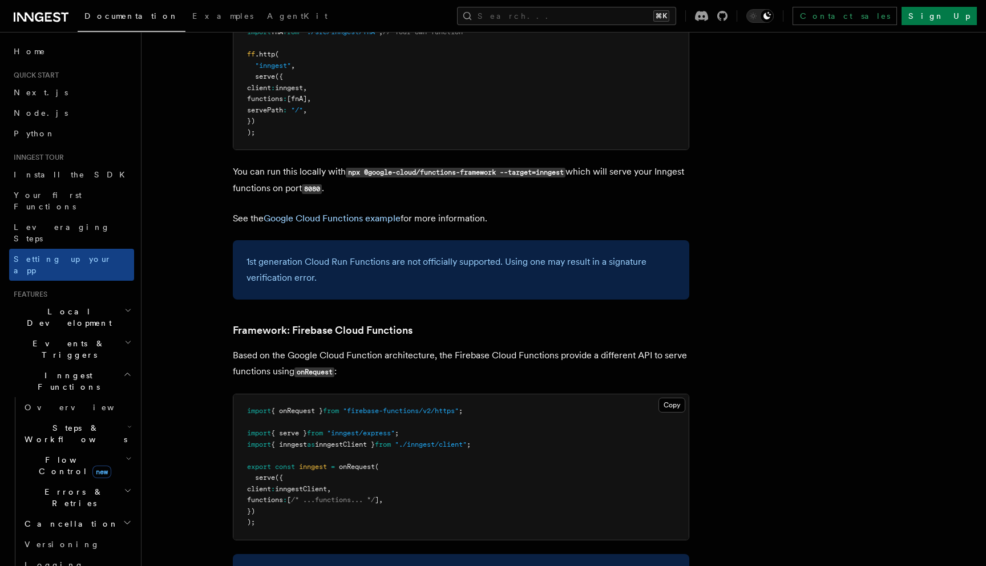
scroll to position [539, 0]
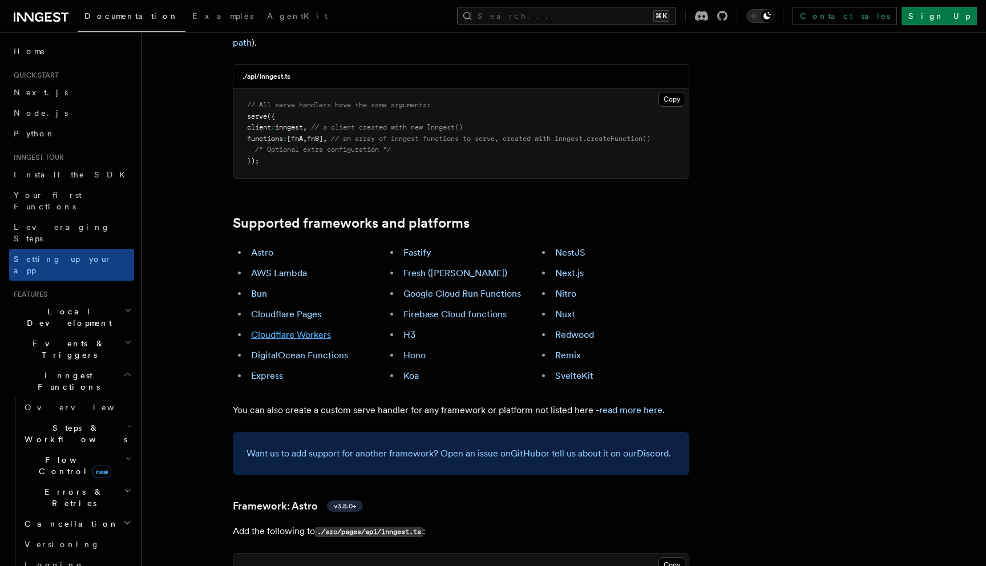
click at [310, 329] on link "Cloudflare Workers" at bounding box center [291, 334] width 80 height 11
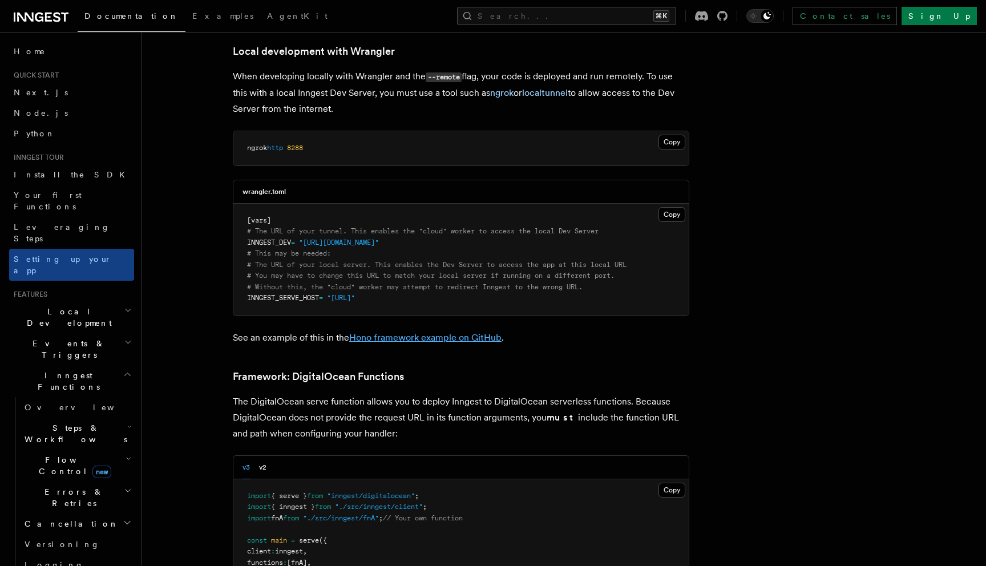
click at [413, 332] on link "Hono framework example on GitHub" at bounding box center [425, 337] width 152 height 11
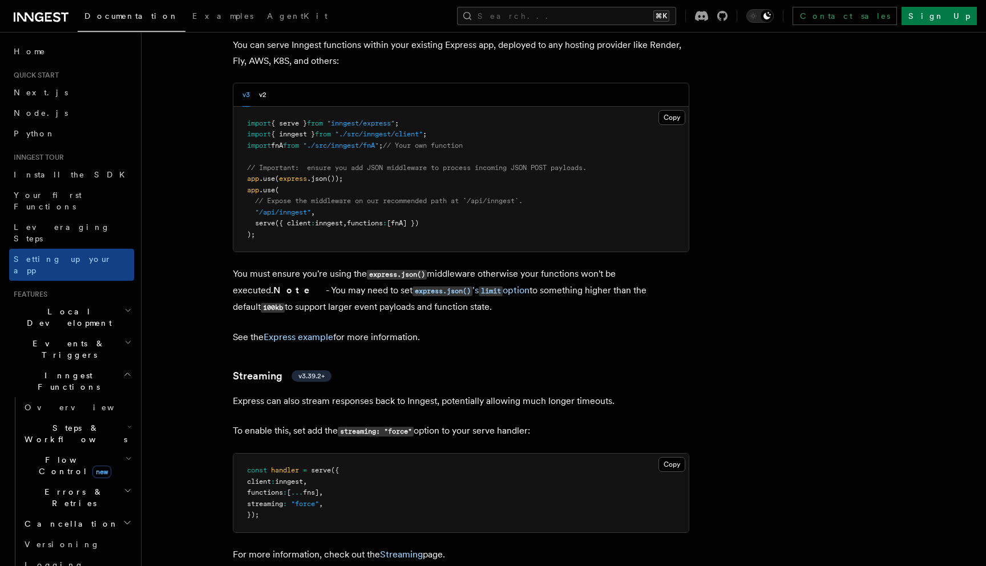
scroll to position [9433, 0]
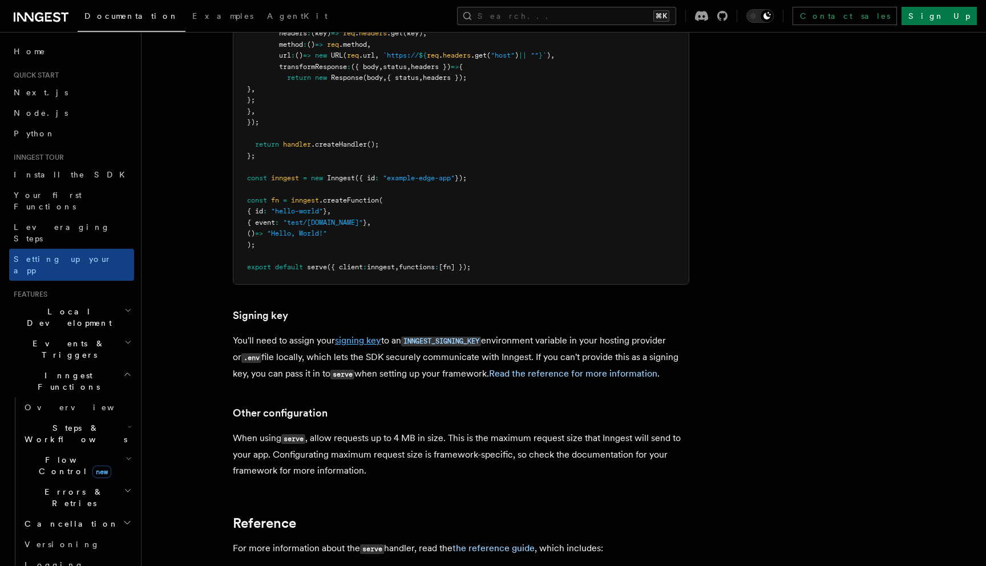
click at [378, 335] on link "signing key" at bounding box center [358, 340] width 46 height 11
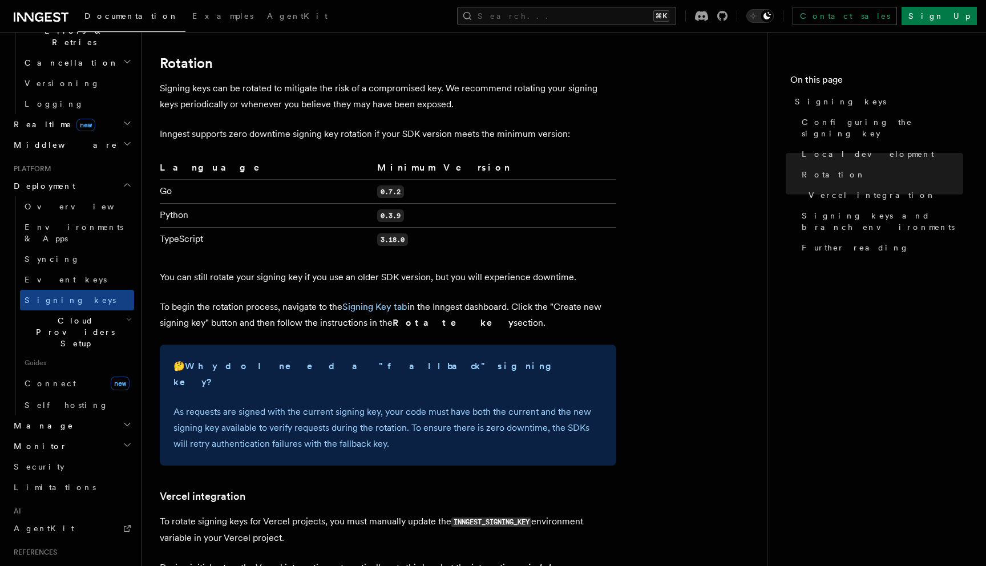
scroll to position [855, 0]
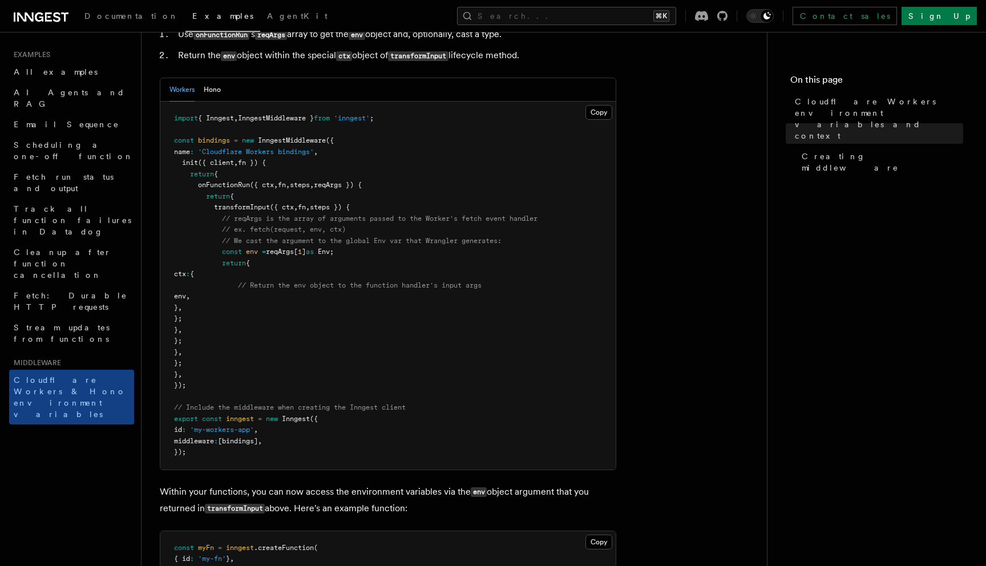
scroll to position [167, 0]
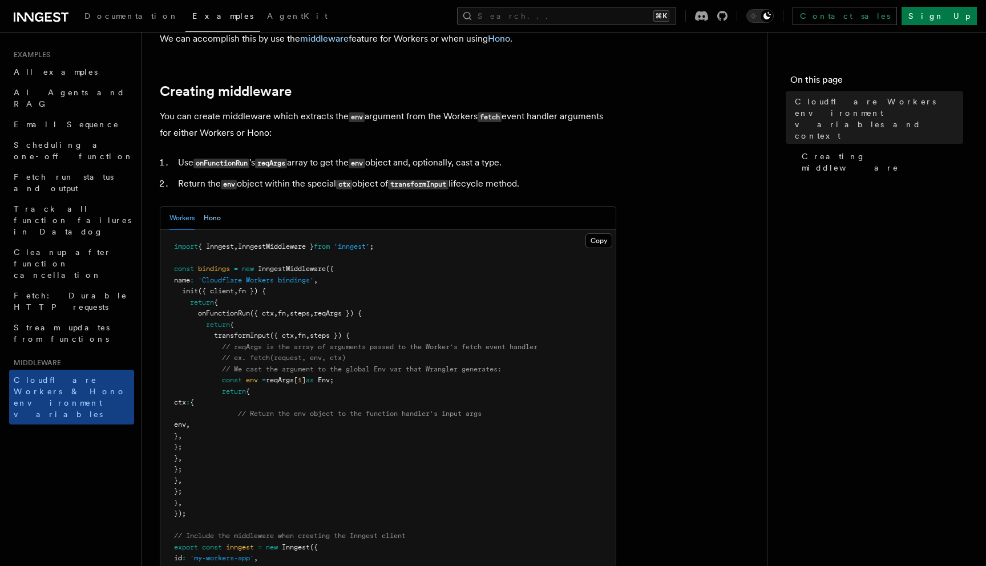
click at [218, 230] on button "Hono" at bounding box center [212, 218] width 17 height 23
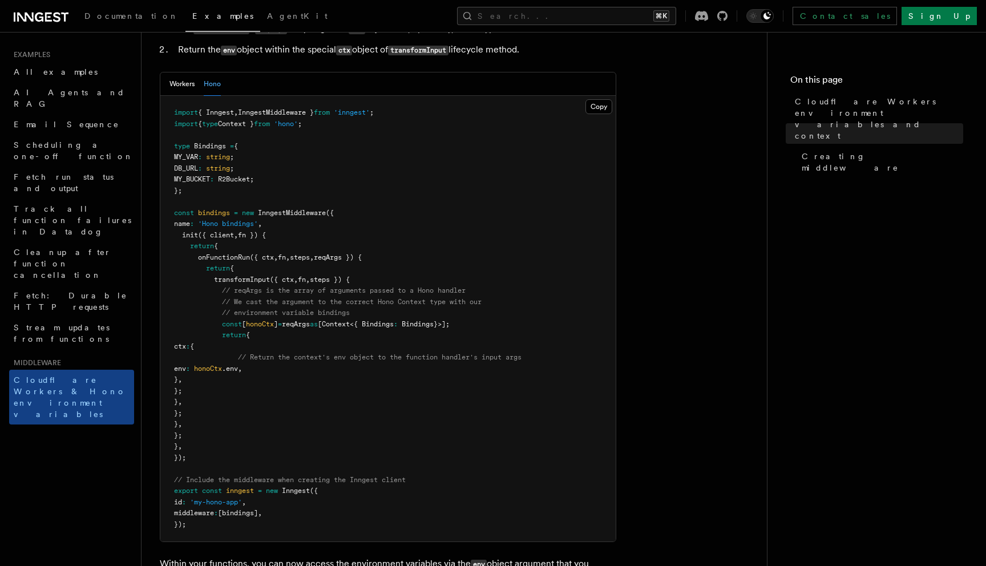
scroll to position [298, 0]
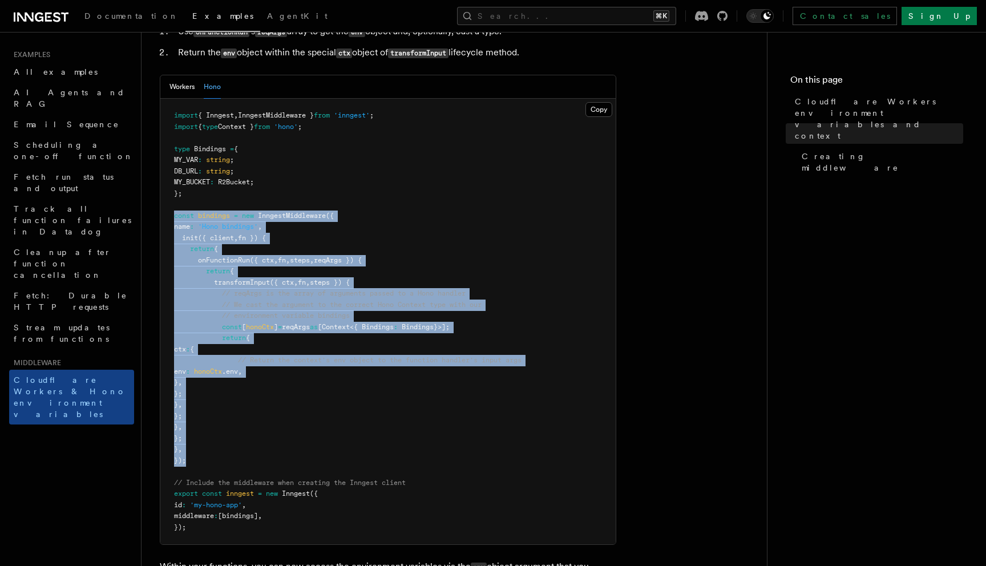
drag, startPoint x: 216, startPoint y: 481, endPoint x: 168, endPoint y: 235, distance: 250.7
click at [168, 235] on pre "import { Inngest , InngestMiddleware } from 'inngest' ; import { type Context }…" at bounding box center [387, 322] width 455 height 446
copy code "const bindings = new InngestMiddleware ({ name : 'Hono bindings' , init ({ clie…"
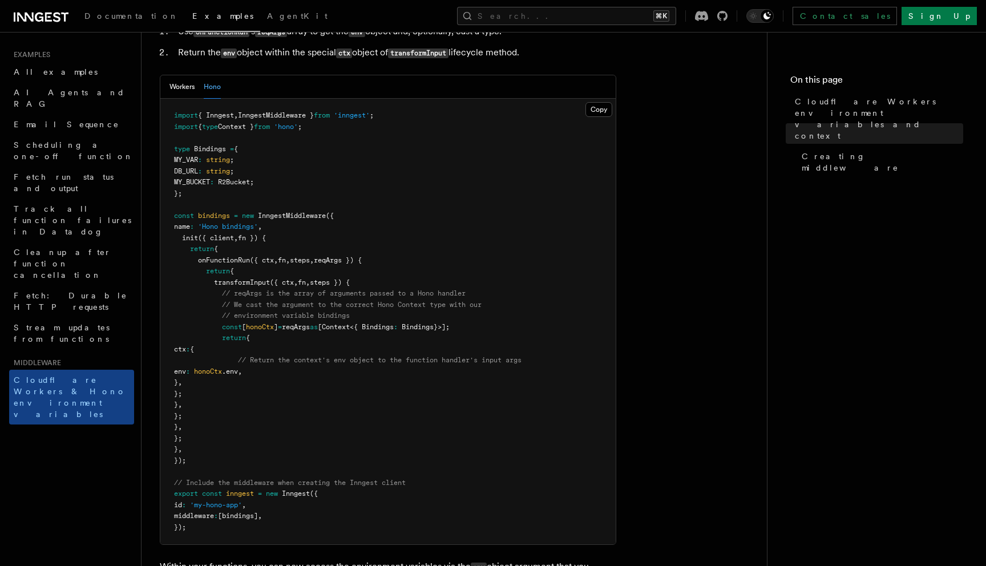
click at [270, 131] on span "from" at bounding box center [262, 127] width 16 height 8
copy code "import { type Context } from 'hono' ;"
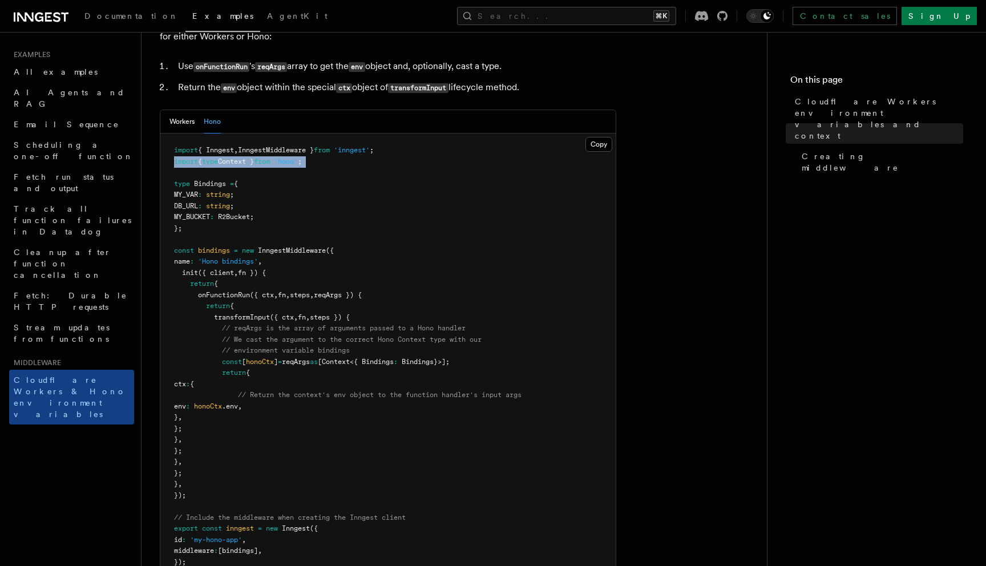
scroll to position [0, 0]
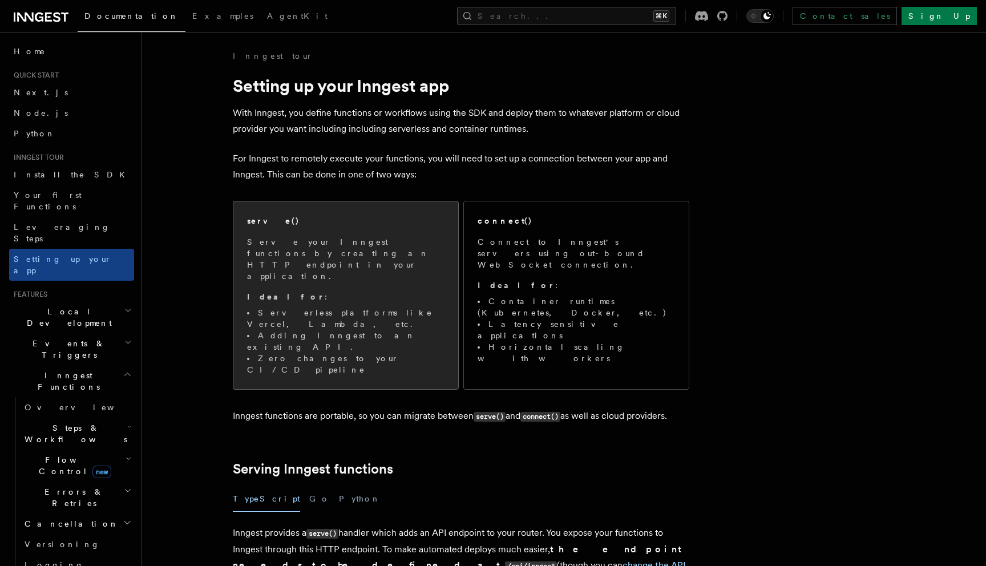
click at [378, 291] on p "Ideal for :" at bounding box center [345, 296] width 197 height 11
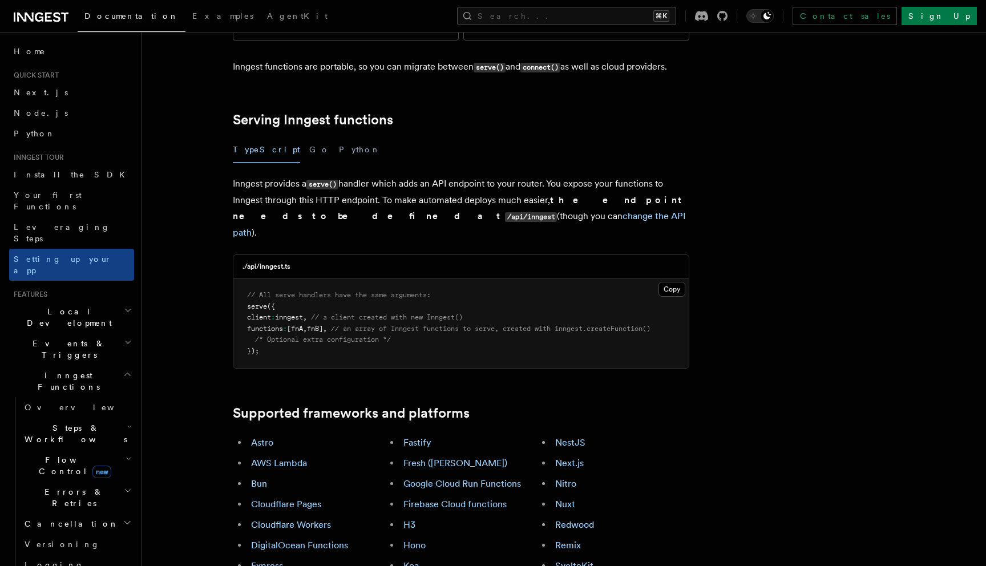
scroll to position [349, 0]
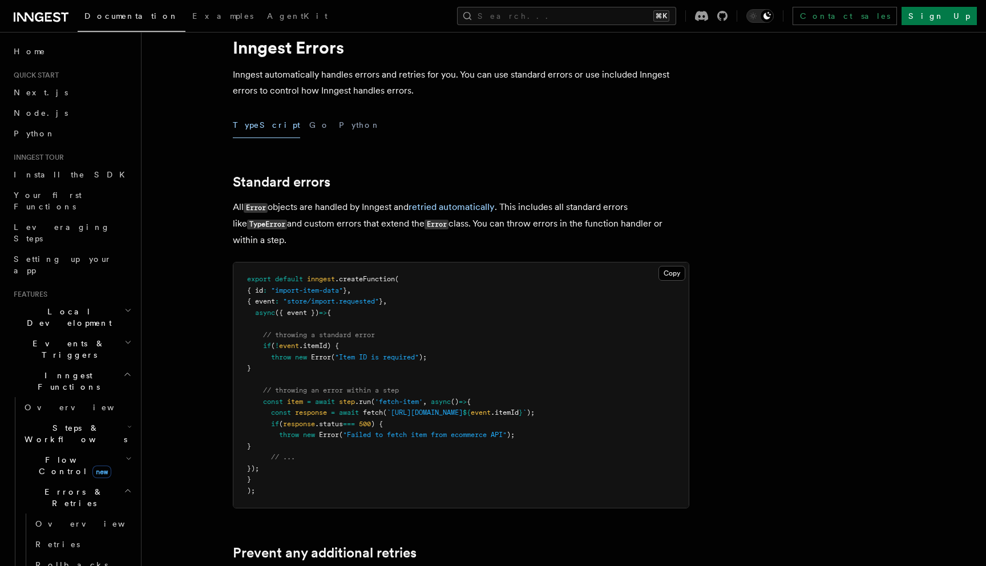
scroll to position [64, 0]
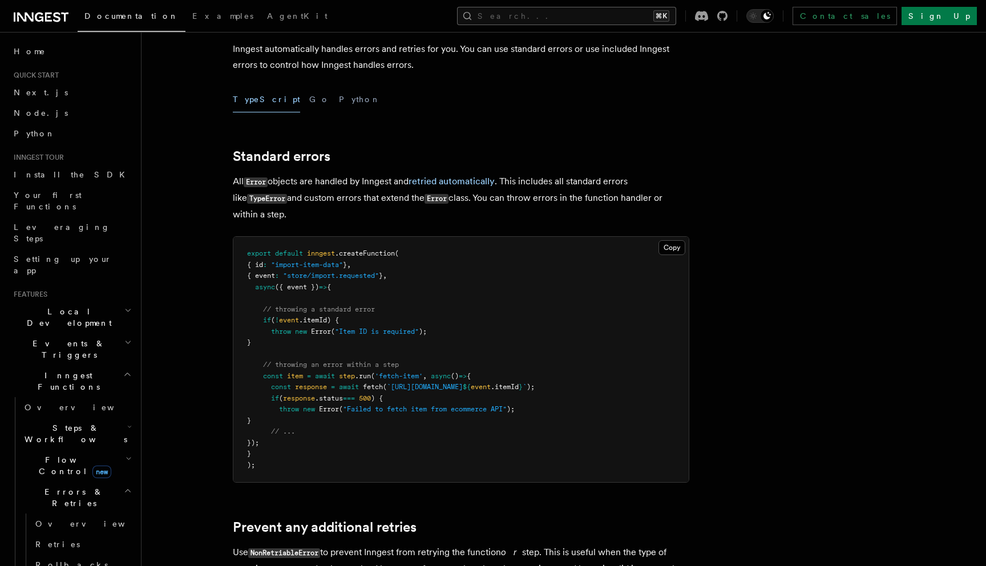
click at [676, 18] on button "Search... ⌘K" at bounding box center [566, 16] width 219 height 18
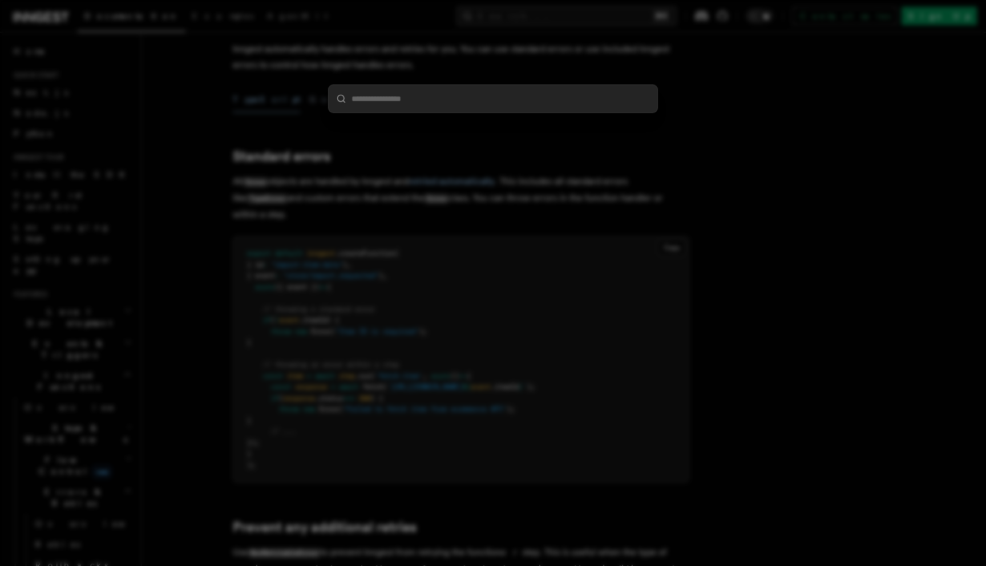
type input "*****"
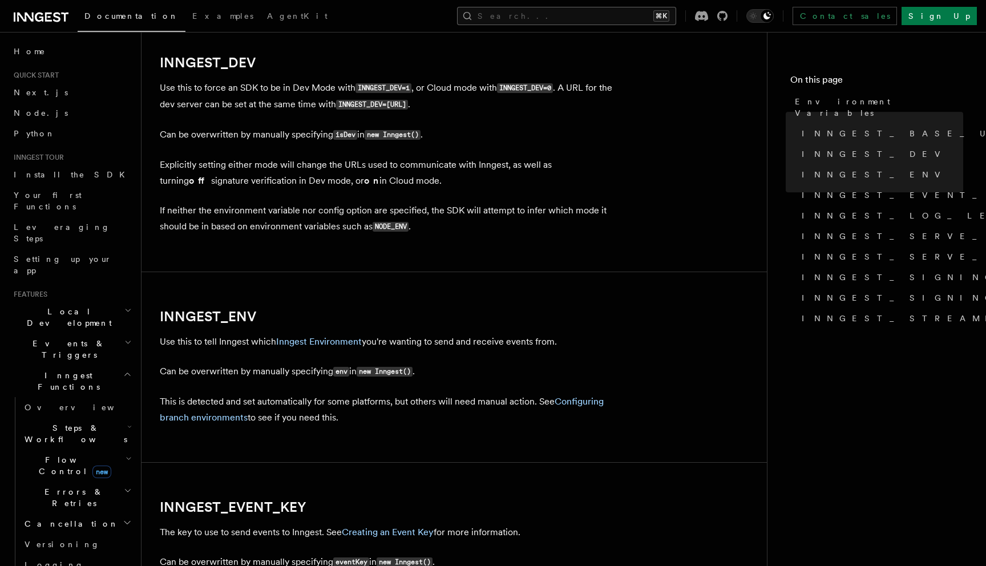
scroll to position [856, 0]
click at [577, 21] on button "Search... ⌘K" at bounding box center [566, 16] width 219 height 18
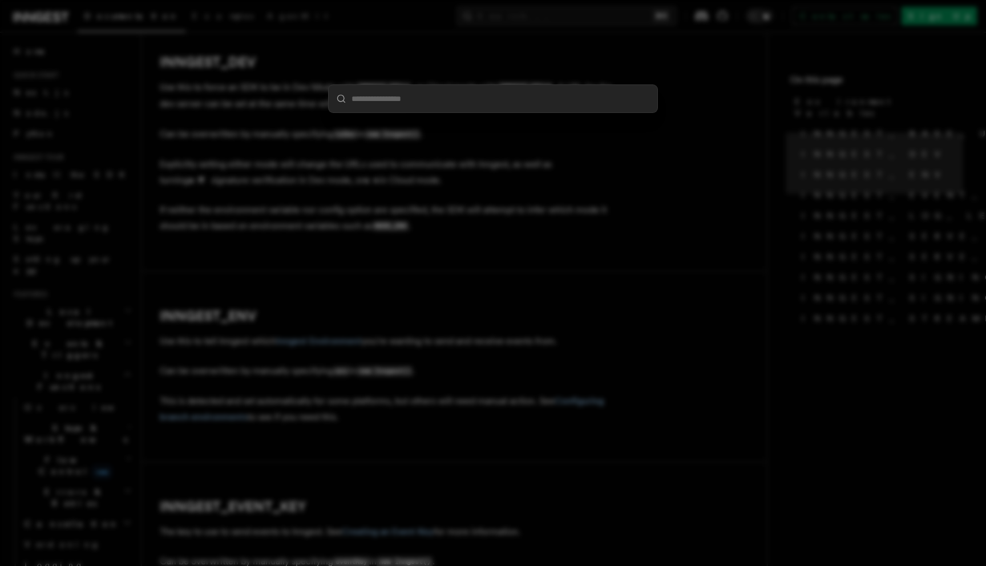
click at [523, 353] on div at bounding box center [493, 283] width 986 height 566
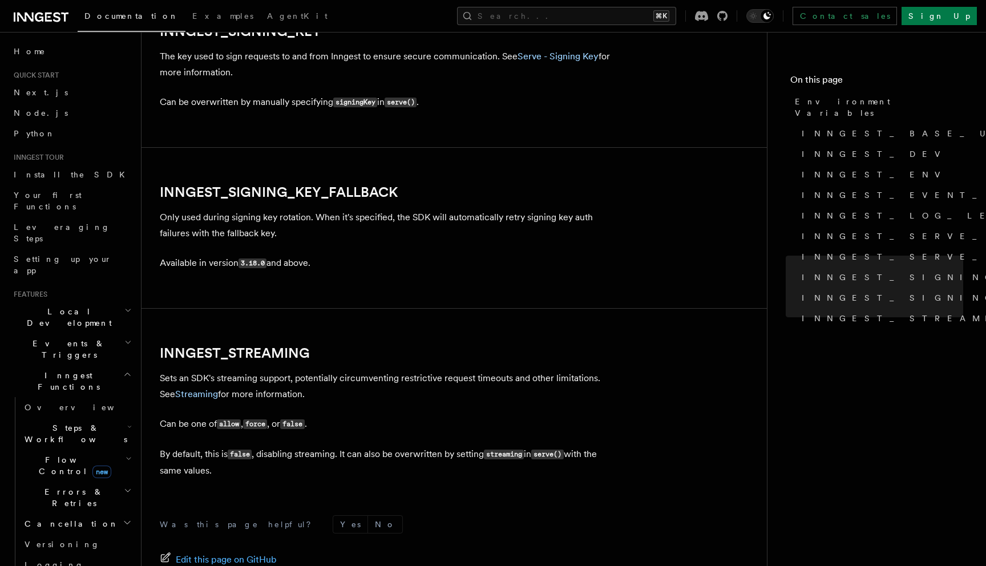
scroll to position [2180, 0]
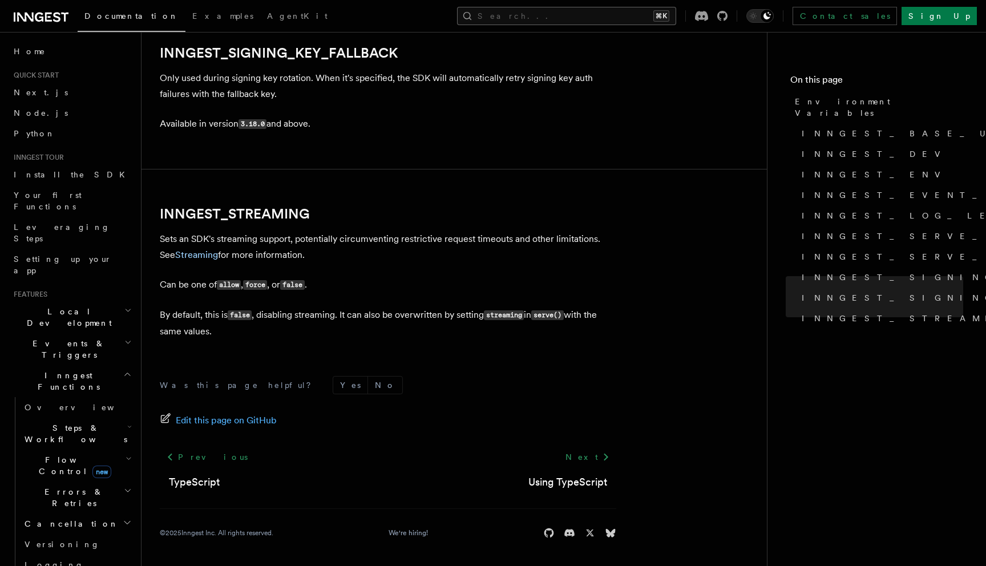
click at [623, 19] on button "Search... ⌘K" at bounding box center [566, 16] width 219 height 18
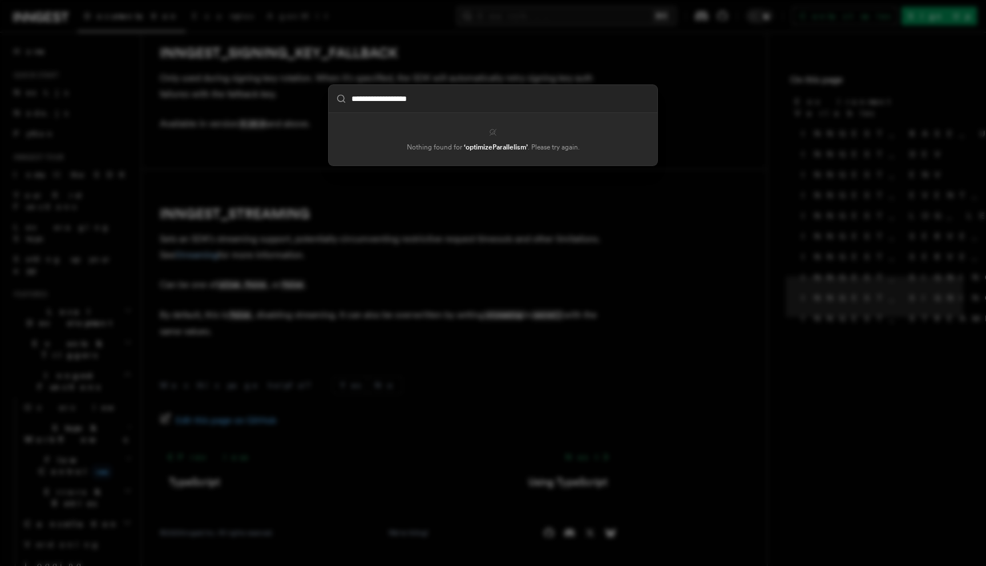
type input "**********"
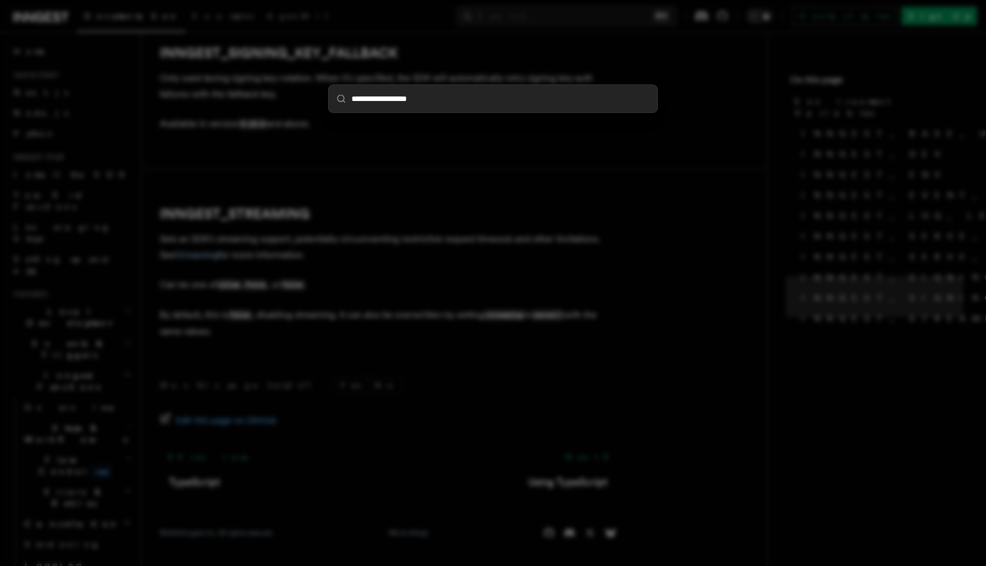
click at [524, 173] on div "**********" at bounding box center [493, 283] width 986 height 566
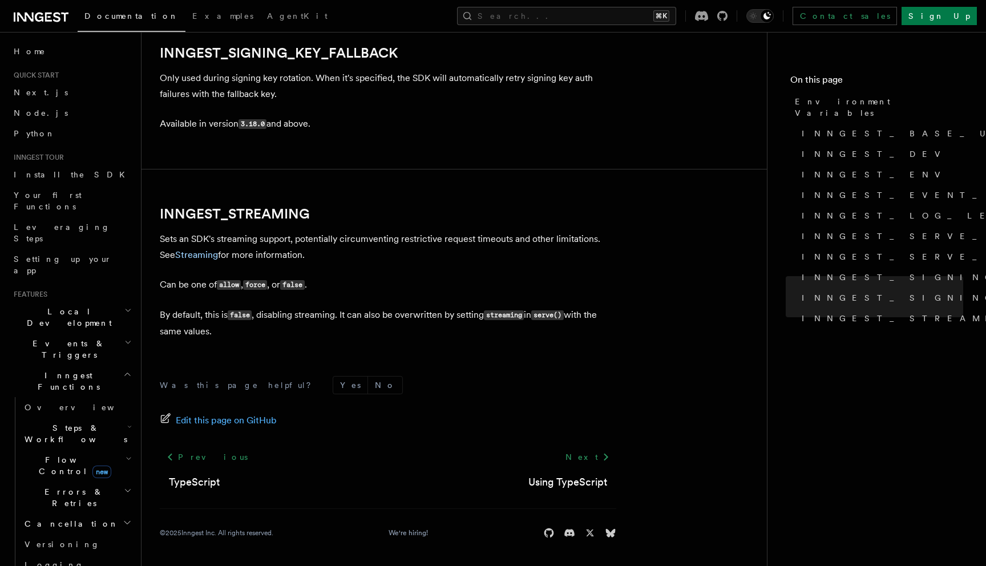
scroll to position [176, 0]
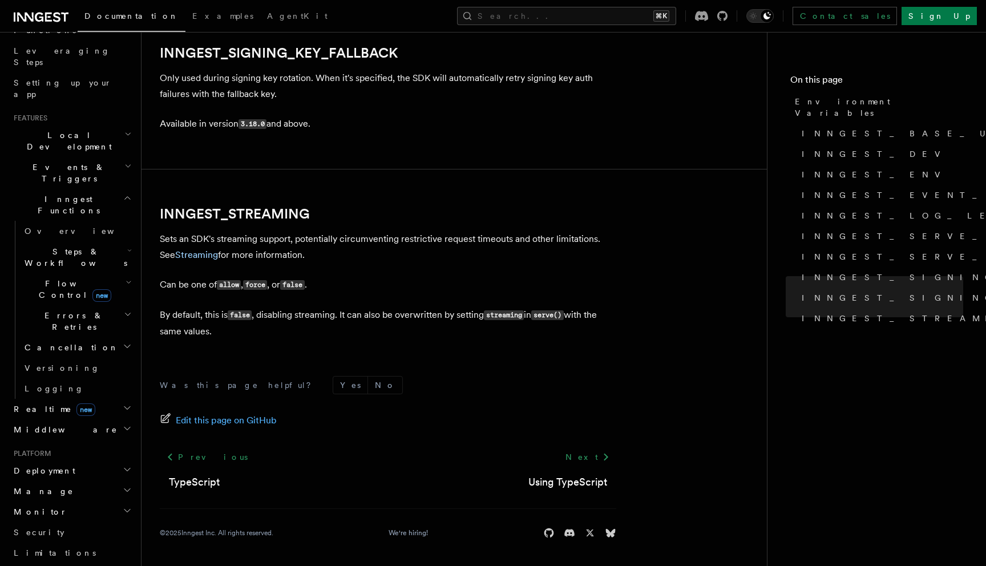
click at [100, 399] on h2 "Realtime new" at bounding box center [71, 409] width 125 height 21
click at [100, 419] on link "Overview" at bounding box center [77, 429] width 114 height 21
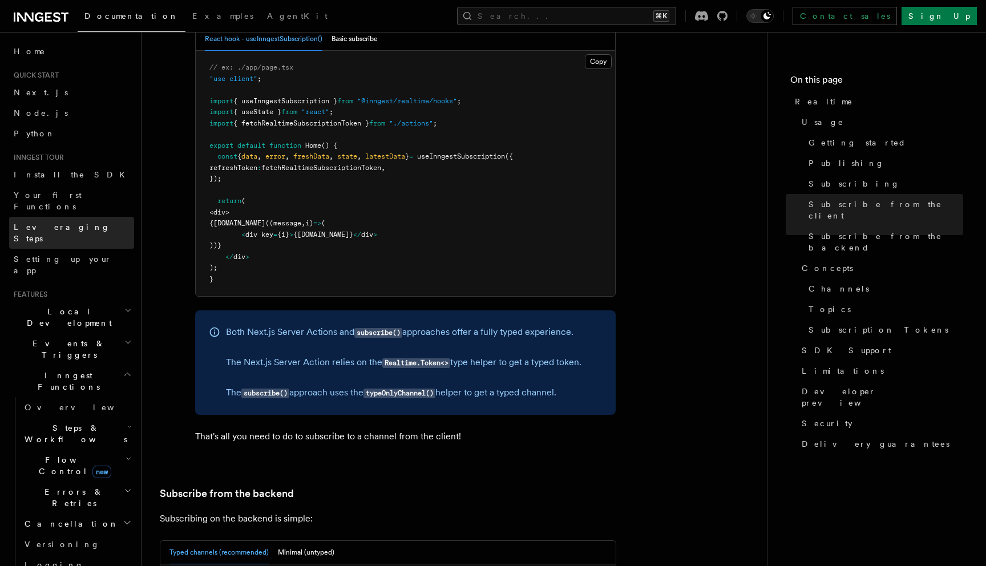
click at [64, 223] on span "Leveraging Steps" at bounding box center [62, 233] width 96 height 21
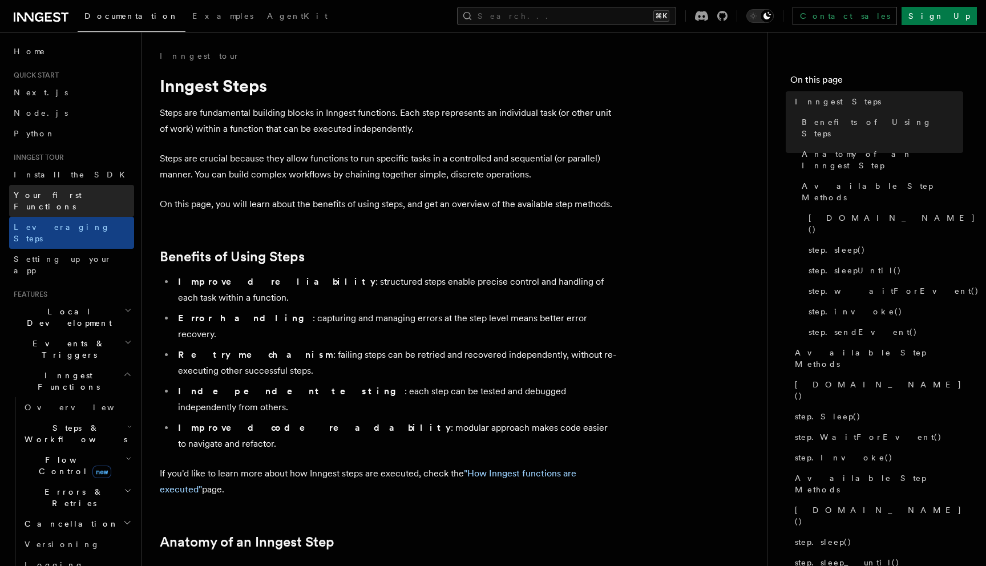
click at [34, 197] on span "Your first Functions" at bounding box center [48, 201] width 68 height 21
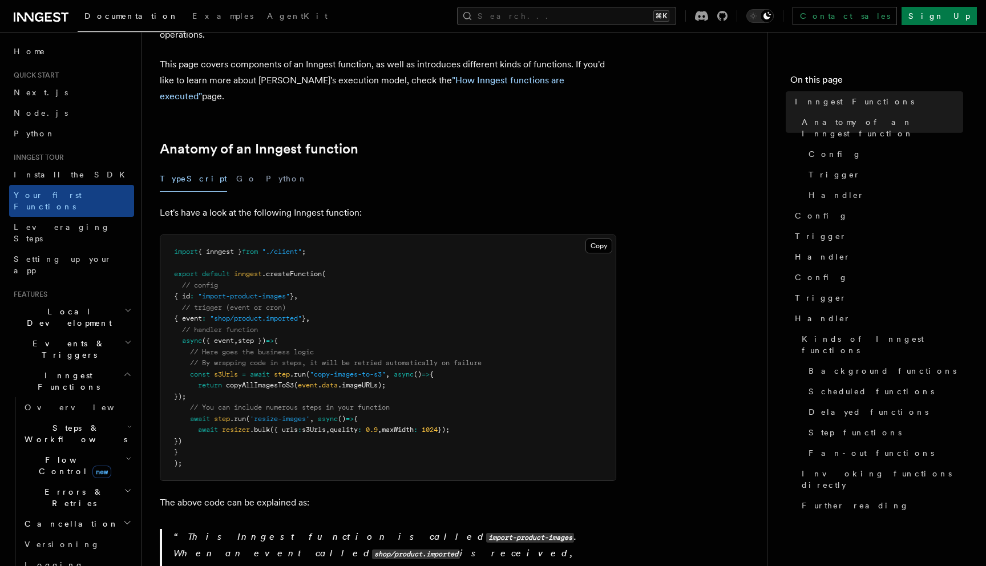
scroll to position [169, 0]
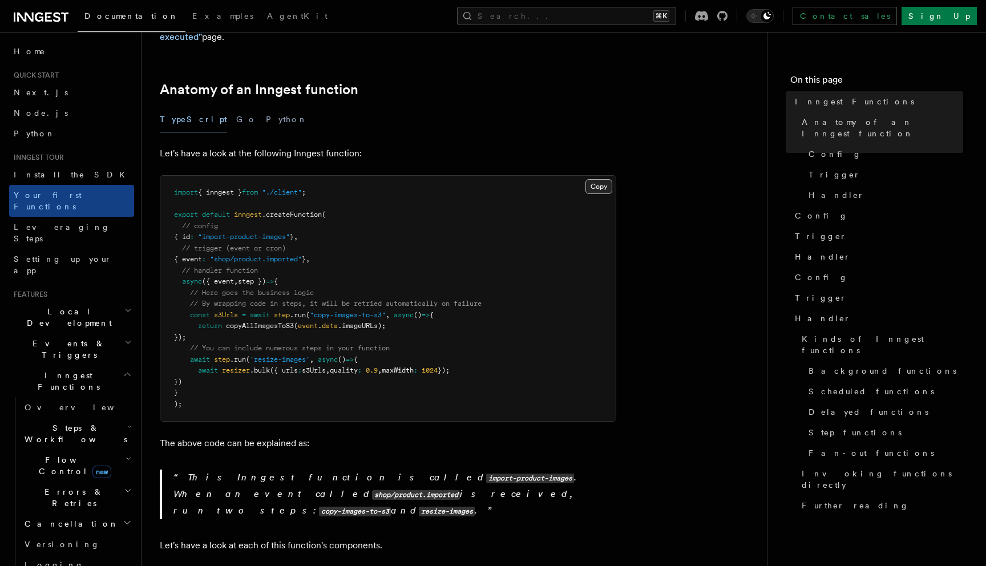
click at [602, 179] on button "Copy Copied" at bounding box center [598, 186] width 27 height 15
click at [412, 272] on pre "import { inngest } from "./client" ; export default inngest .createFunction ( /…" at bounding box center [387, 298] width 455 height 245
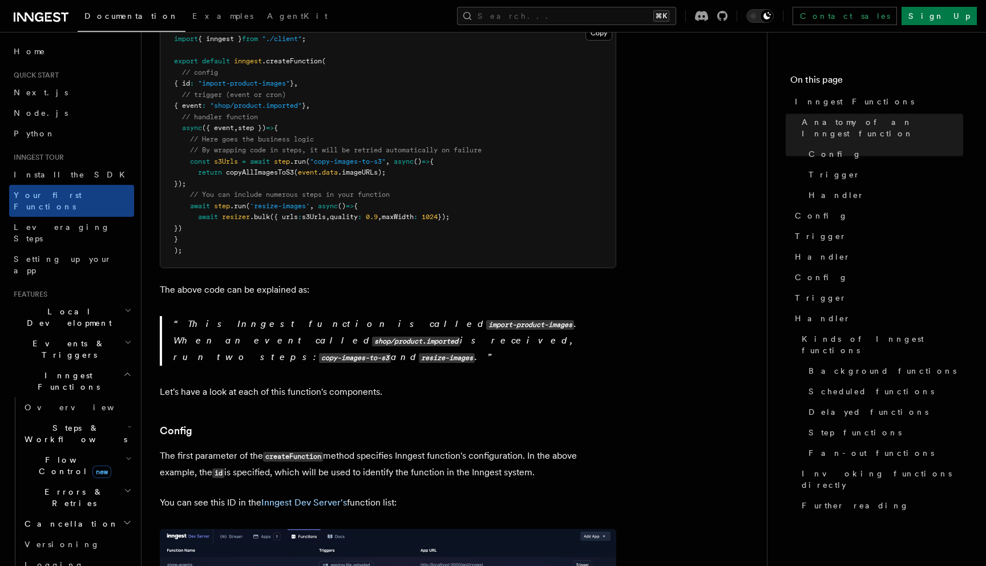
scroll to position [0, 0]
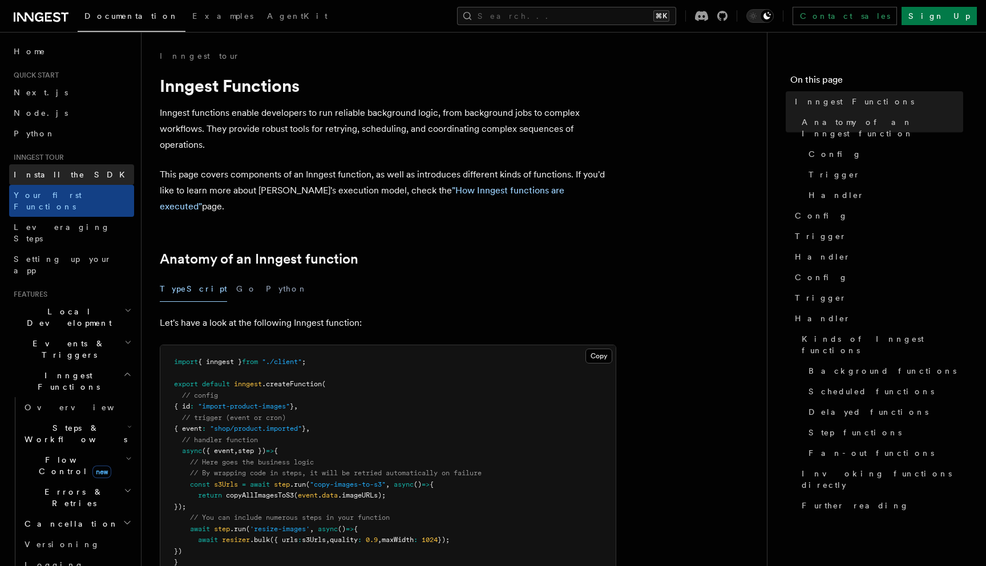
click at [83, 175] on link "Install the SDK" at bounding box center [71, 174] width 125 height 21
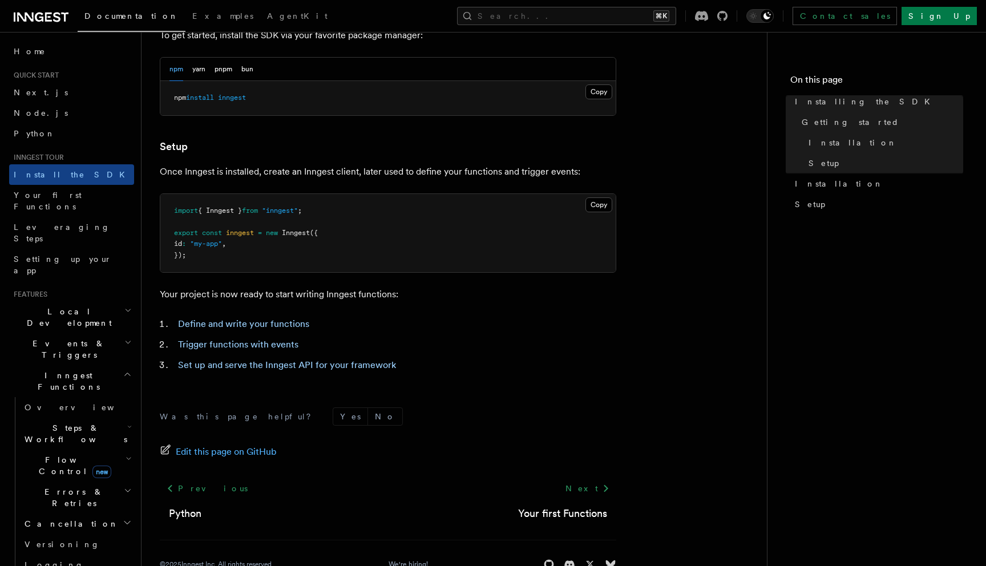
scroll to position [383, 0]
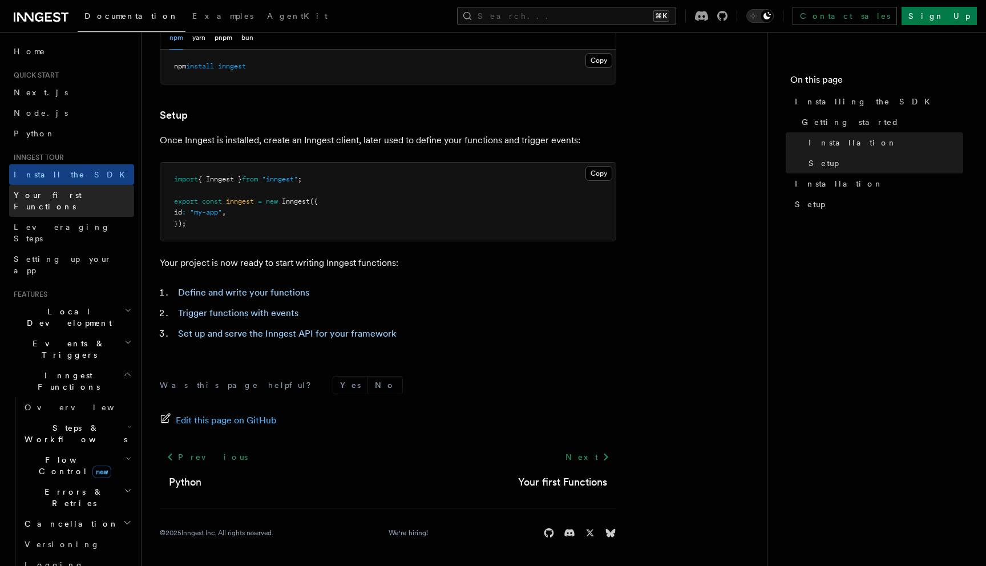
click at [88, 186] on link "Your first Functions" at bounding box center [71, 201] width 125 height 32
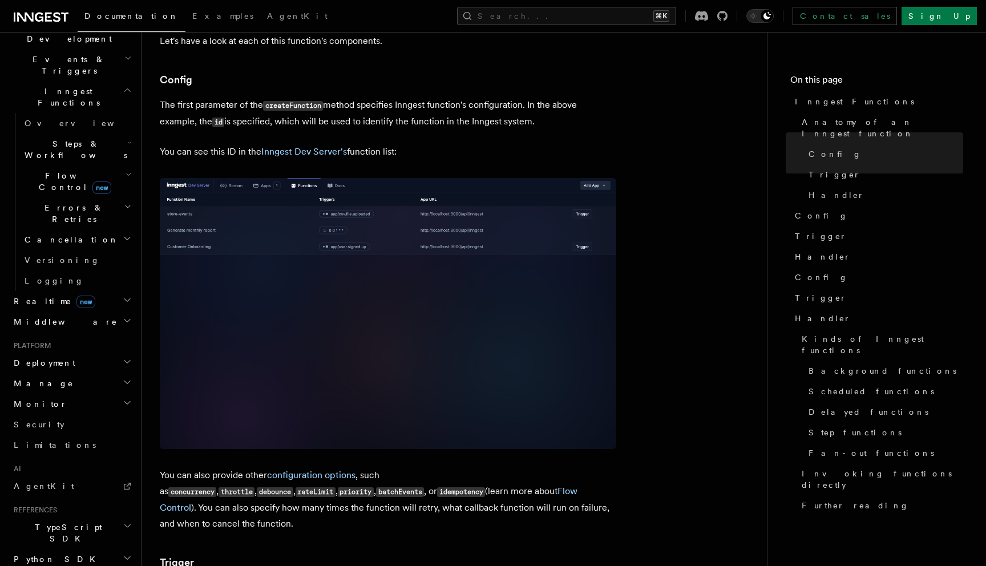
scroll to position [347, 0]
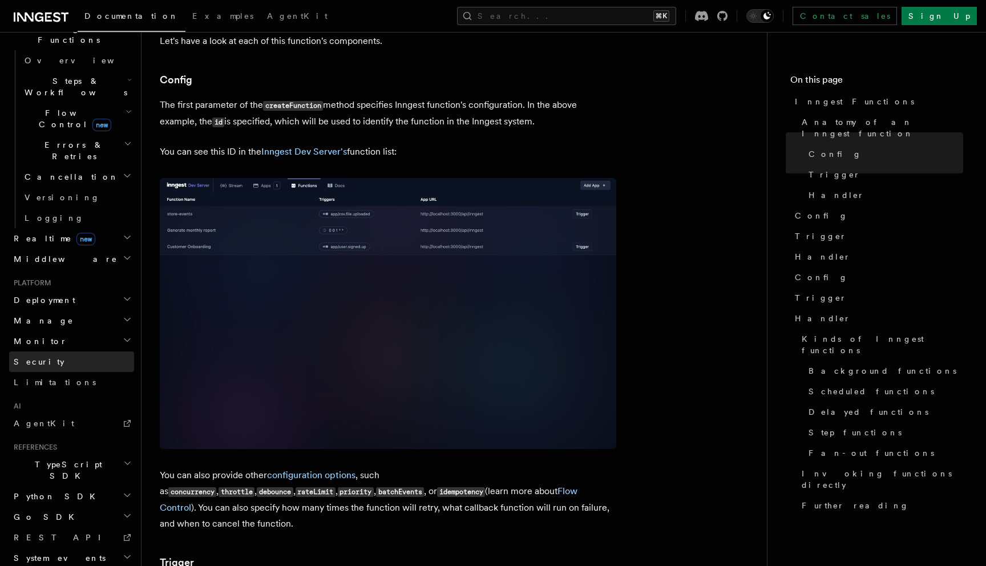
click at [63, 351] on link "Security" at bounding box center [71, 361] width 125 height 21
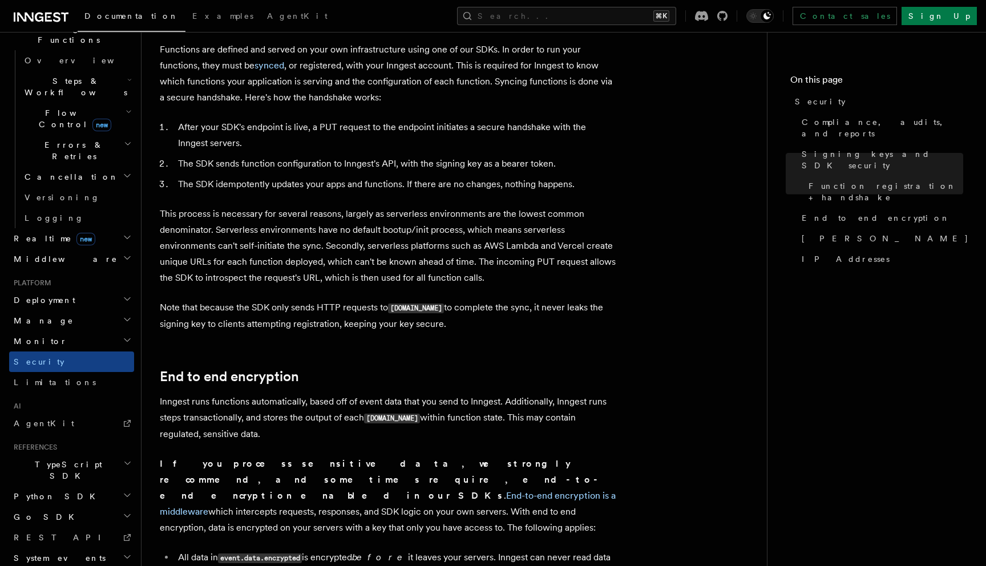
scroll to position [1289, 0]
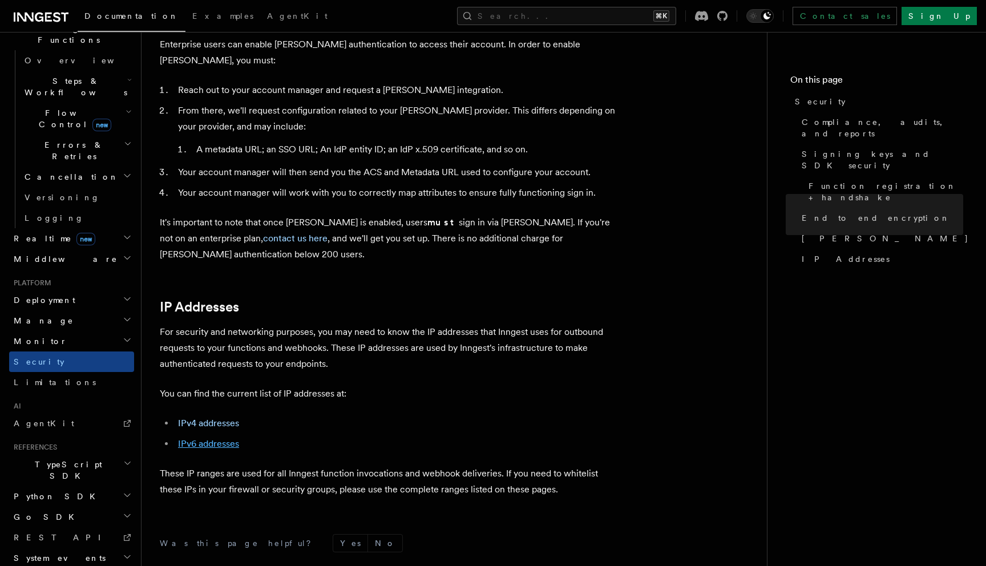
click at [220, 438] on link "IPv6 addresses" at bounding box center [208, 443] width 61 height 11
click at [207, 418] on link "IPv4 addresses" at bounding box center [208, 423] width 61 height 11
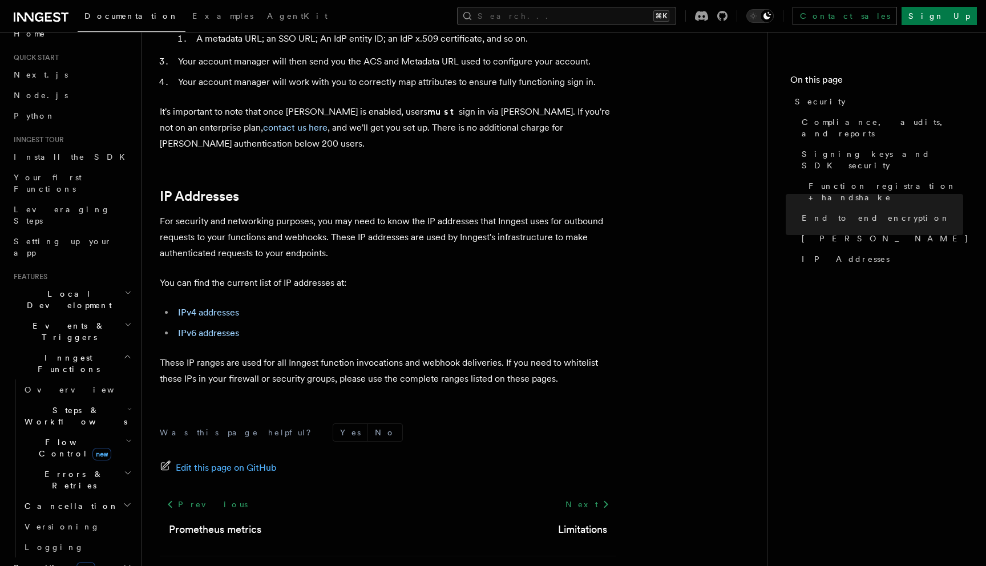
scroll to position [0, 0]
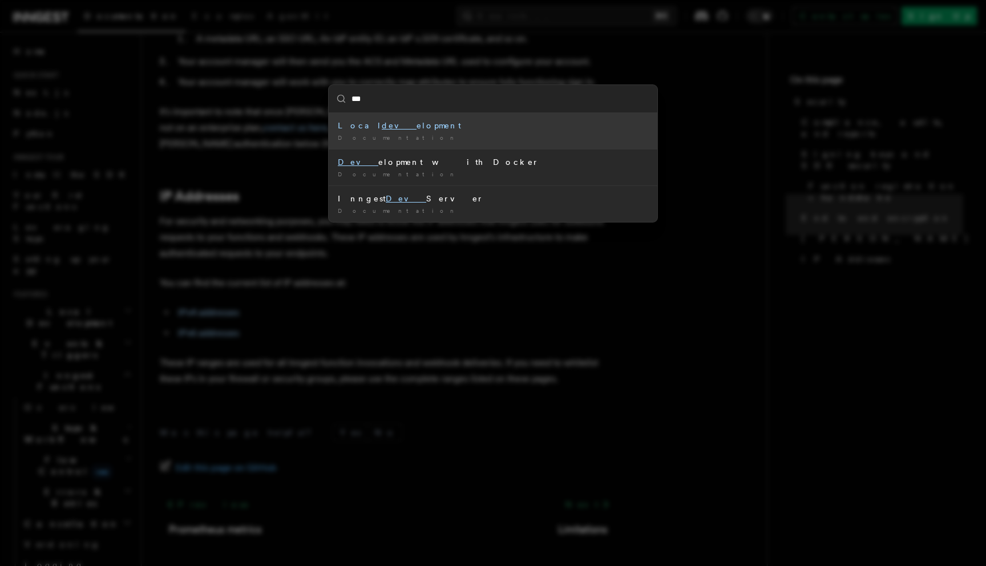
type input "****"
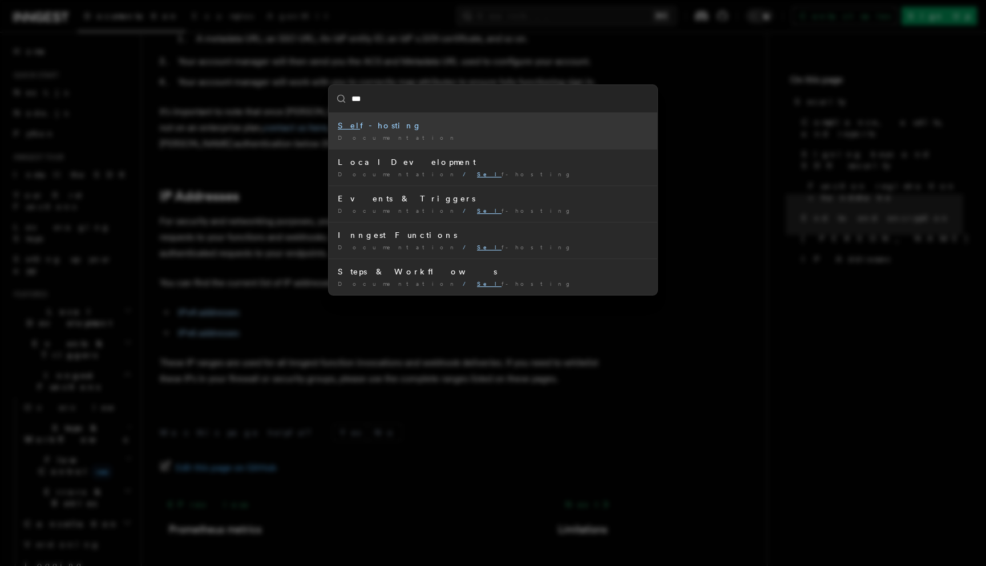
type input "****"
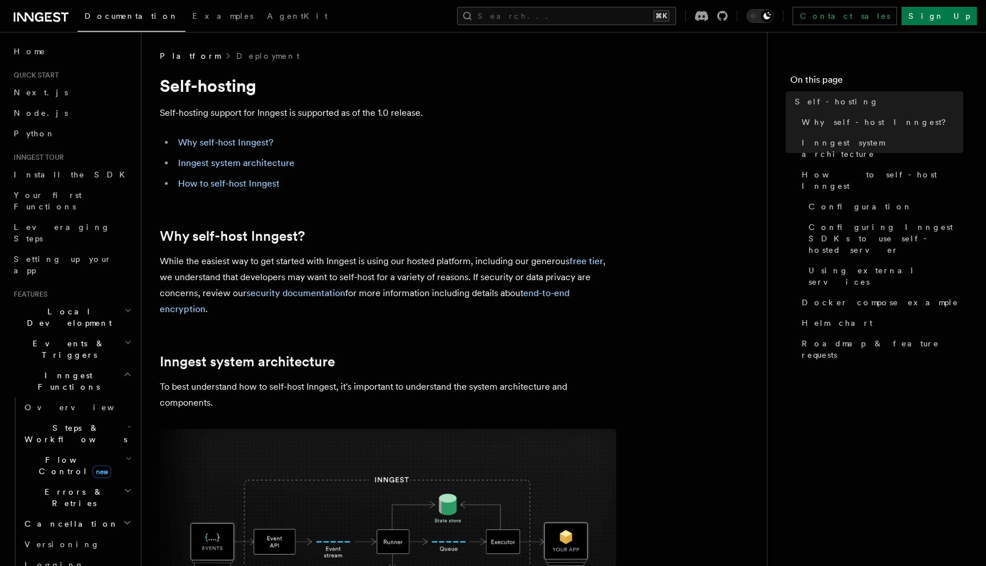
scroll to position [2263, 0]
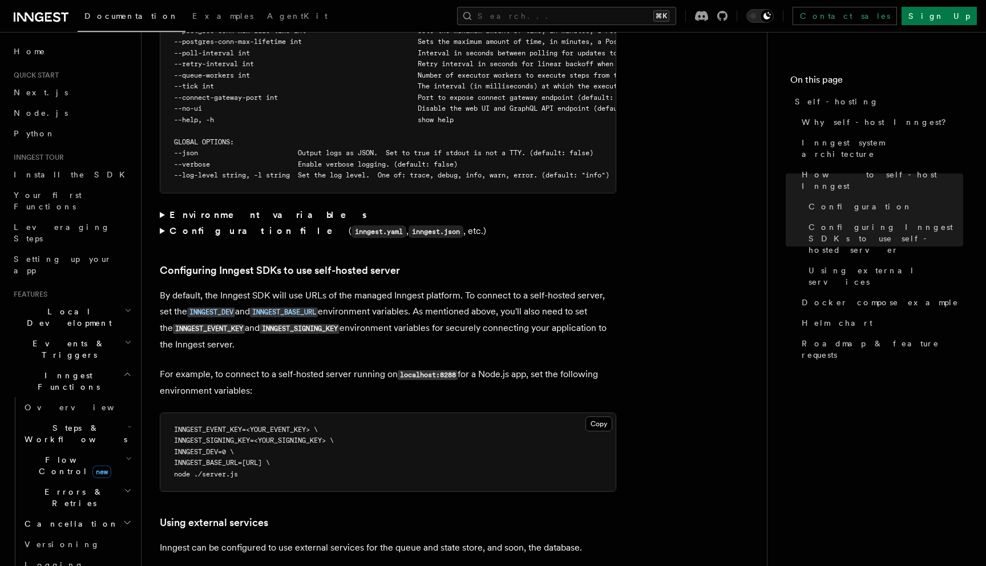
click at [212, 448] on span "INNGEST_DEV=0 \" at bounding box center [204, 452] width 60 height 8
copy span "INNGEST_DEV"
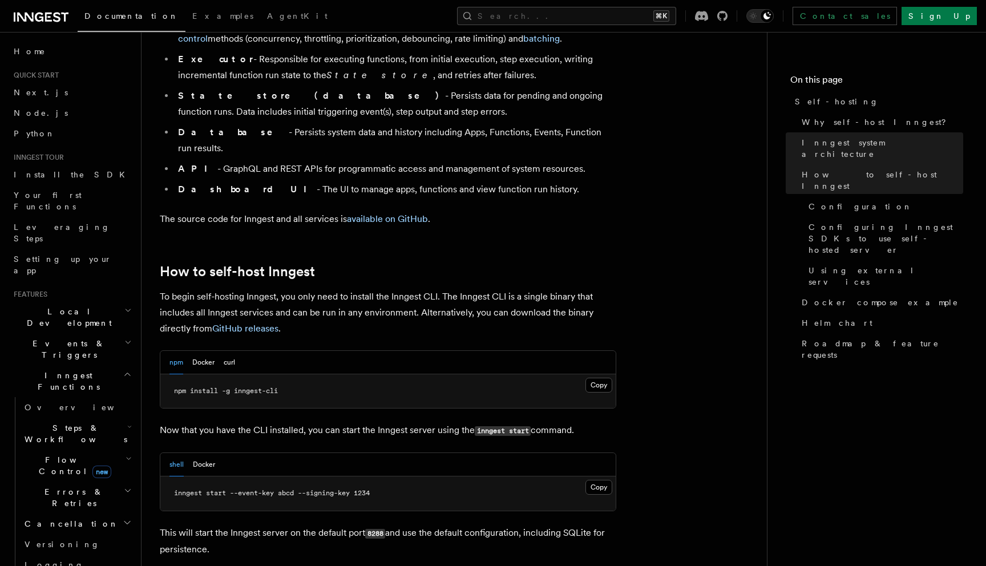
scroll to position [932, 0]
click at [64, 203] on link "Your first Functions" at bounding box center [71, 201] width 125 height 32
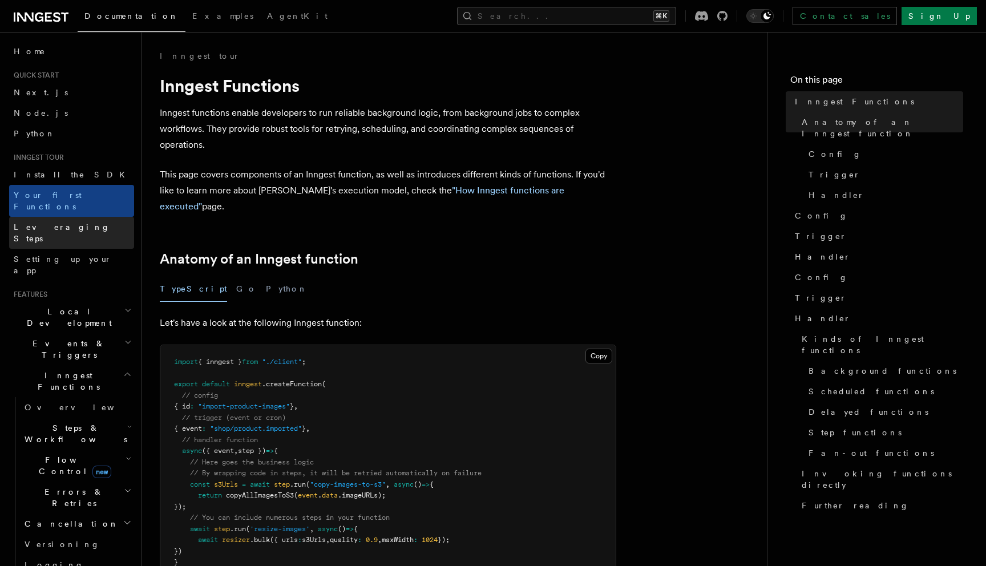
click at [62, 223] on span "Leveraging Steps" at bounding box center [62, 233] width 96 height 21
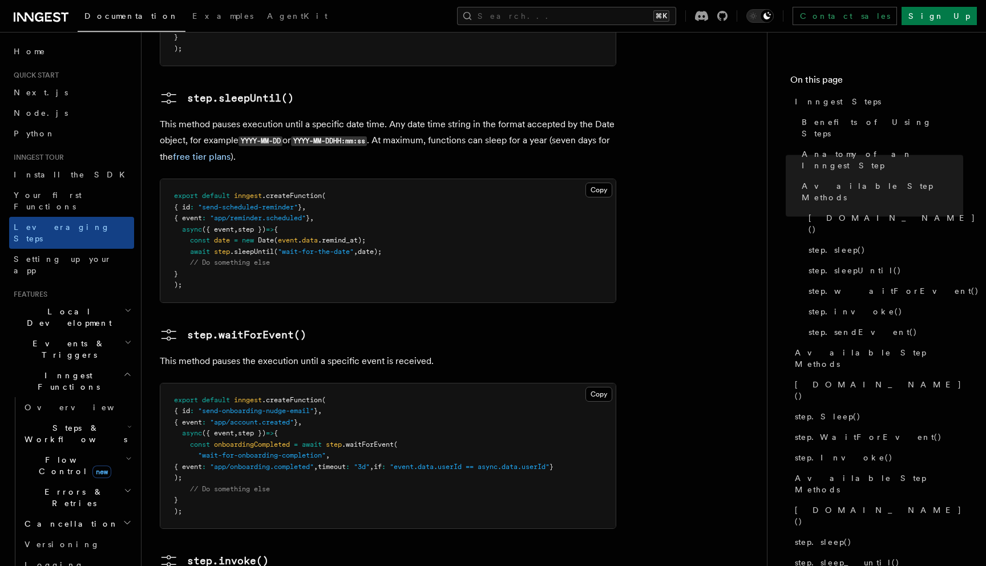
scroll to position [1840, 0]
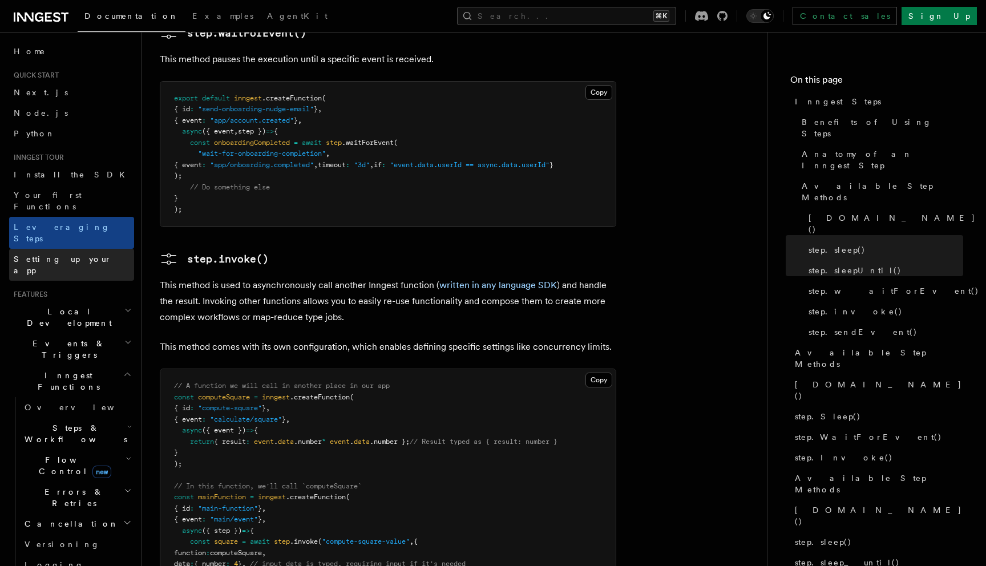
click at [99, 249] on link "Setting up your app" at bounding box center [71, 265] width 125 height 32
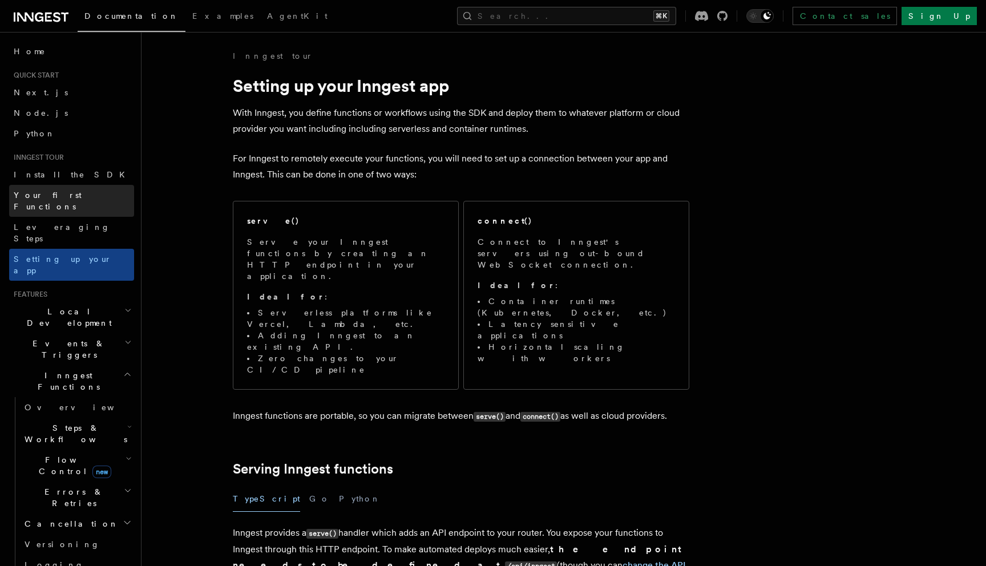
click at [112, 193] on link "Your first Functions" at bounding box center [71, 201] width 125 height 32
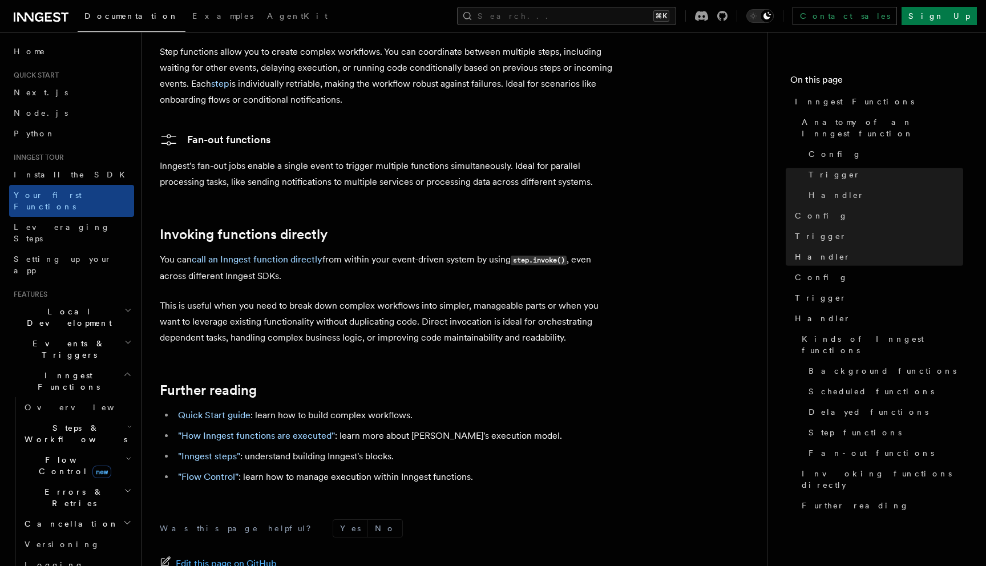
scroll to position [2234, 0]
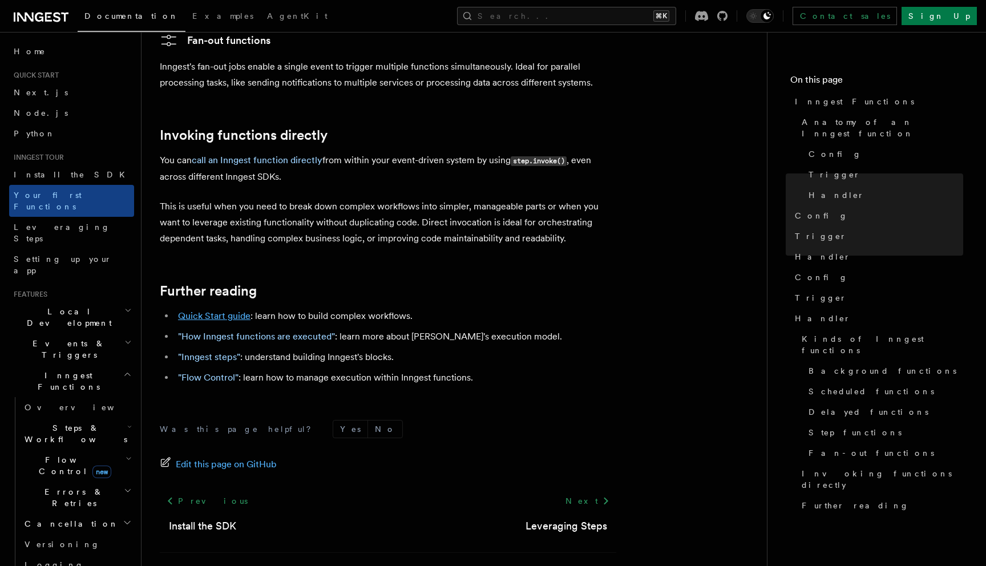
click at [244, 310] on link "Quick Start guide" at bounding box center [214, 315] width 72 height 11
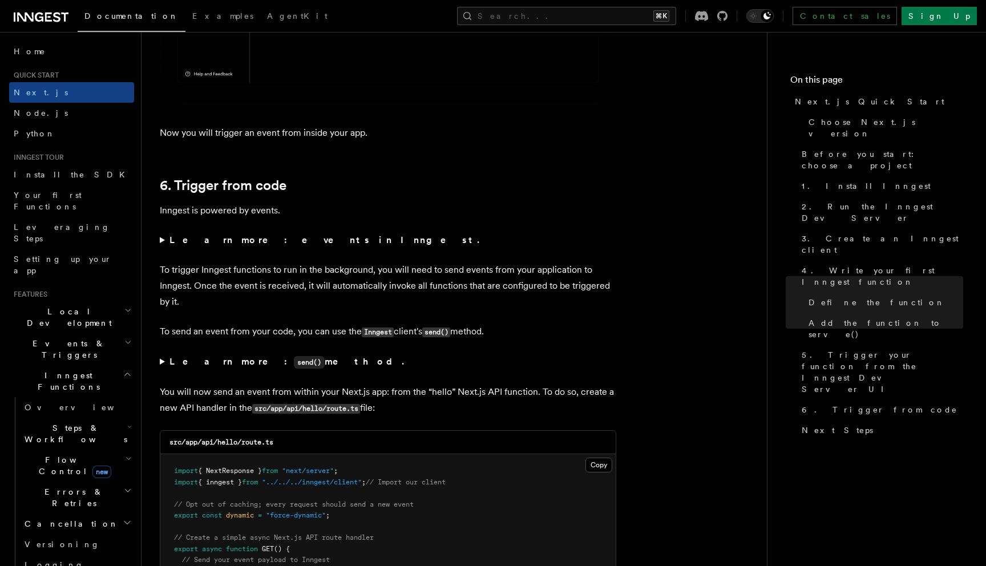
scroll to position [5715, 0]
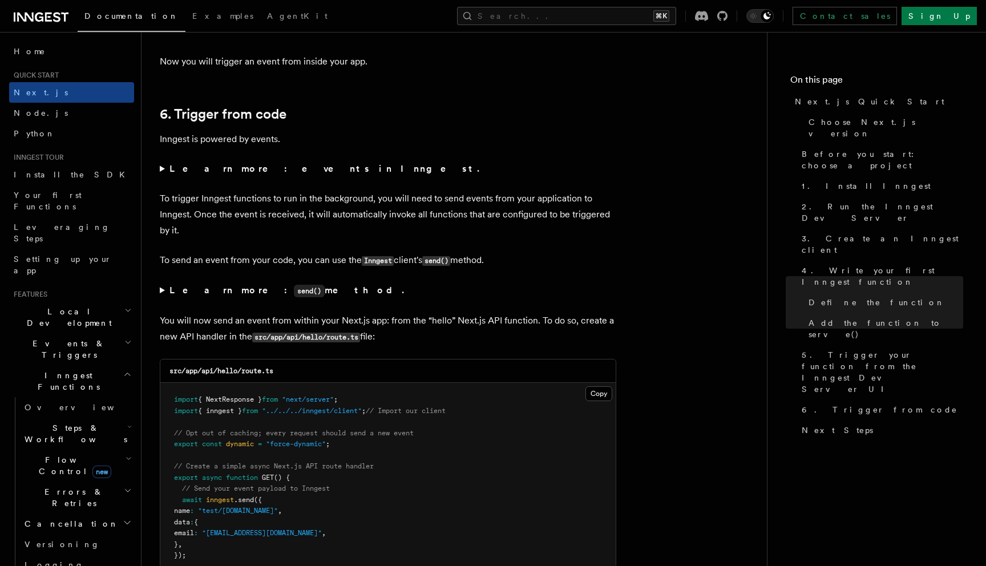
click at [258, 174] on strong "Learn more: events in Inngest." at bounding box center [325, 168] width 312 height 11
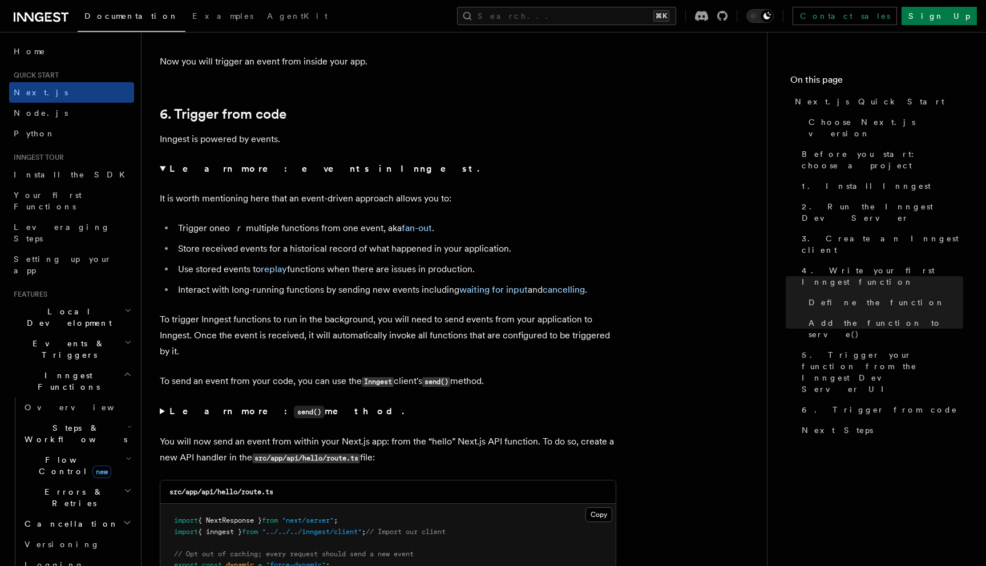
click at [258, 174] on strong "Learn more: events in Inngest." at bounding box center [325, 168] width 312 height 11
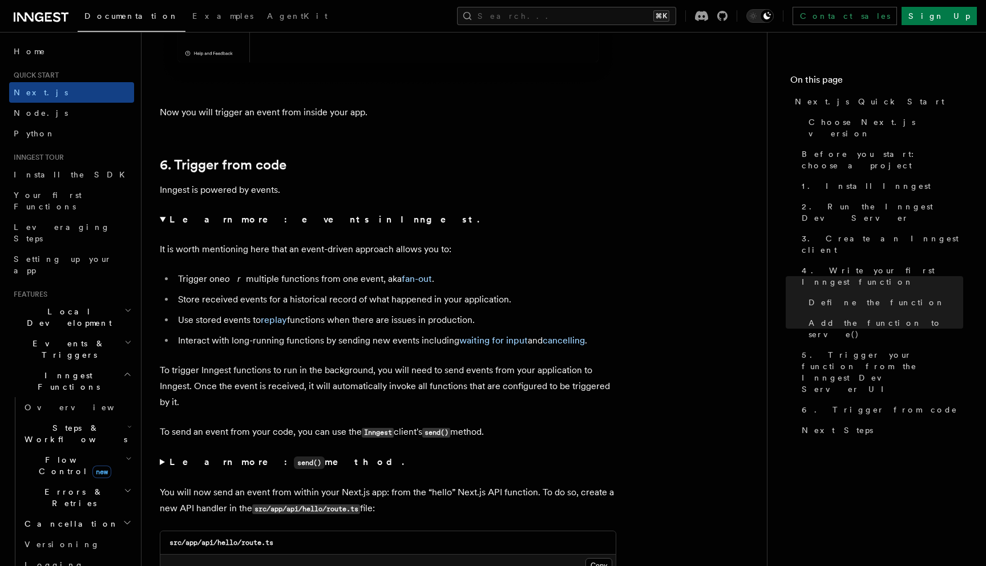
scroll to position [347, 0]
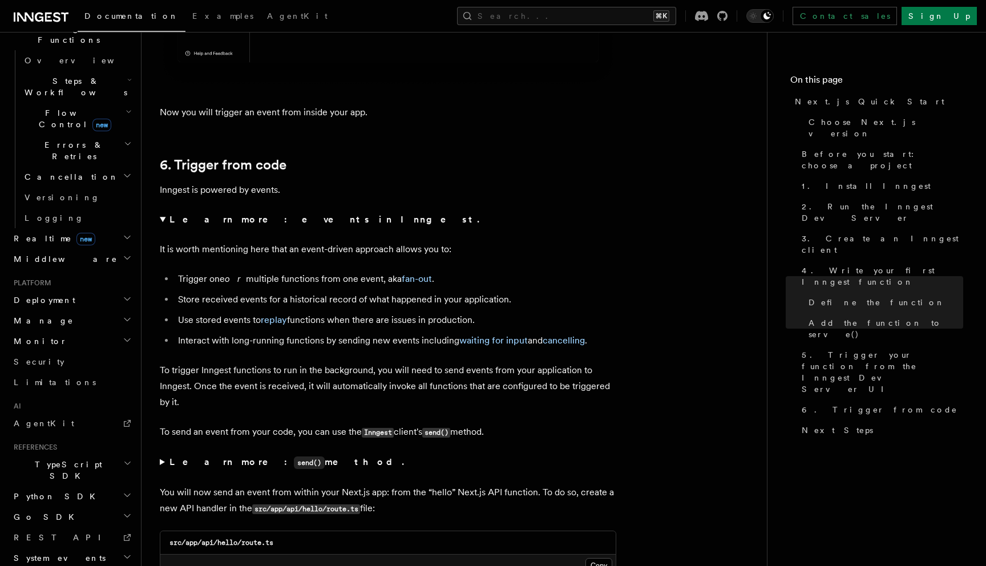
click at [128, 459] on icon "button" at bounding box center [127, 463] width 9 height 9
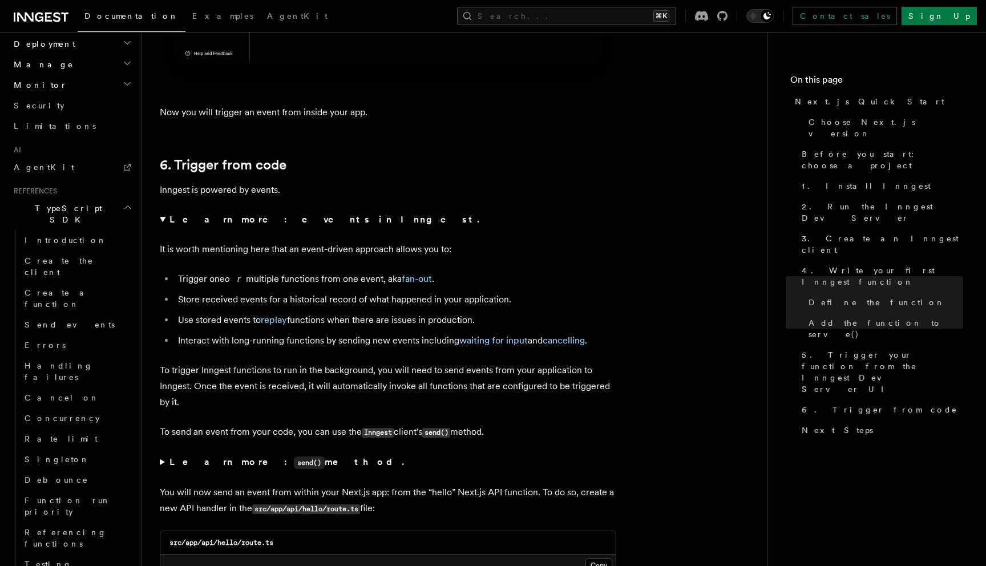
scroll to position [602, 0]
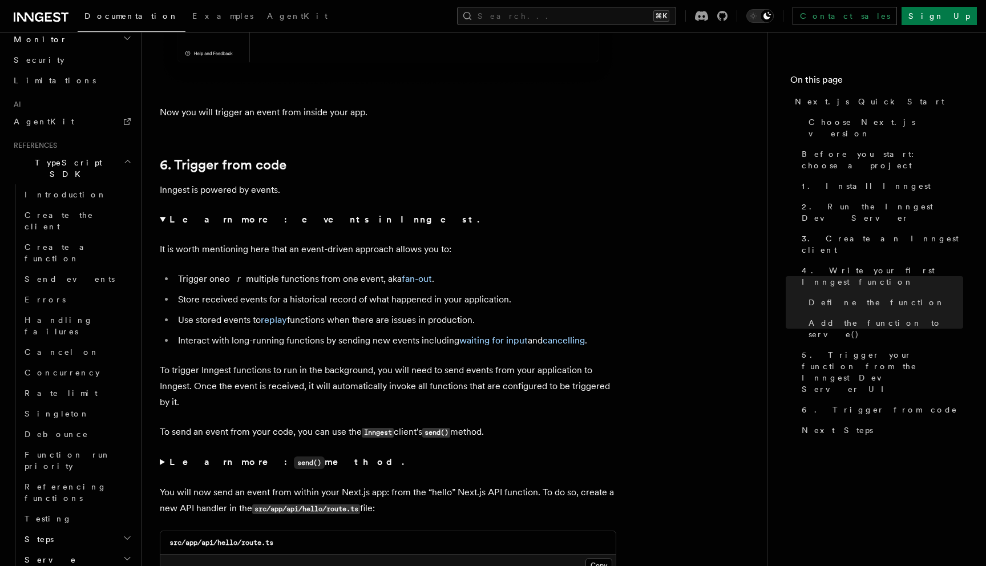
scroll to position [657, 0]
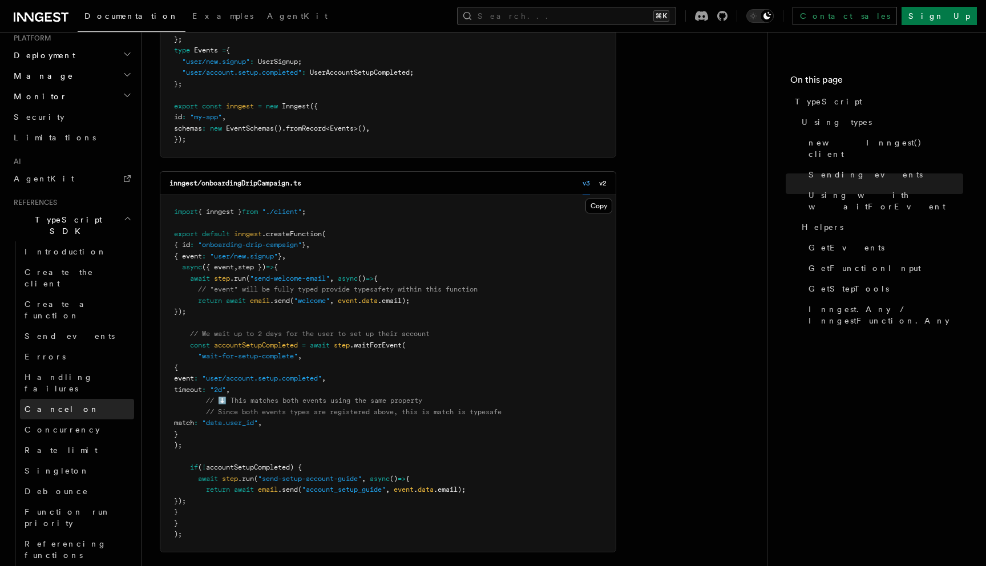
scroll to position [799, 0]
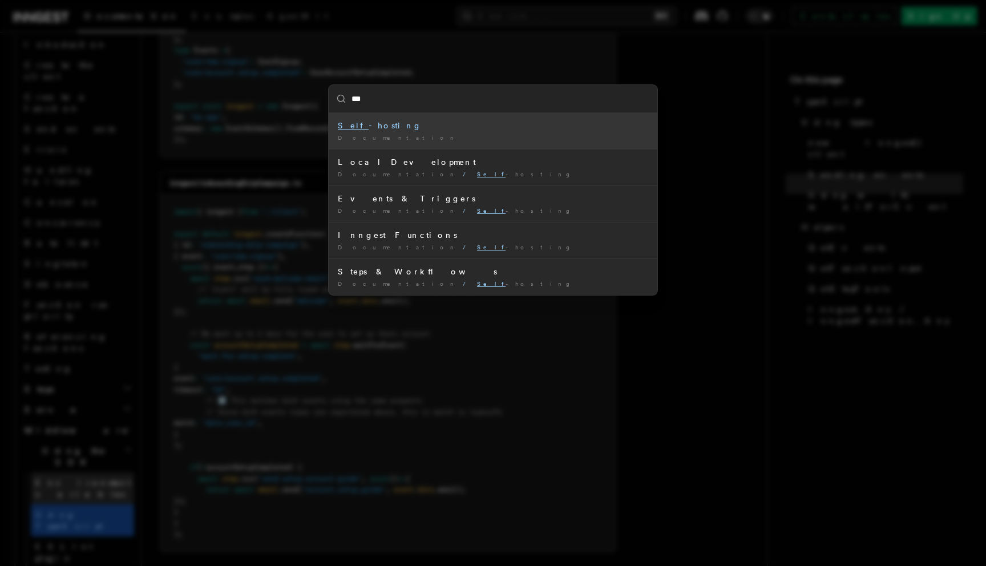
type input "****"
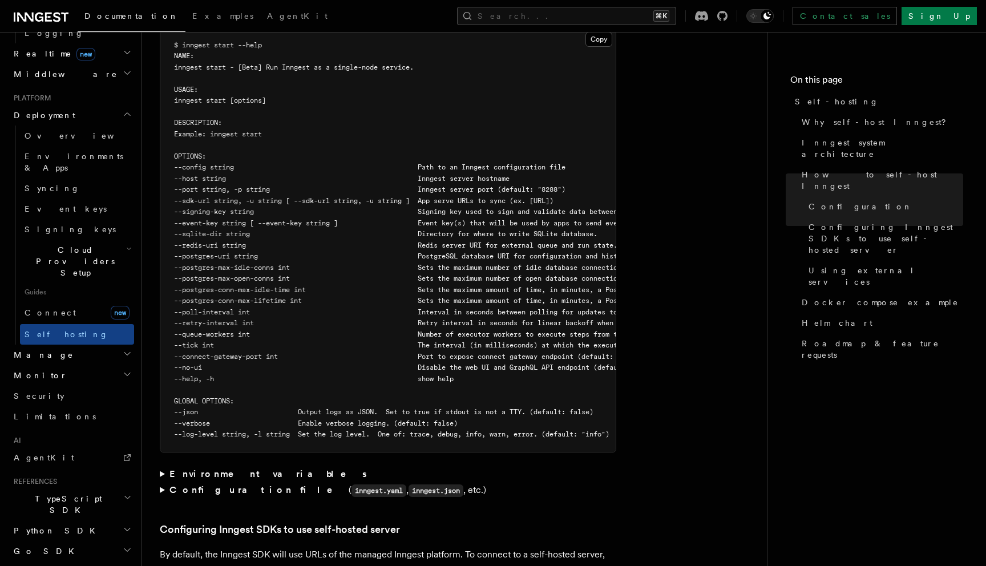
click at [245, 308] on span "--poll-interval int Interval in seconds between polling for updates to apps (de…" at bounding box center [431, 312] width 515 height 8
drag, startPoint x: 245, startPoint y: 286, endPoint x: 189, endPoint y: 286, distance: 55.9
click at [189, 308] on span "--poll-interval int Interval in seconds between polling for updates to apps (de…" at bounding box center [431, 312] width 515 height 8
copy span "-poll-interval"
copy span "--poll-interval"
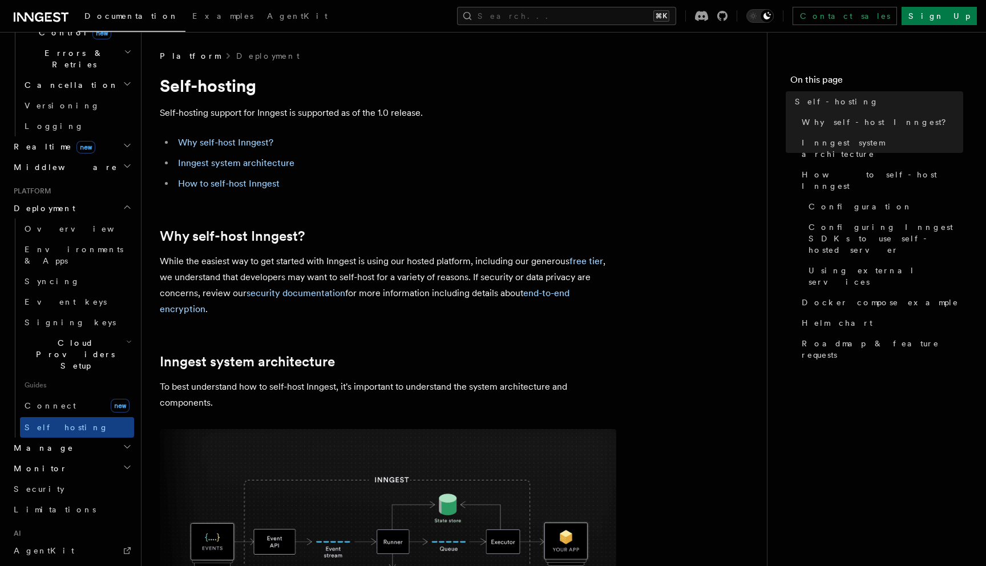
scroll to position [440, 0]
click at [62, 296] on span "Event keys" at bounding box center [66, 300] width 82 height 9
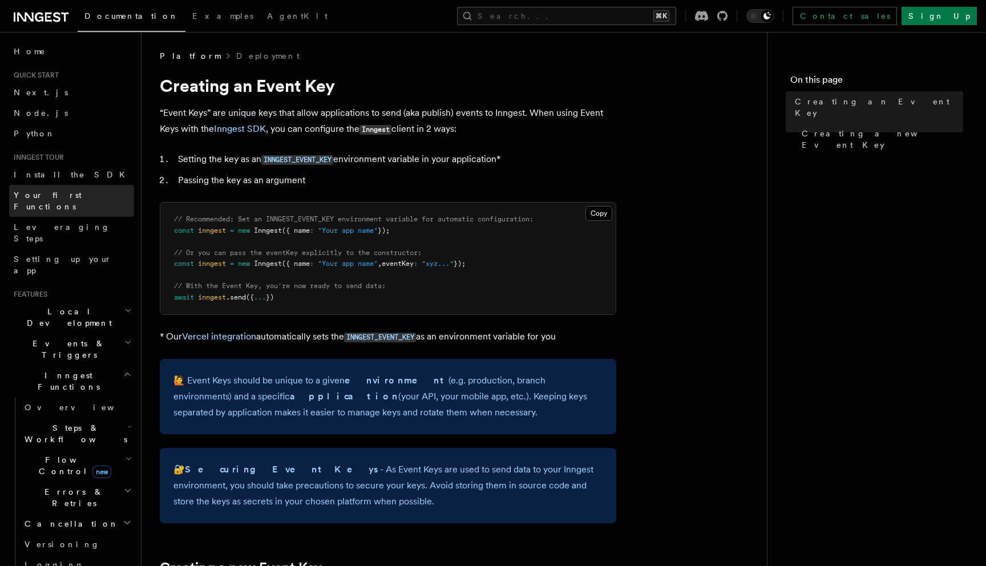
click at [86, 193] on link "Your first Functions" at bounding box center [71, 201] width 125 height 32
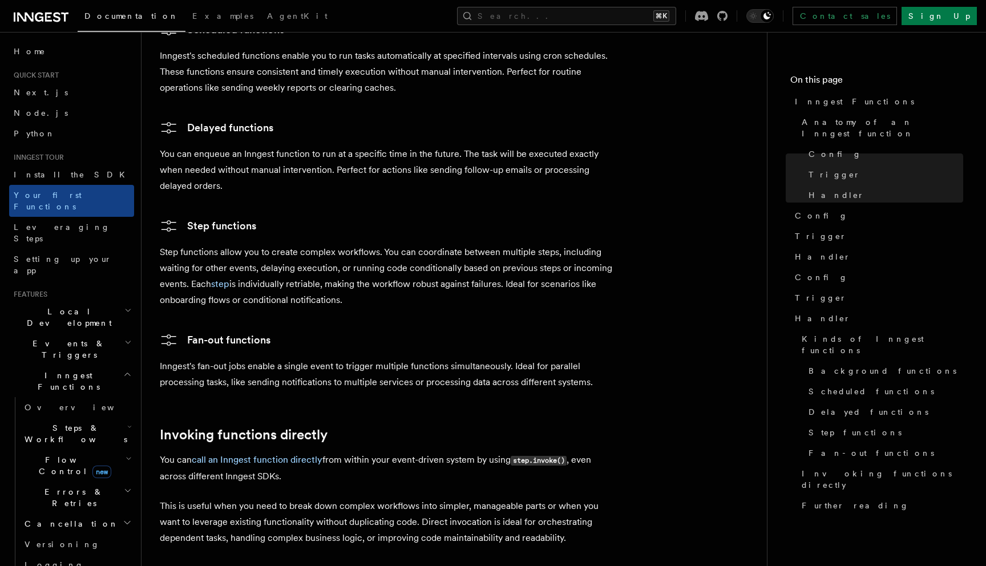
scroll to position [2234, 0]
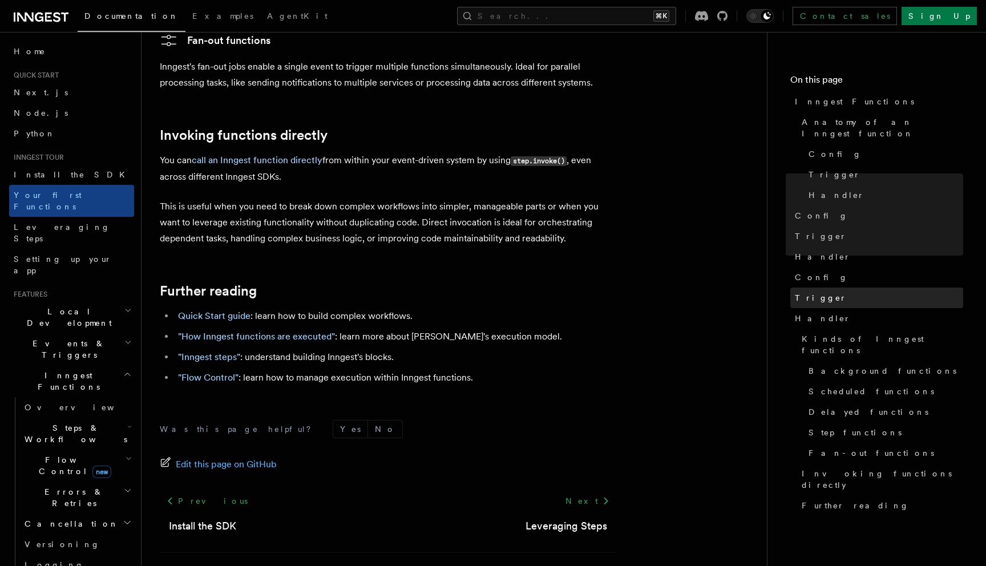
click at [805, 292] on span "Trigger" at bounding box center [821, 297] width 52 height 11
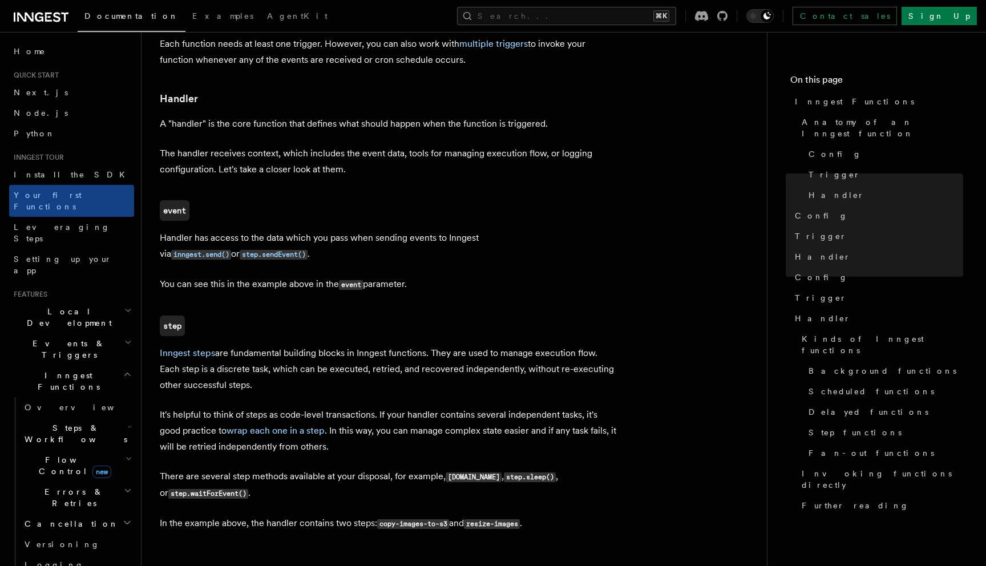
scroll to position [987, 0]
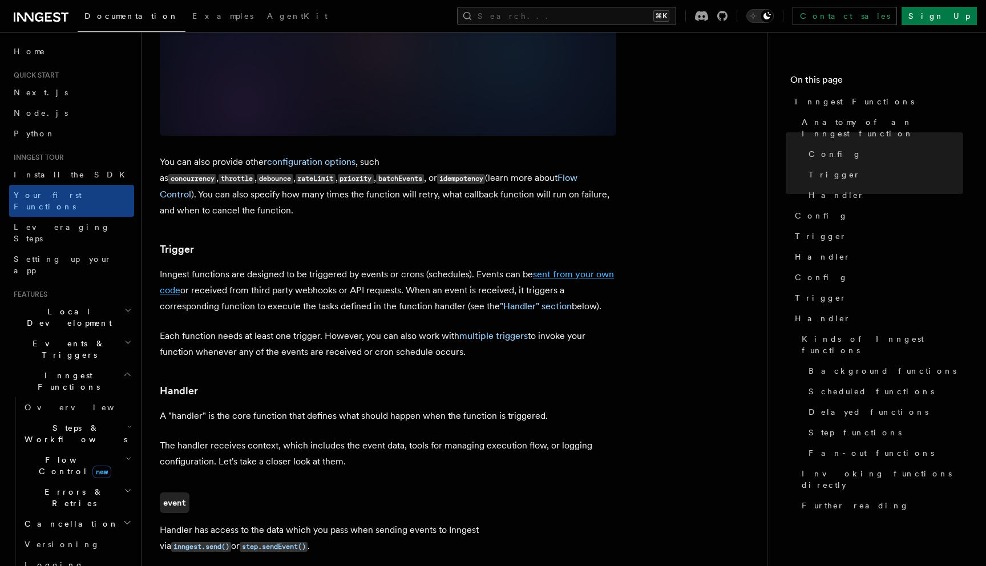
click at [573, 269] on link "sent from your own code" at bounding box center [387, 282] width 454 height 27
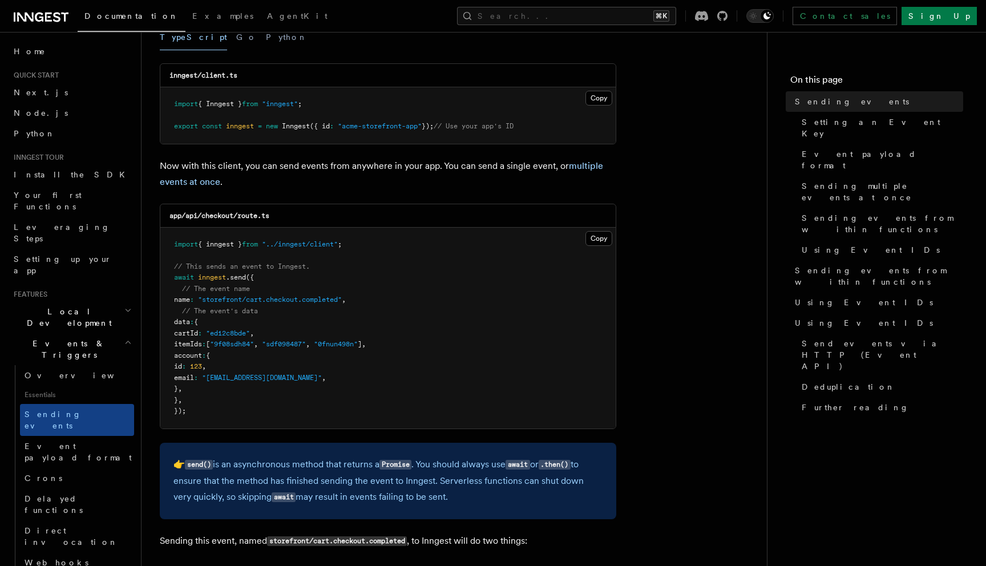
scroll to position [173, 0]
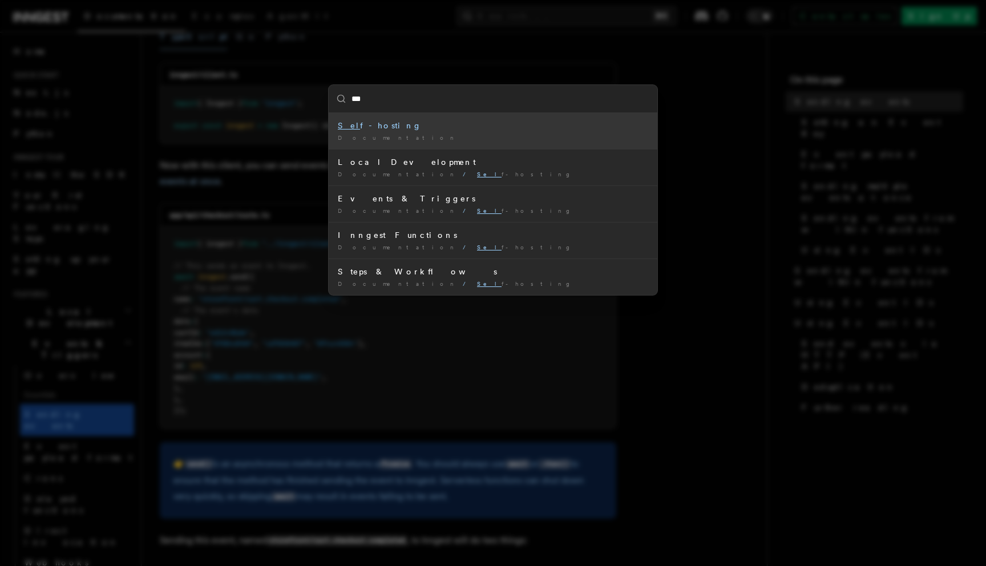
type input "****"
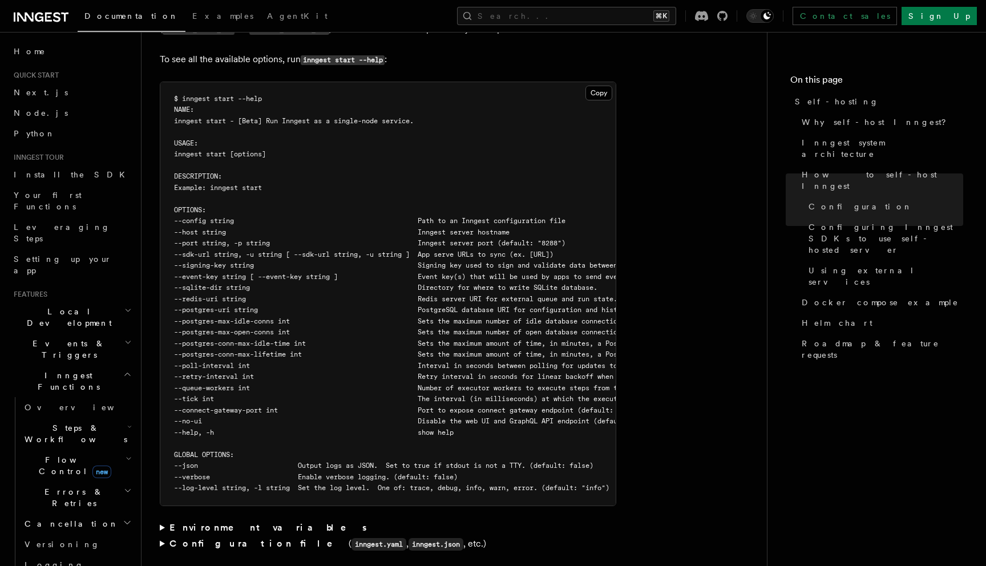
scroll to position [1947, 0]
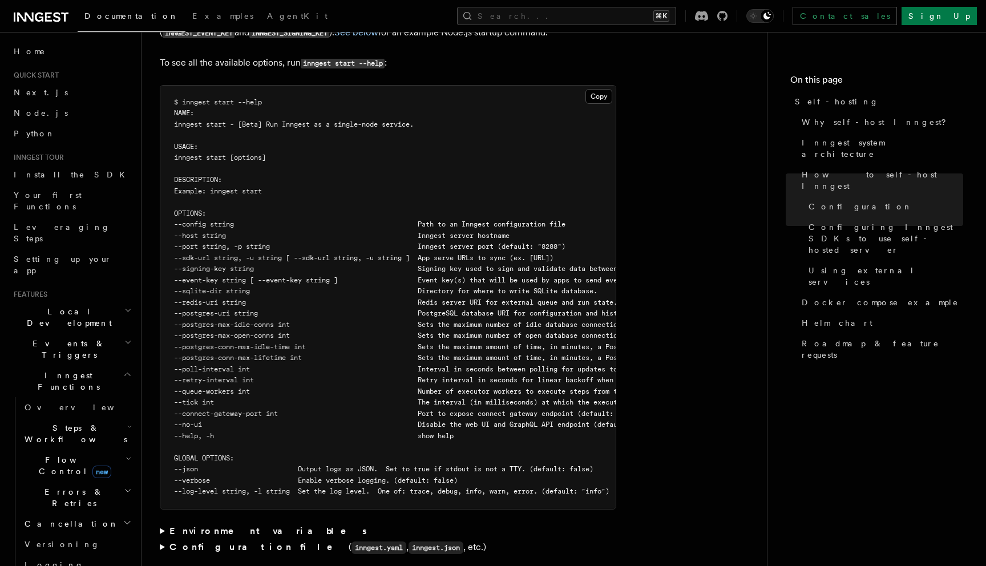
click at [234, 376] on span "--retry-interval int Retry interval in seconds for linear backoff when retrying…" at bounding box center [499, 380] width 651 height 8
drag, startPoint x: 234, startPoint y: 346, endPoint x: 193, endPoint y: 348, distance: 41.1
click at [193, 376] on span "--retry-interval int Retry interval in seconds for linear backoff when retrying…" at bounding box center [499, 380] width 651 height 8
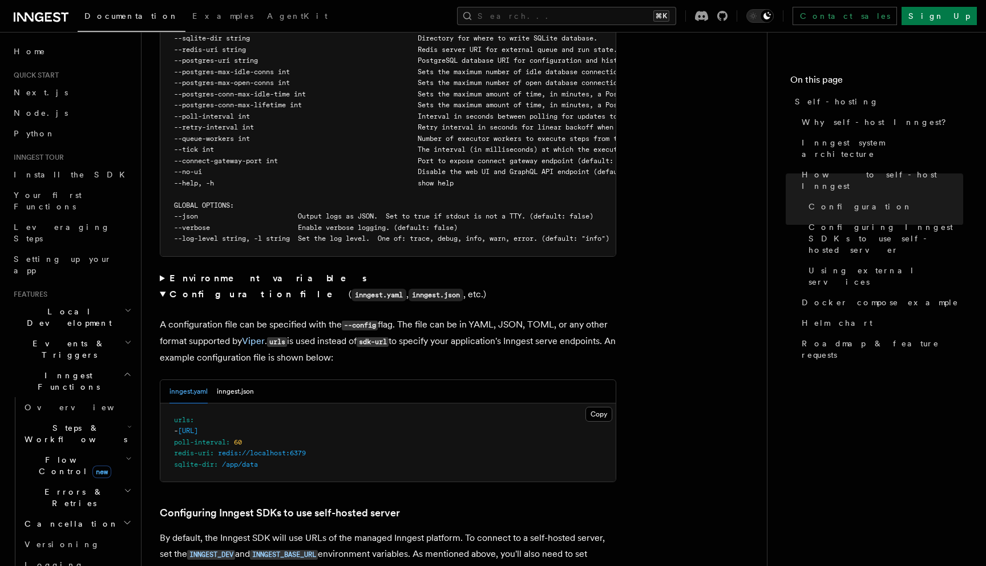
scroll to position [1941, 0]
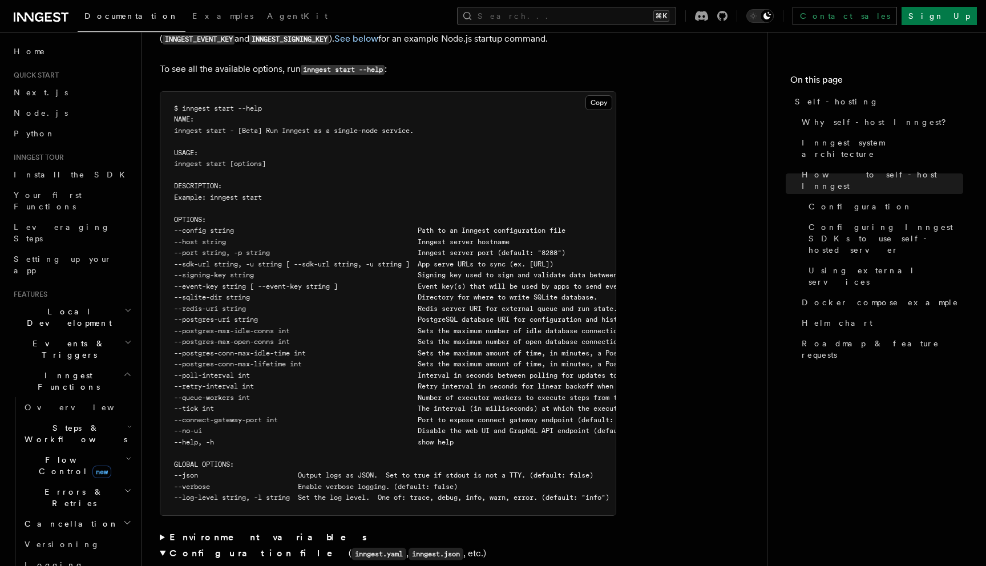
click at [219, 260] on span "--sdk-url string, -u string [ --sdk-url string, -u string ] App serve URLs to s…" at bounding box center [363, 264] width 379 height 8
drag, startPoint x: 219, startPoint y: 236, endPoint x: 178, endPoint y: 237, distance: 40.5
click at [178, 260] on span "--sdk-url string, -u string [ --sdk-url string, -u string ] App serve URLs to s…" at bounding box center [363, 264] width 379 height 8
copy span "--sdk-url"
click at [220, 260] on span "--sdk-url string, -u string [ --sdk-url string, -u string ] App serve URLs to s…" at bounding box center [363, 264] width 379 height 8
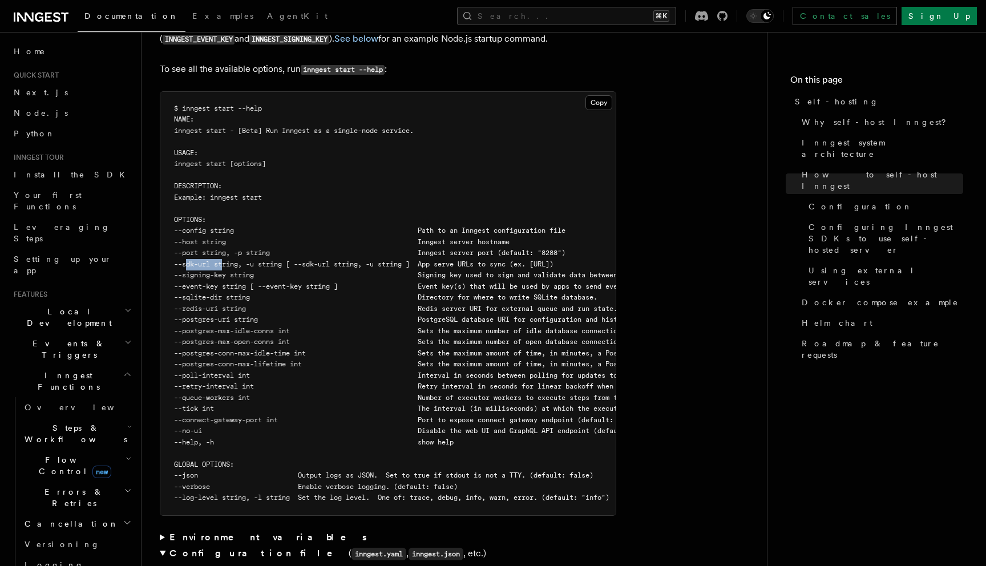
drag, startPoint x: 220, startPoint y: 236, endPoint x: 188, endPoint y: 236, distance: 32.5
click at [188, 260] on span "--sdk-url string, -u string [ --sdk-url string, -u string ] App serve URLs to s…" at bounding box center [363, 264] width 379 height 8
copy span "--sdk-url"
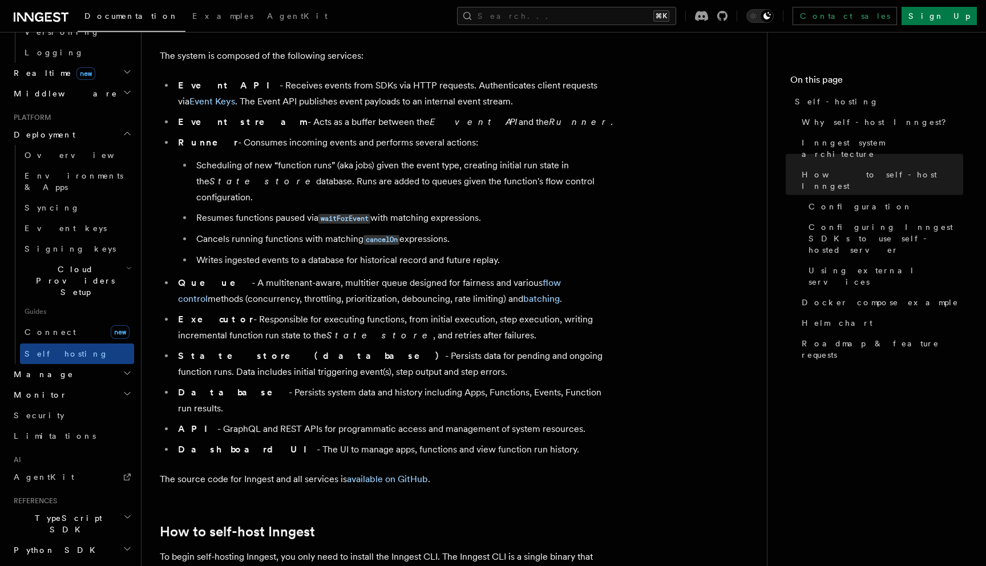
scroll to position [4072, 0]
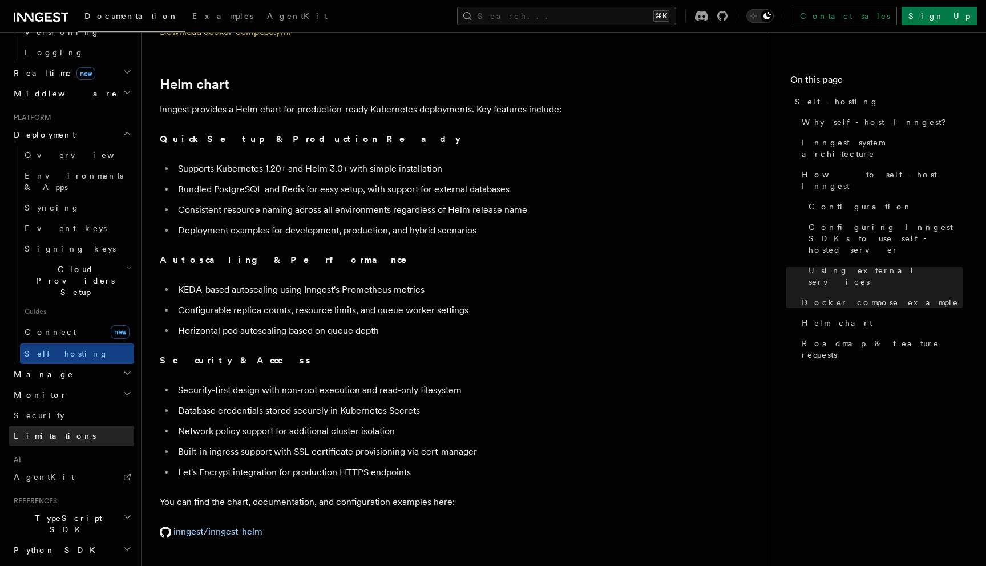
click at [45, 426] on link "Limitations" at bounding box center [71, 436] width 125 height 21
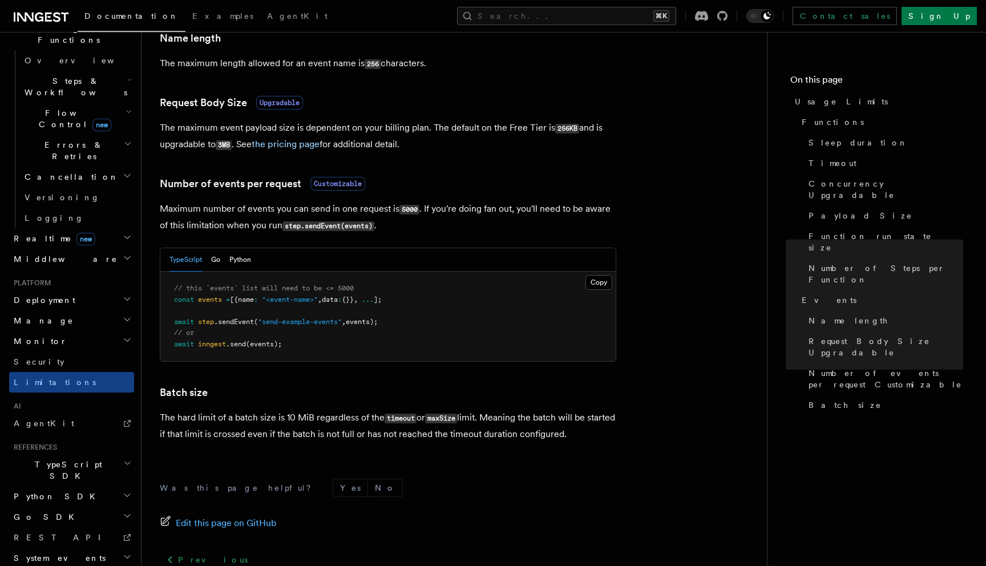
scroll to position [1052, 0]
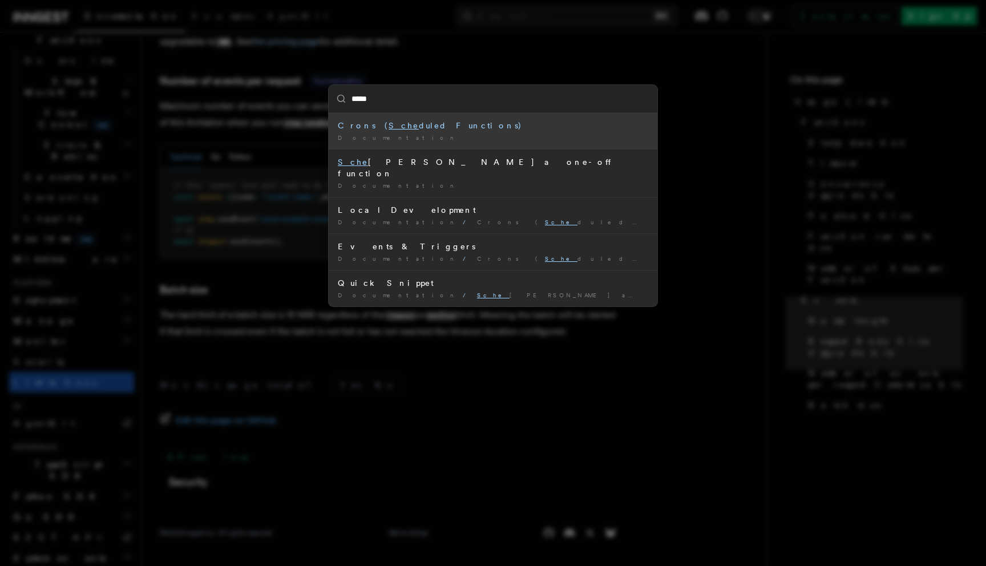
type input "******"
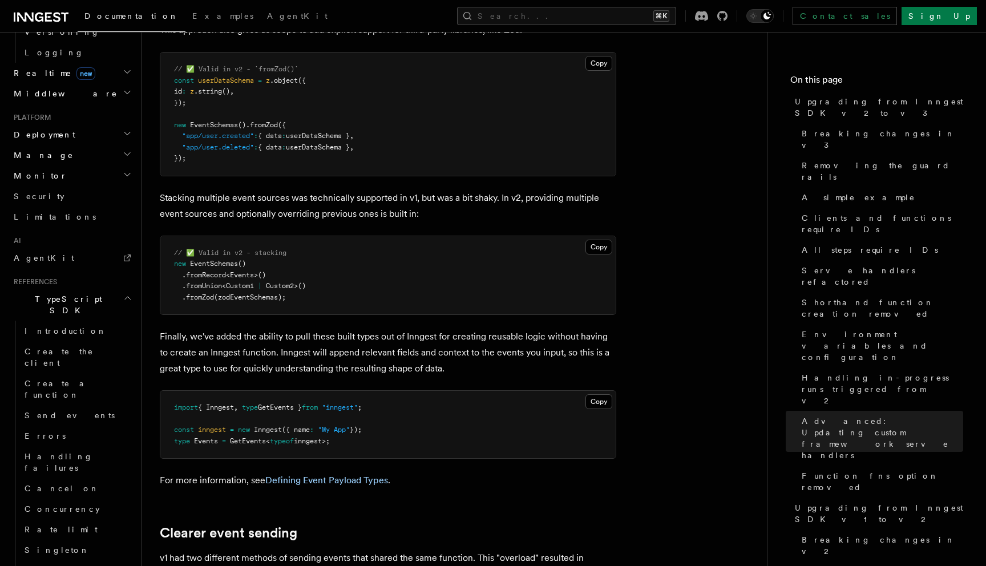
scroll to position [799, 0]
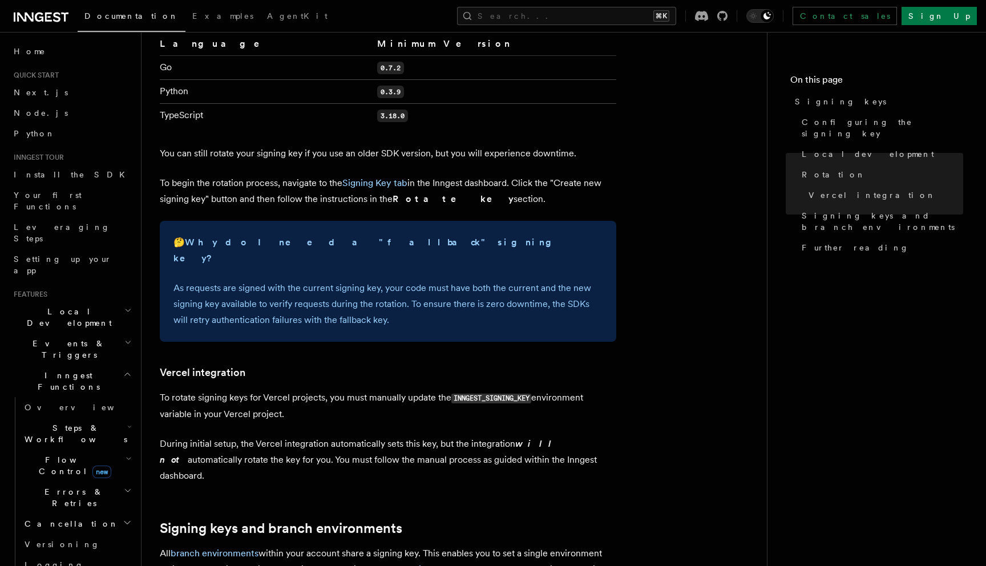
scroll to position [461, 0]
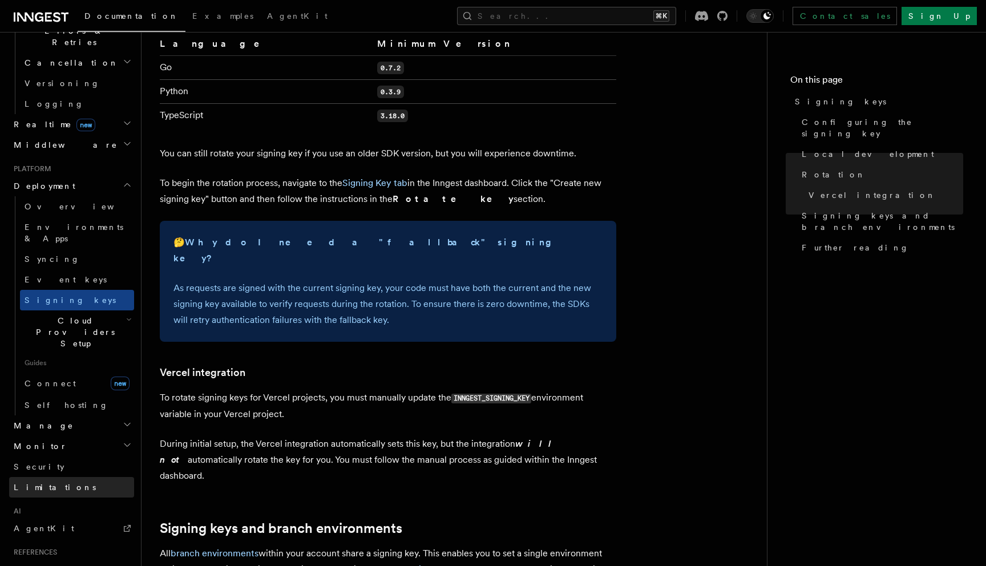
click at [62, 477] on link "Limitations" at bounding box center [71, 487] width 125 height 21
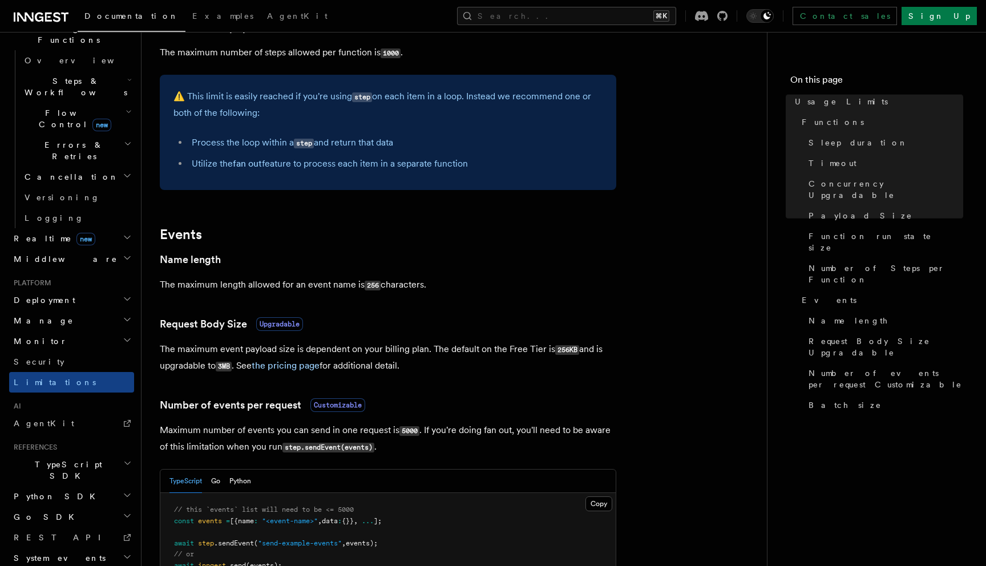
scroll to position [1053, 0]
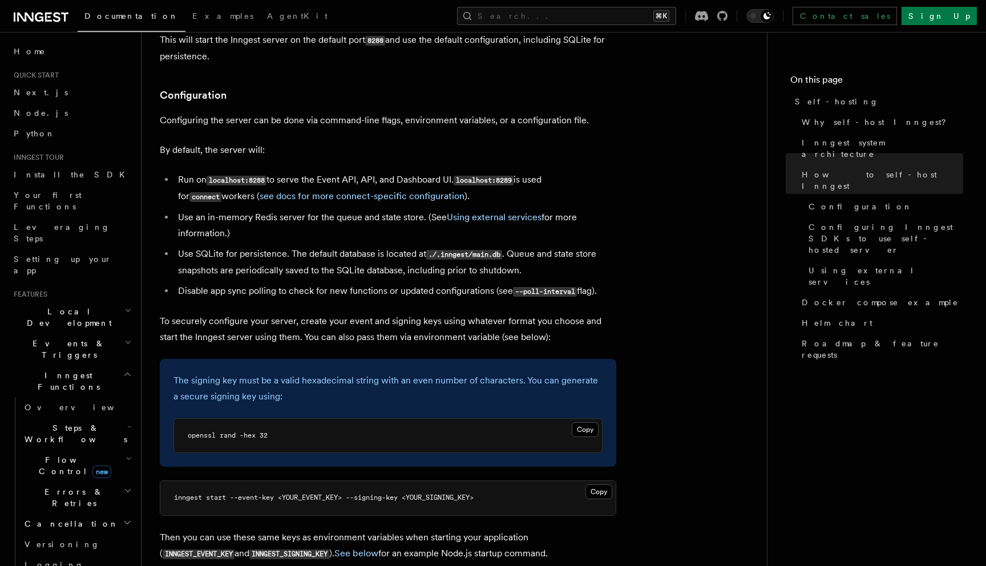
scroll to position [1427, 0]
